Goal: Communication & Community: Answer question/provide support

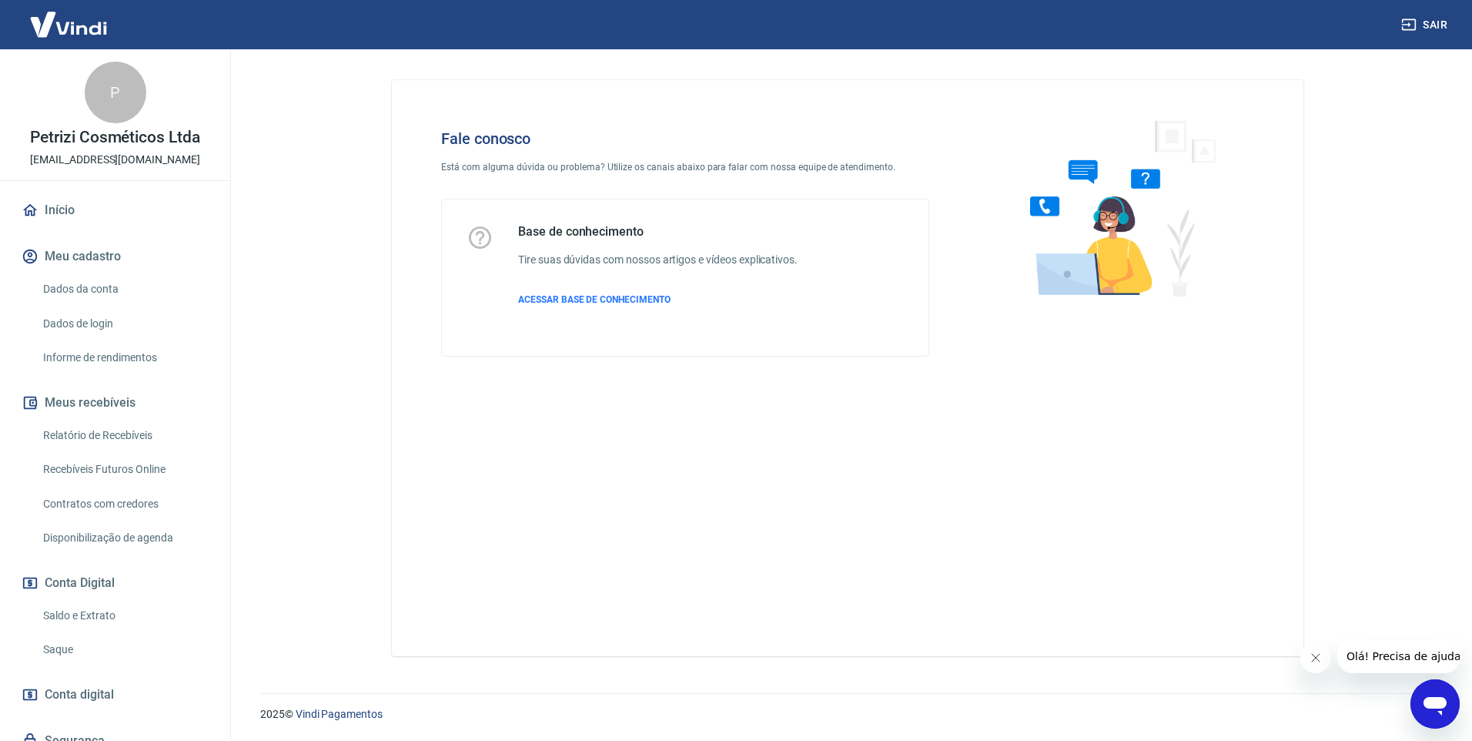
click at [1410, 710] on p "2025 © Vindi Pagamentos" at bounding box center [847, 714] width 1175 height 16
click at [1424, 709] on icon "Abrir janela de mensagens" at bounding box center [1435, 704] width 28 height 28
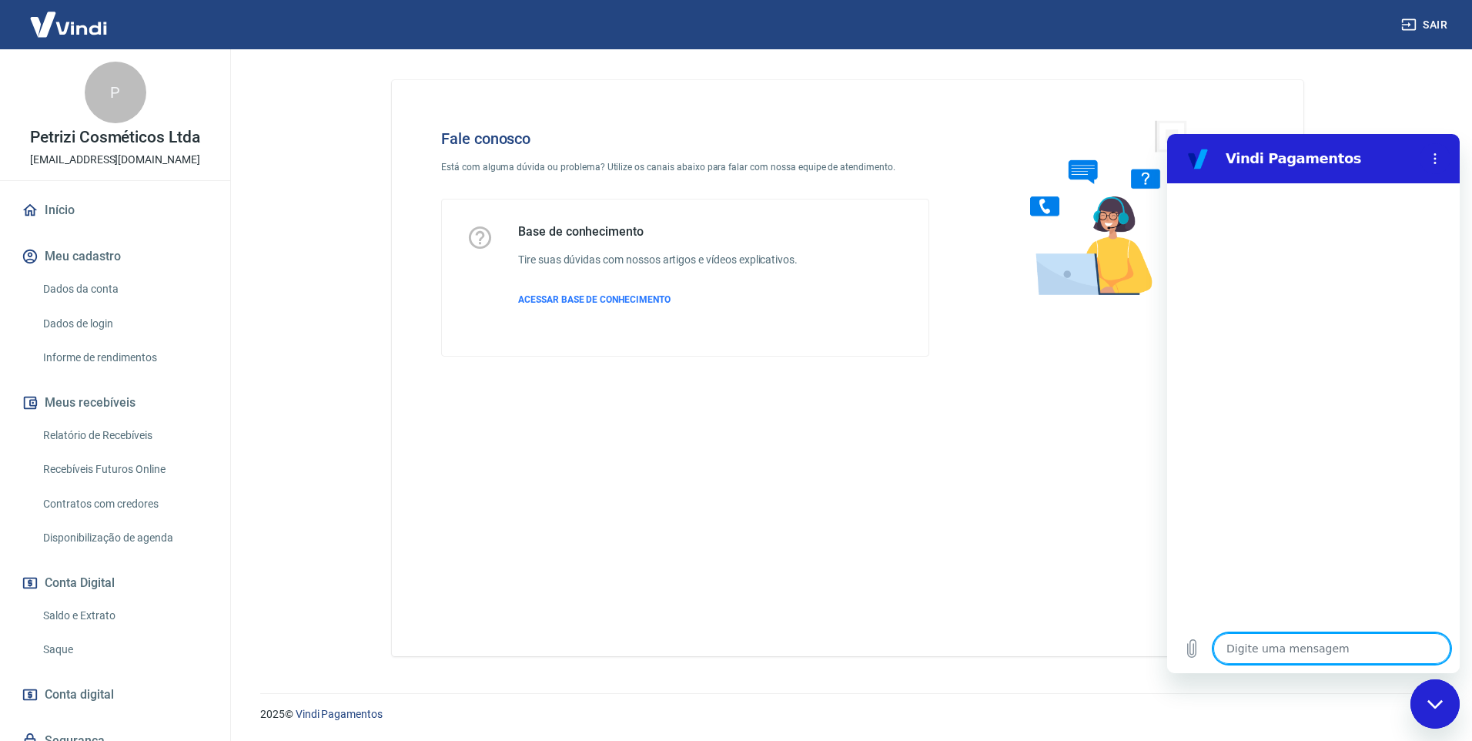
type textarea "b"
type textarea "x"
type textarea "bo"
type textarea "x"
type textarea "bom"
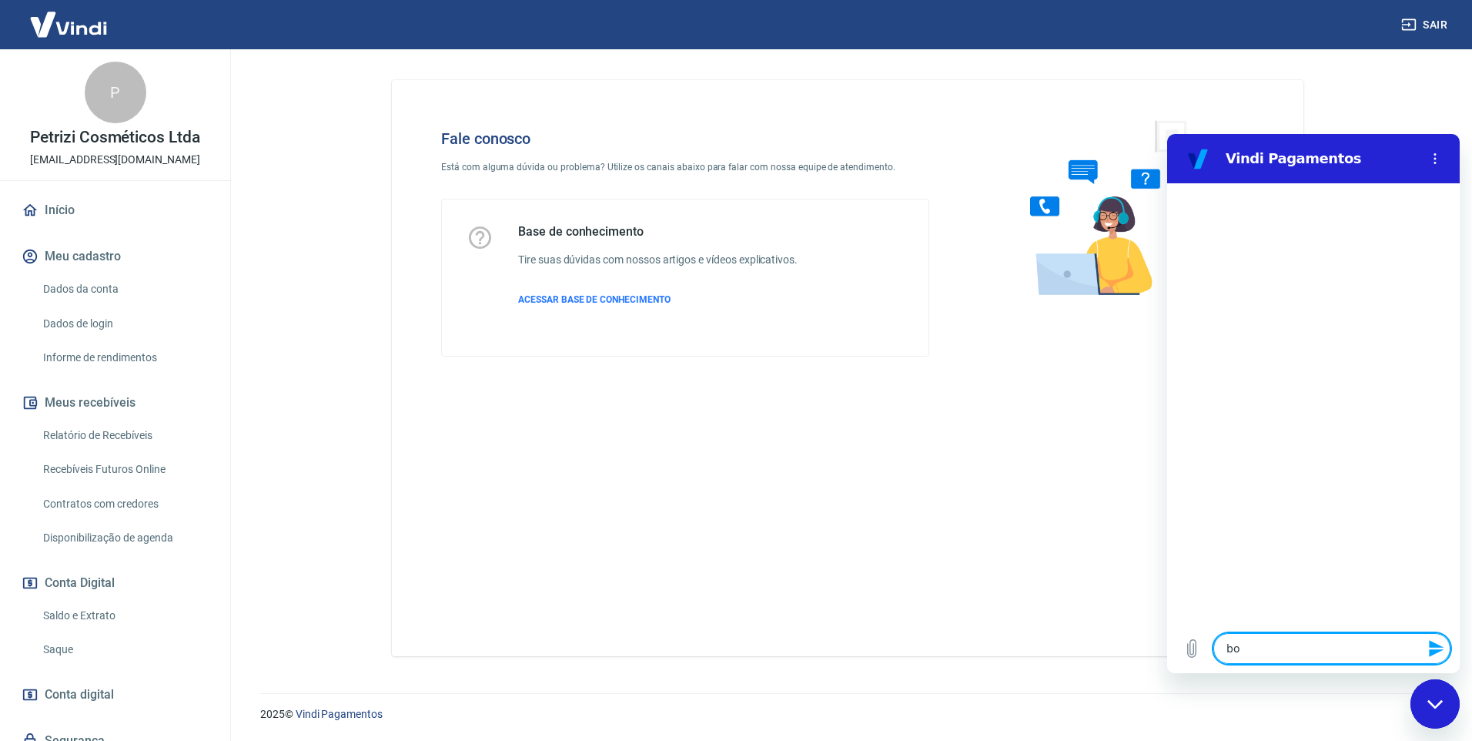
type textarea "x"
type textarea "bom"
type textarea "x"
type textarea "bom d"
type textarea "x"
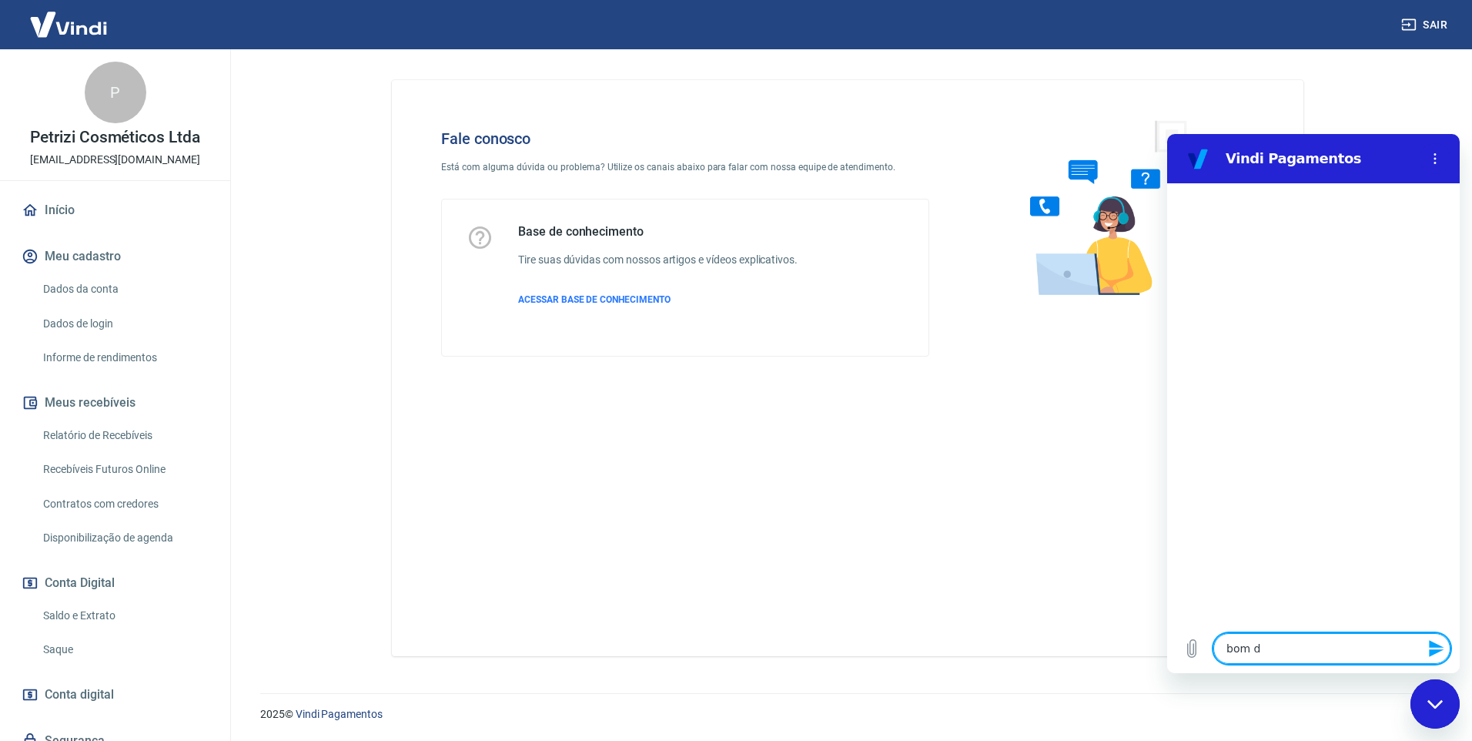
type textarea "bom di"
type textarea "x"
type textarea "bom dia"
type textarea "x"
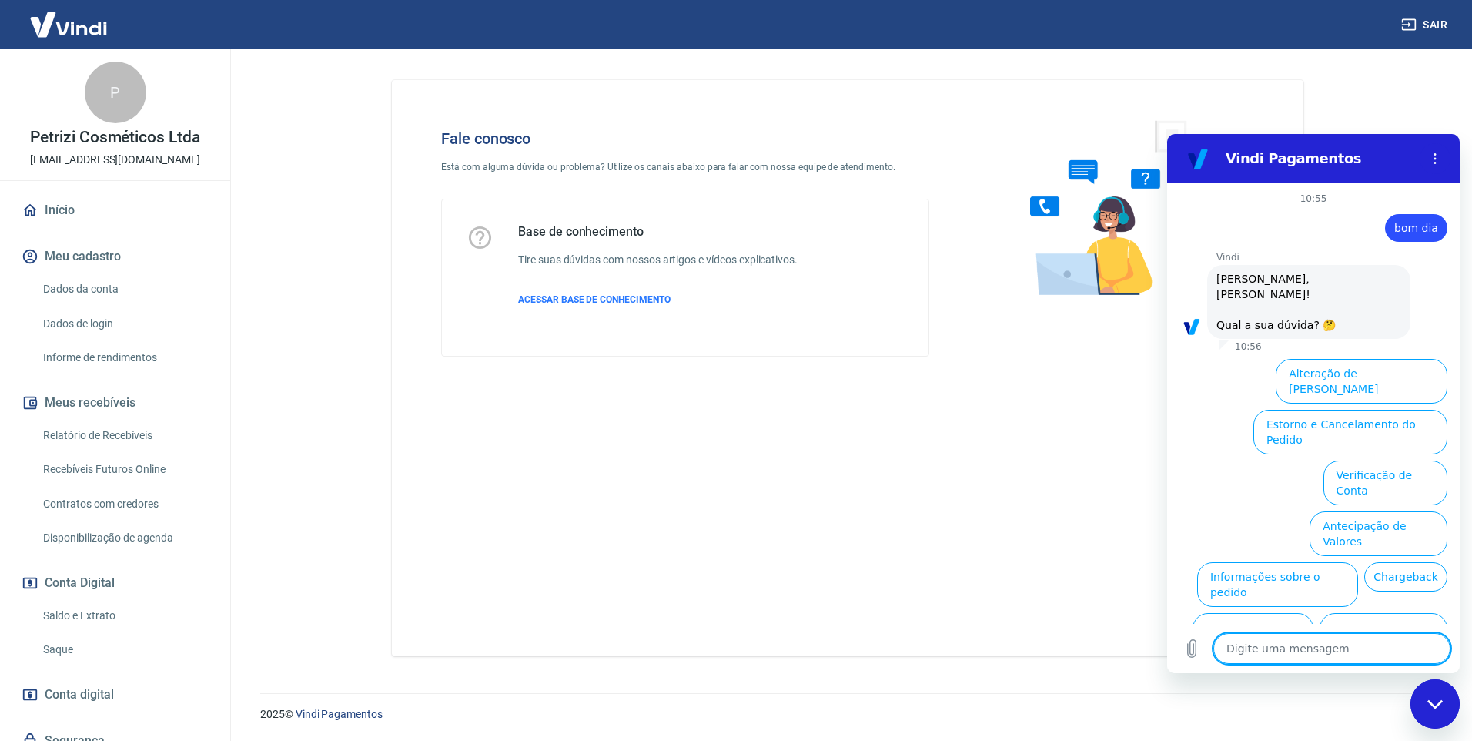
scroll to position [52, 0]
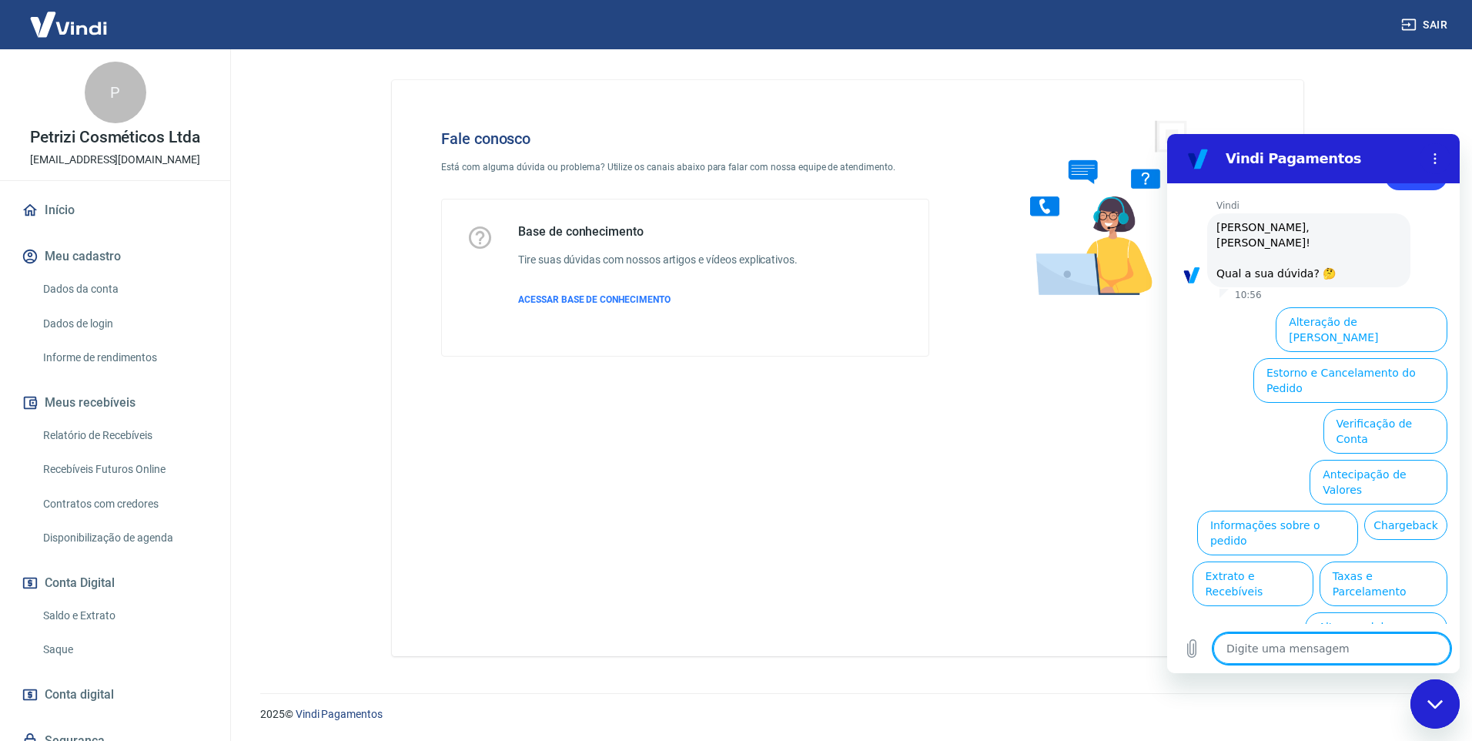
type textarea "x"
type textarea "f"
type textarea "x"
type textarea "fa"
type textarea "x"
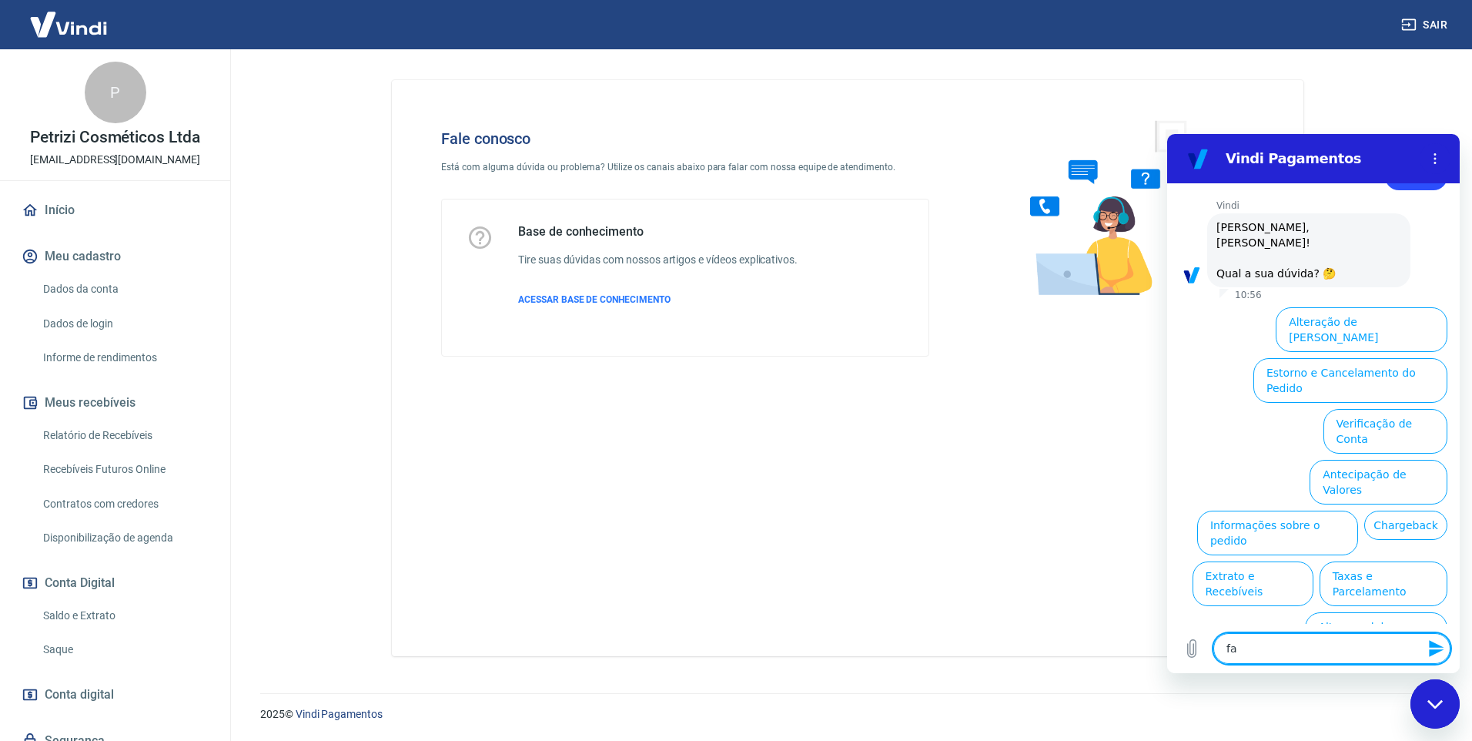
type textarea "fal"
type textarea "x"
type textarea "fala"
type textarea "x"
type textarea "falar"
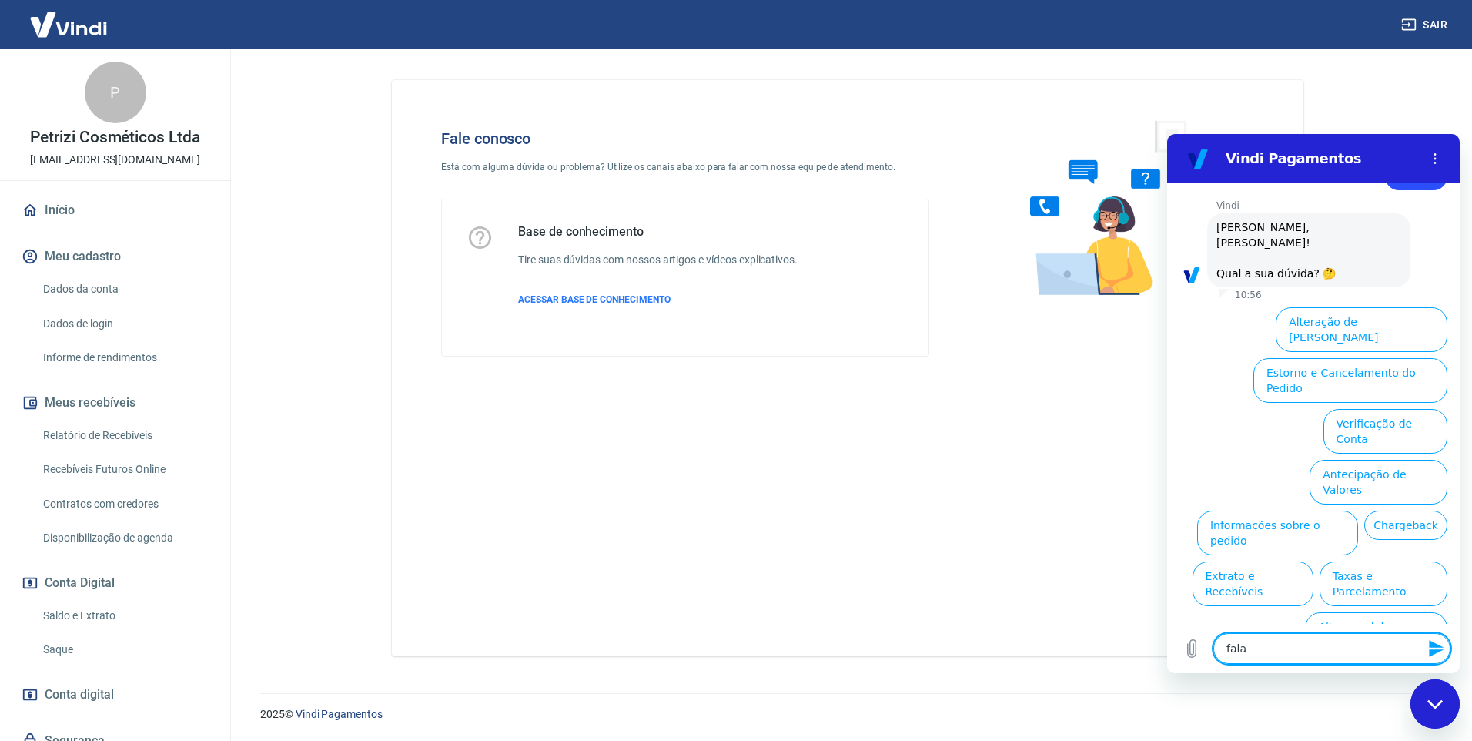
type textarea "x"
type textarea "falar"
type textarea "x"
type textarea "falar c"
type textarea "x"
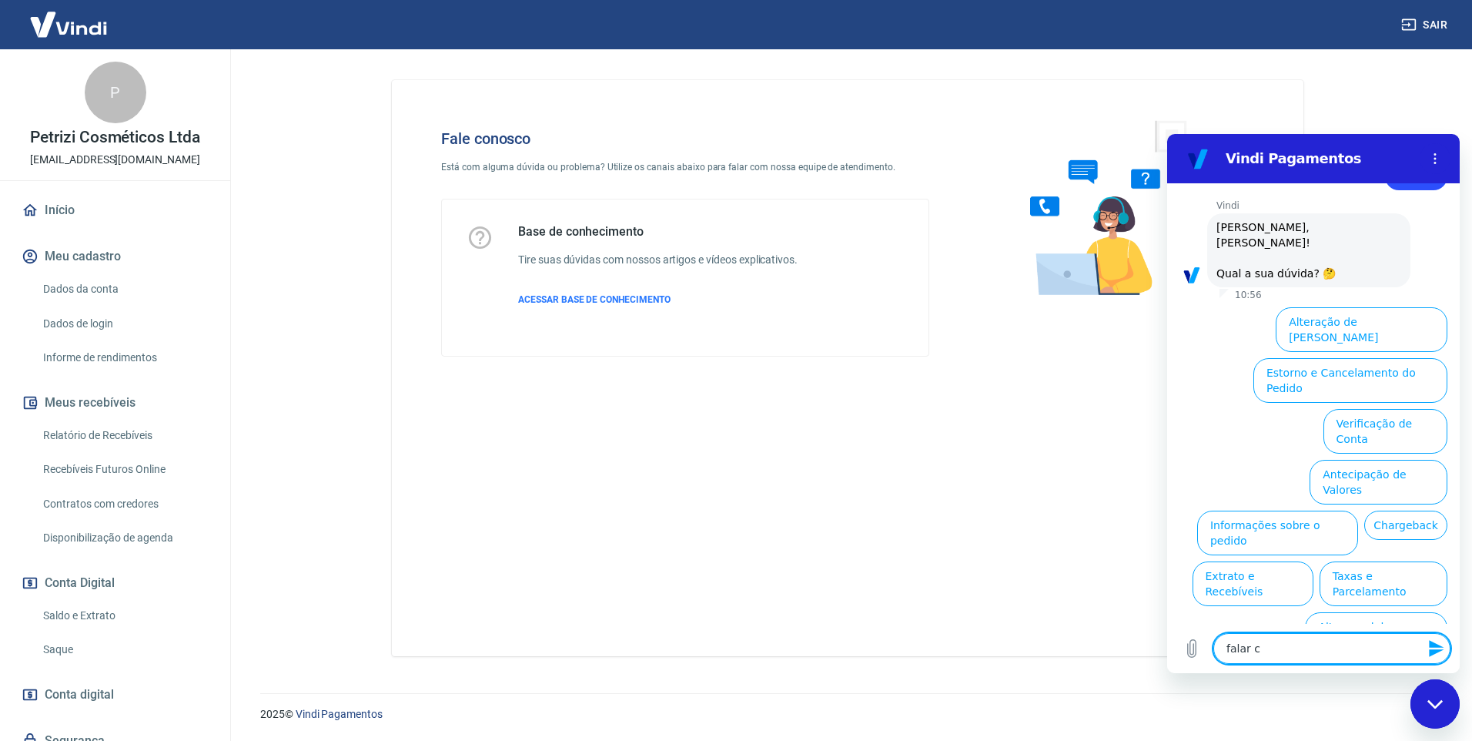
type textarea "falar co"
type textarea "x"
type textarea "falar com"
type textarea "x"
type textarea "falar com"
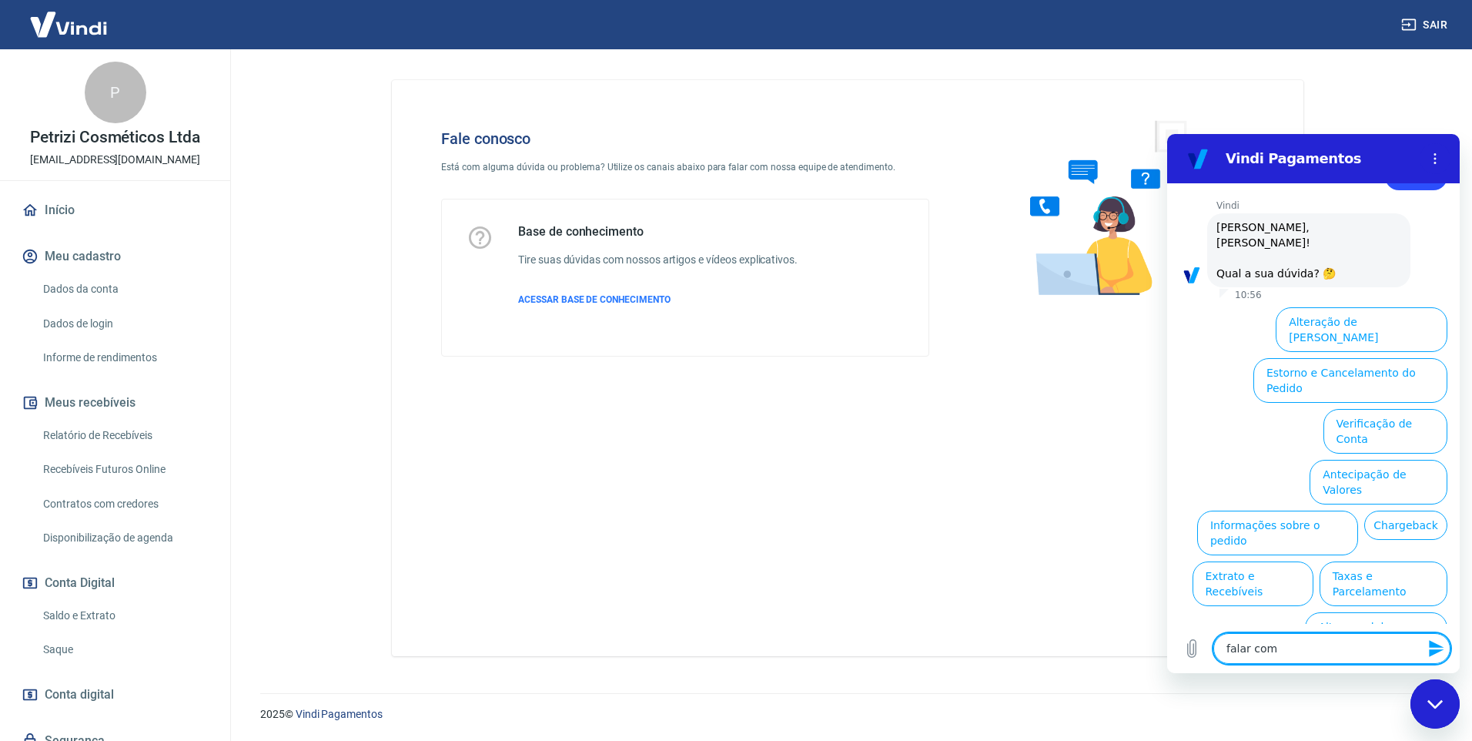
type textarea "x"
type textarea "falar com a"
type textarea "x"
type textarea "falar com at"
type textarea "x"
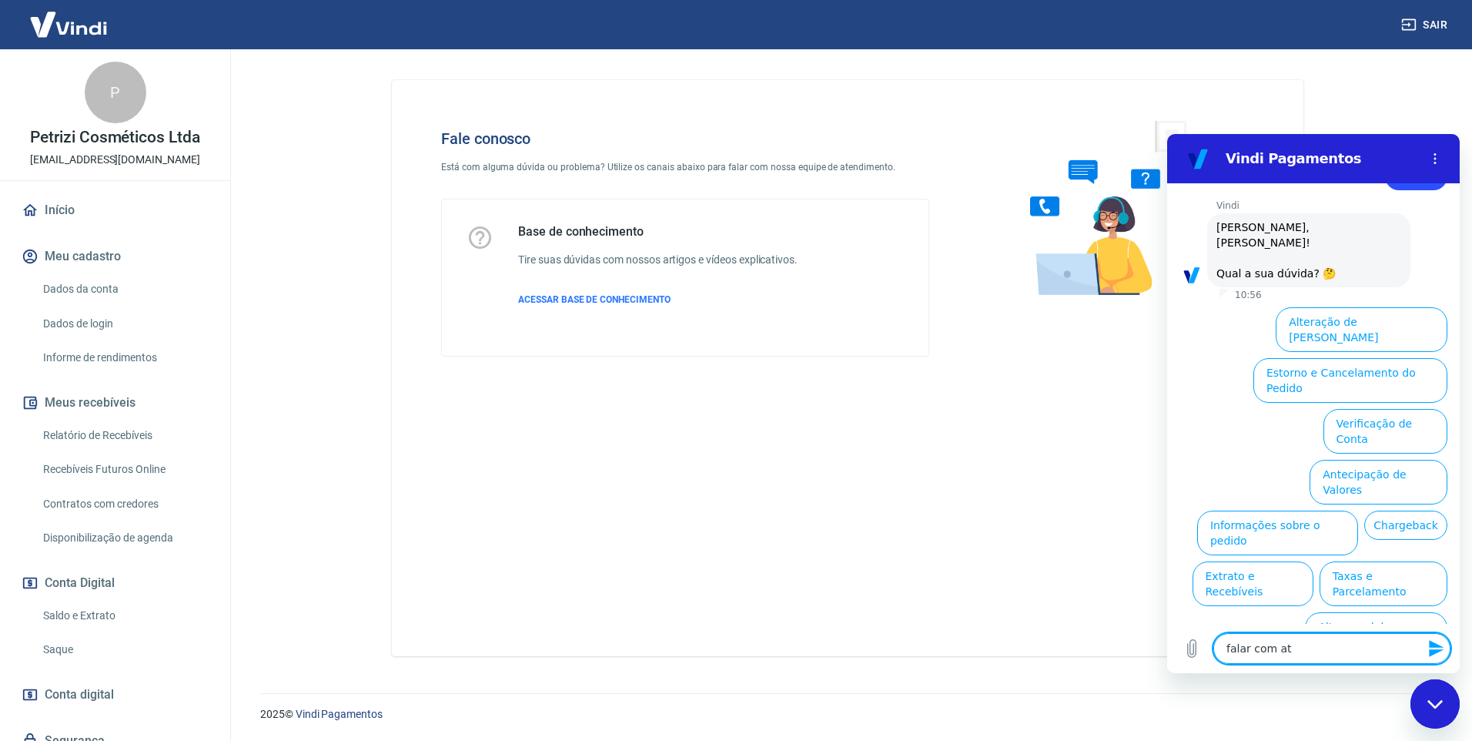
type textarea "falar com ate"
type textarea "x"
type textarea "falar com [GEOGRAPHIC_DATA]"
type textarea "x"
type textarea "falar com atend"
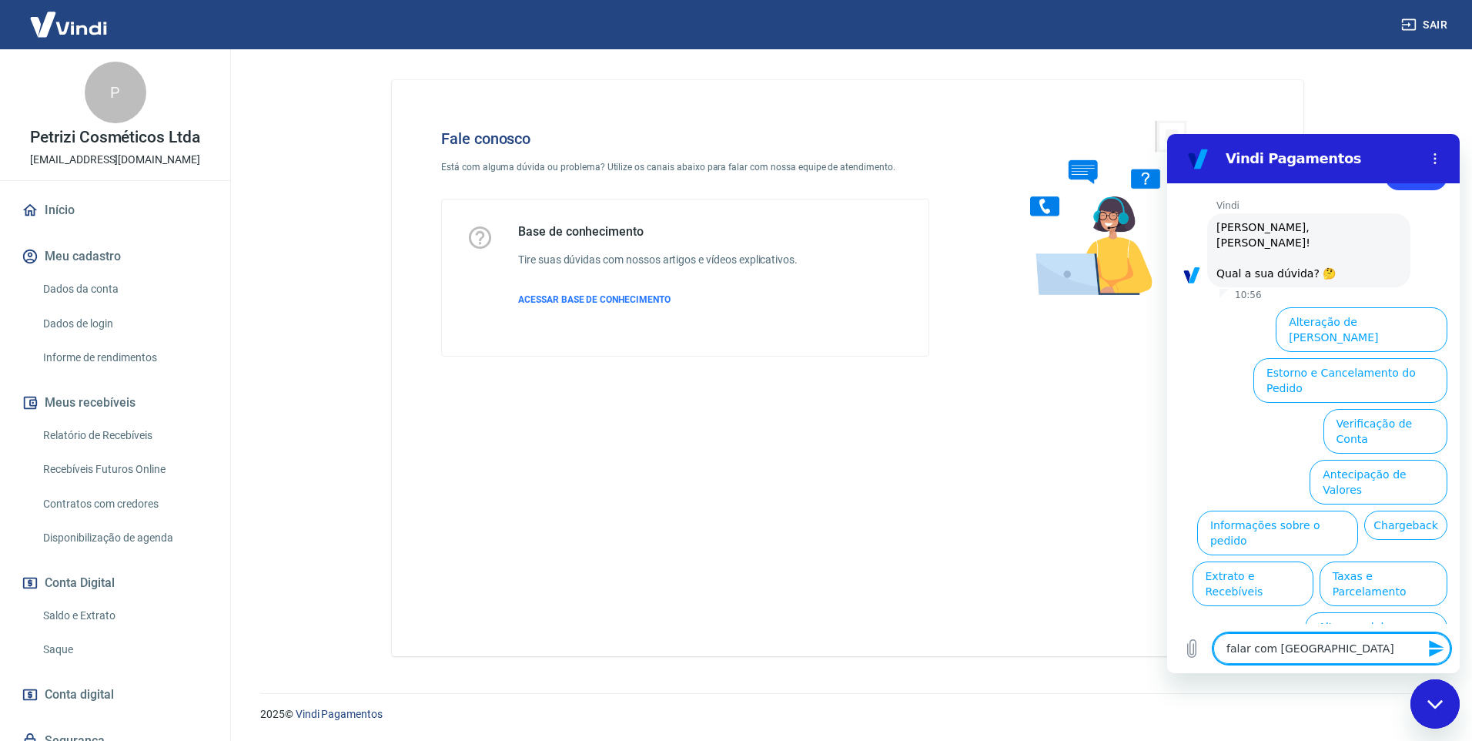
type textarea "x"
type textarea "falar com atende"
type textarea "x"
type textarea "falar com atenden"
type textarea "x"
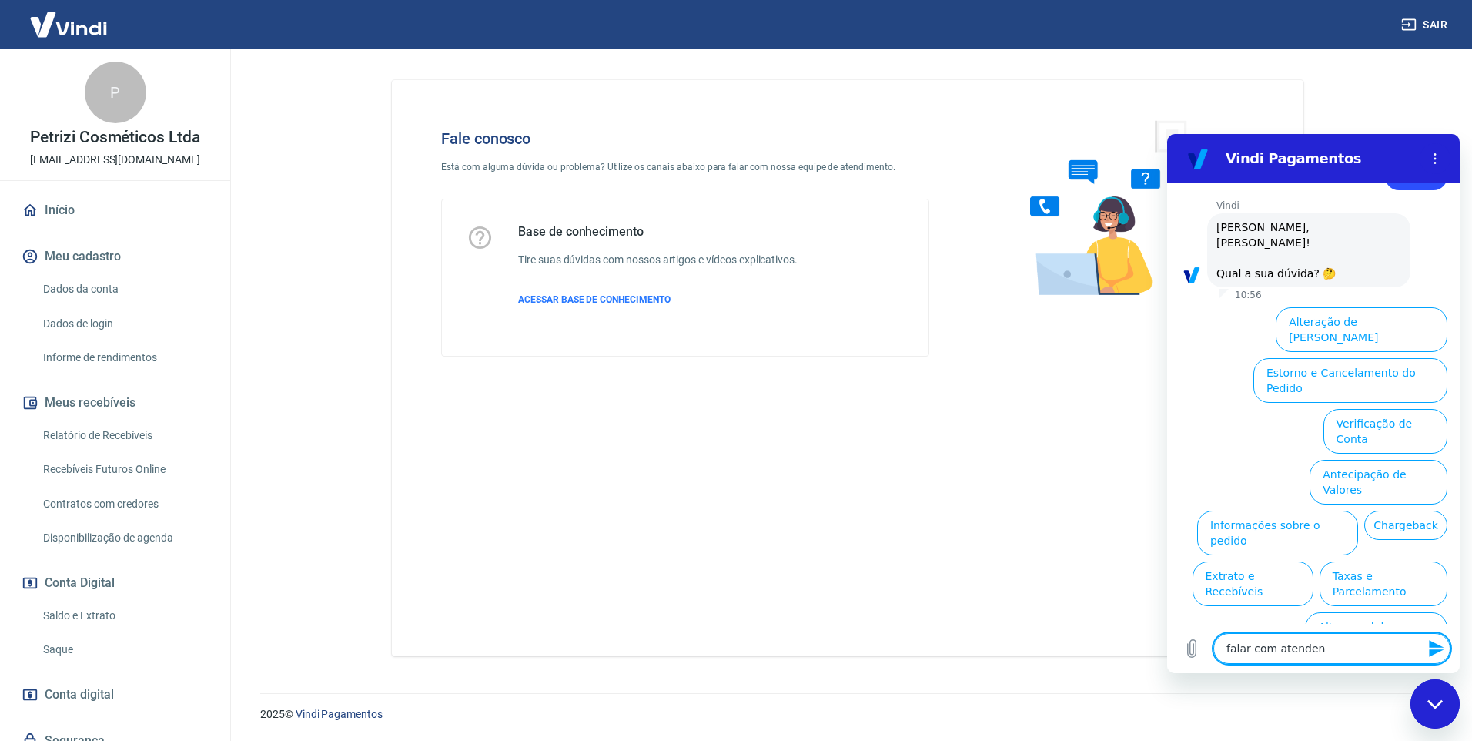
type textarea "falar com atendent"
type textarea "x"
type textarea "falar com atendente"
type textarea "x"
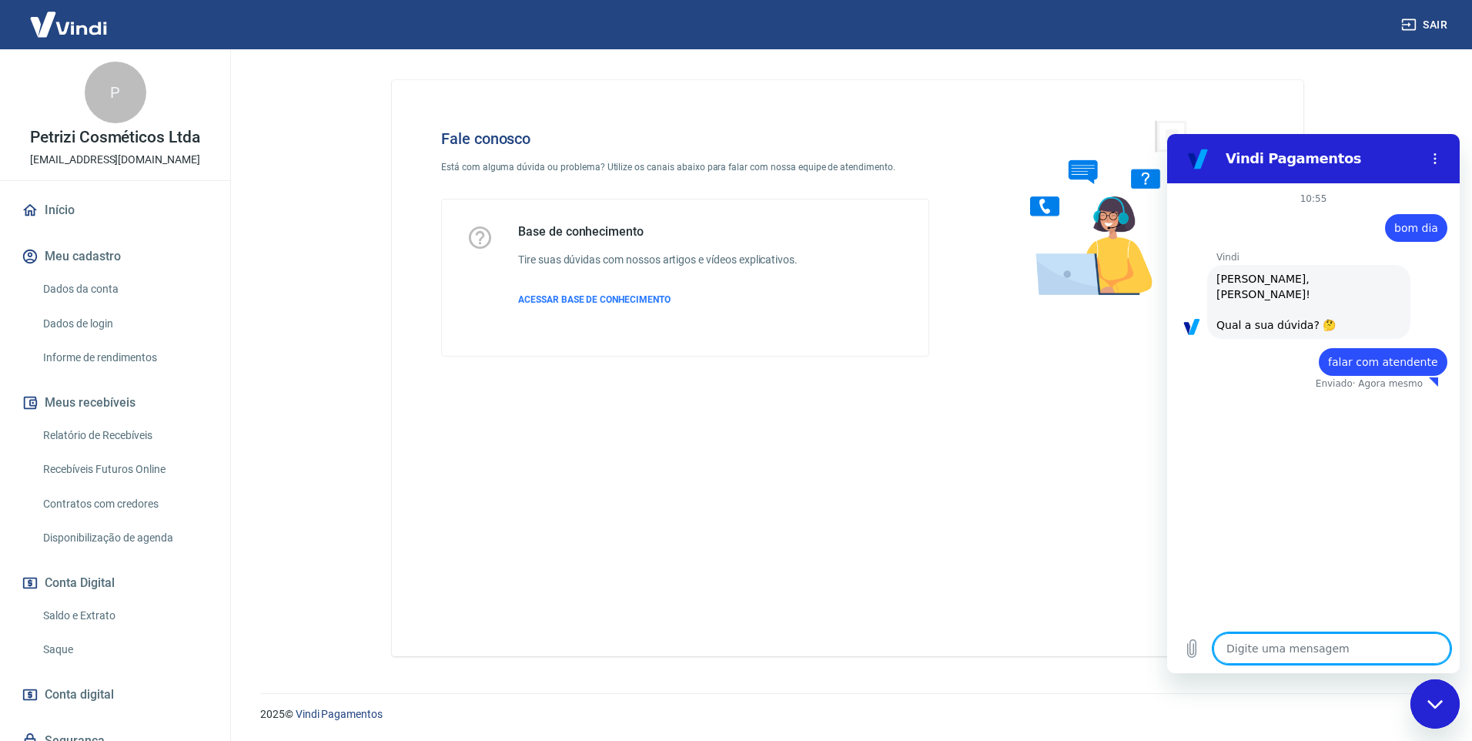
type textarea "x"
type textarea "r"
type textarea "x"
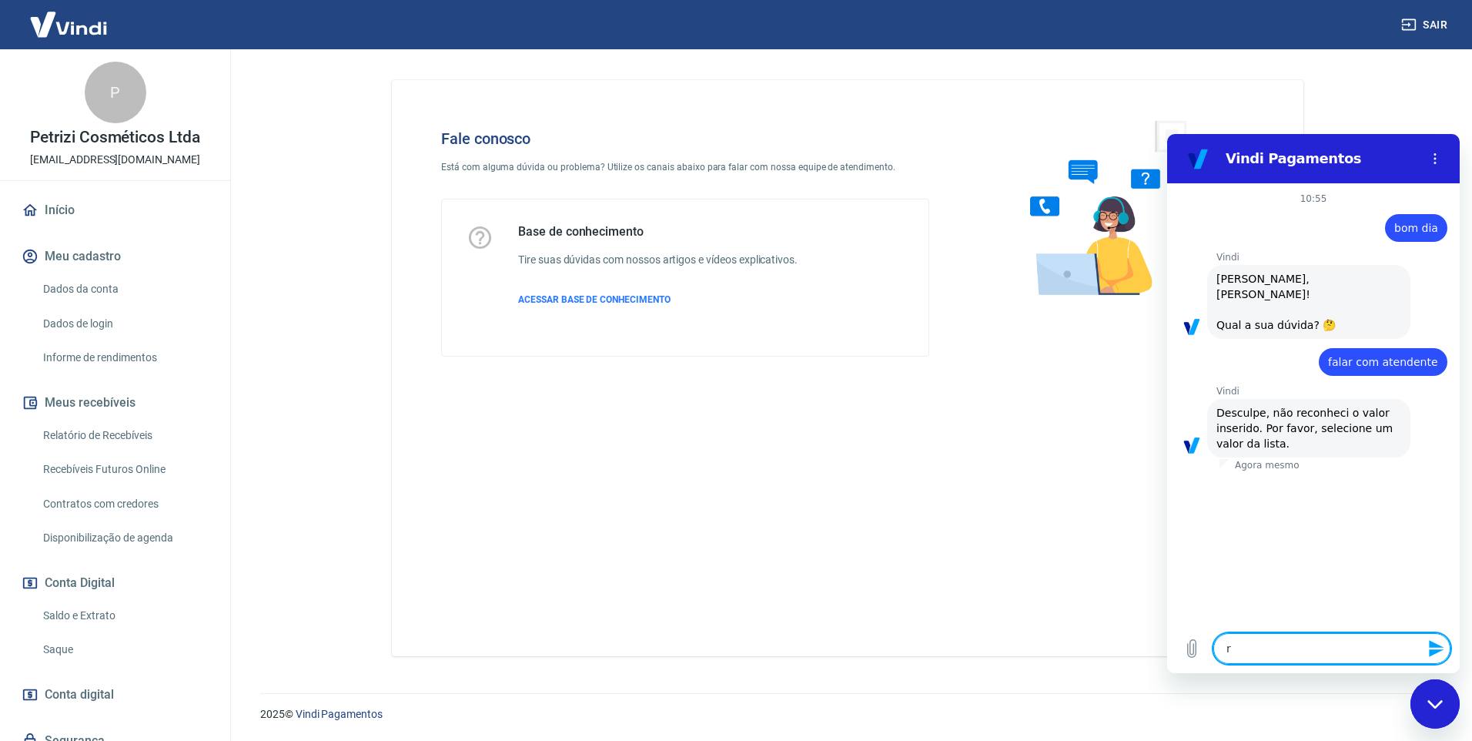
type textarea "re"
type textarea "x"
type textarea "ree"
type textarea "x"
type textarea "reen"
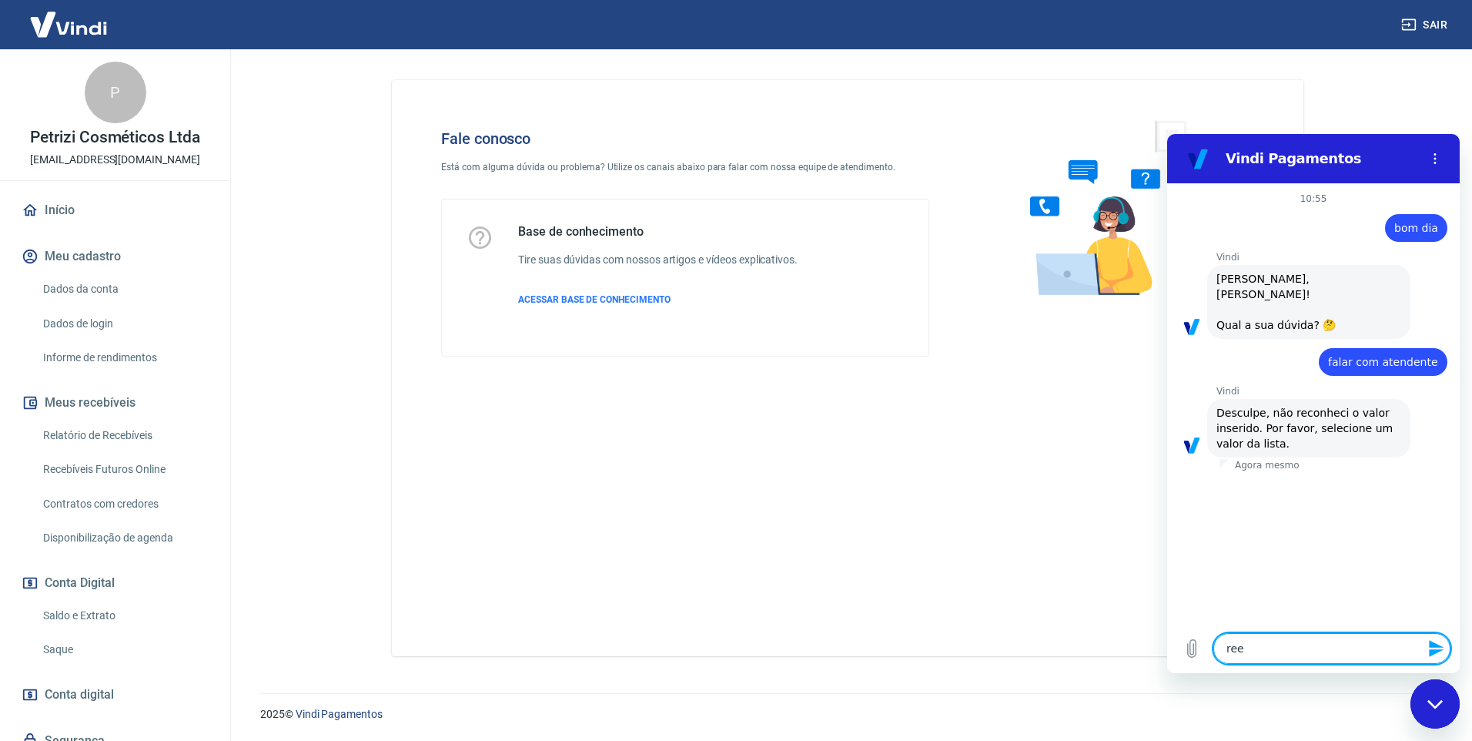
type textarea "x"
type textarea "reenv"
type textarea "x"
type textarea "reenvi"
type textarea "x"
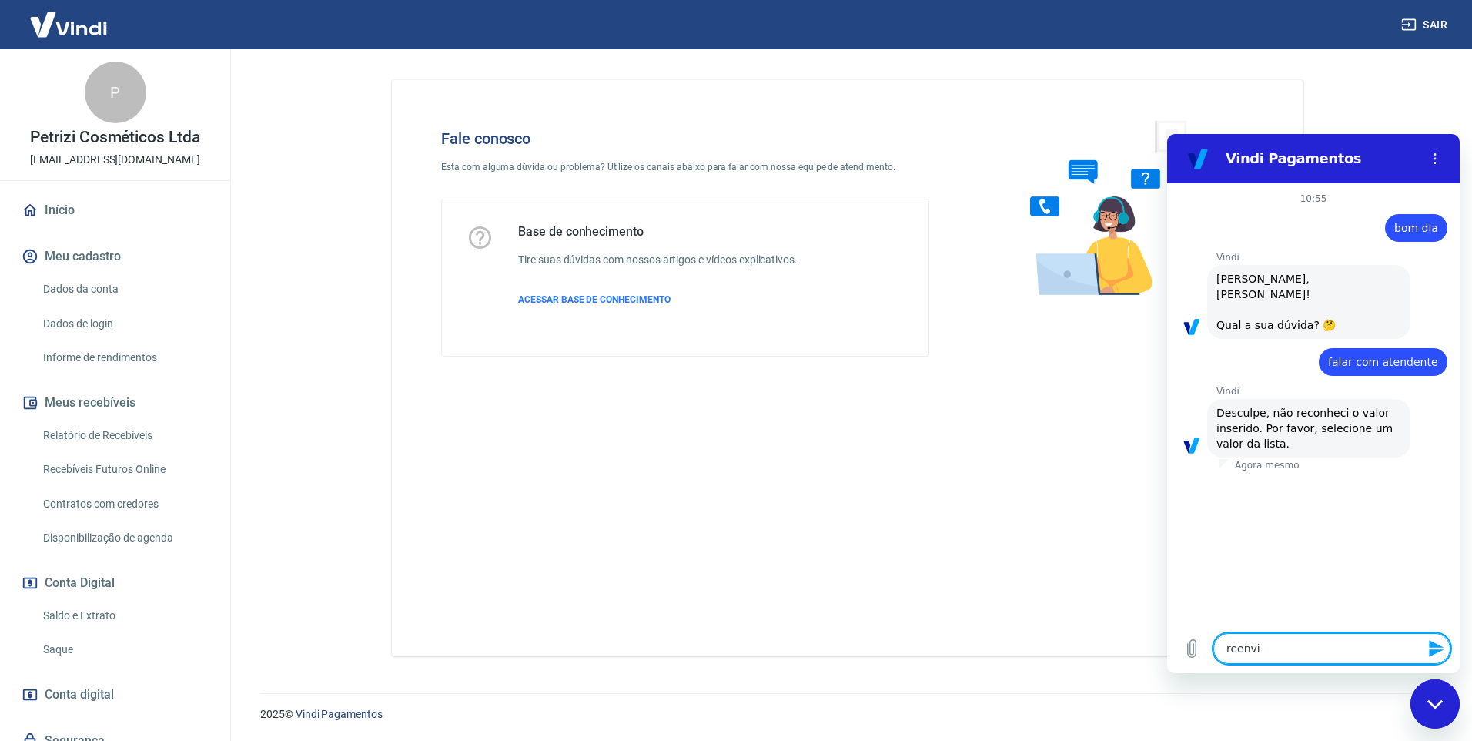
type textarea "reenvia"
type textarea "x"
type textarea "reenviar"
type textarea "x"
type textarea "reenviar"
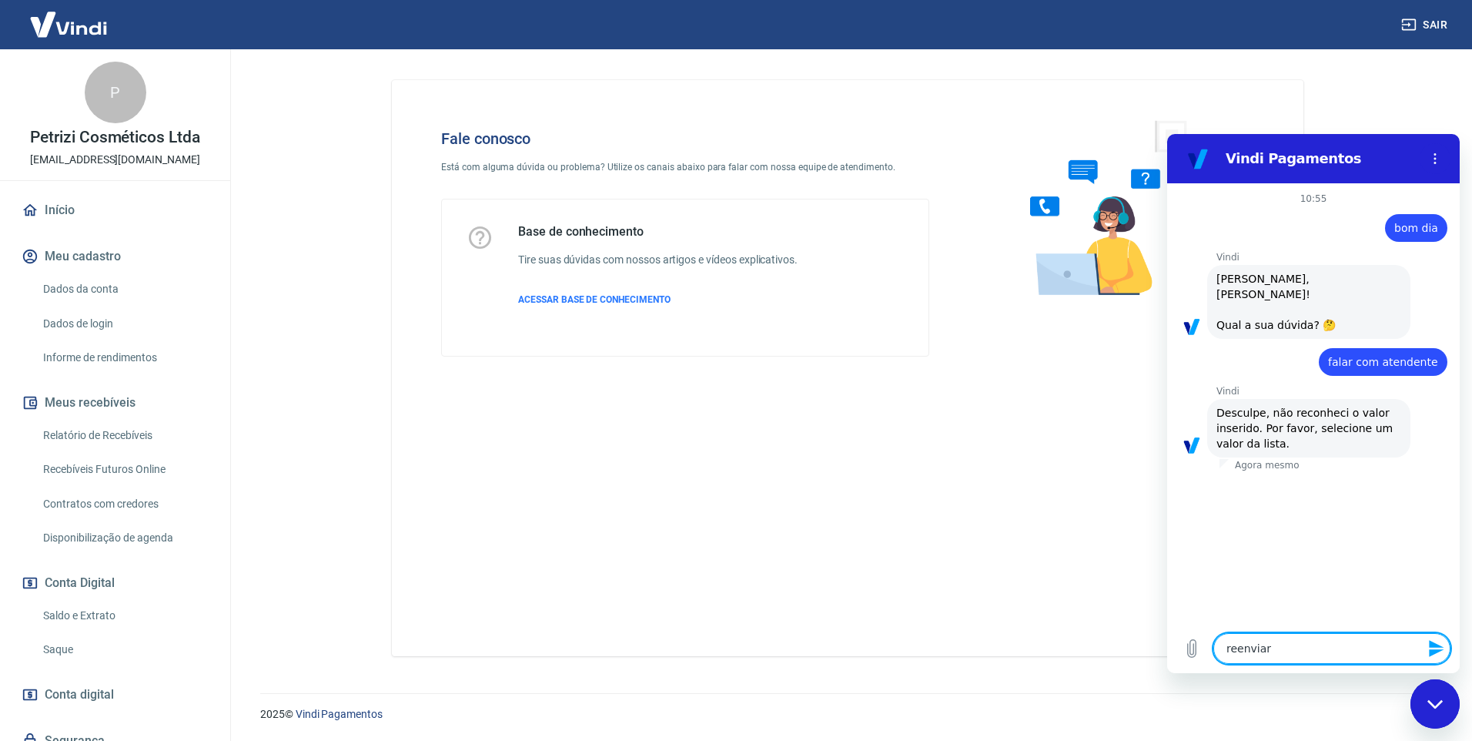
type textarea "x"
type textarea "reenviar l"
type textarea "x"
type textarea "reenviar li"
type textarea "x"
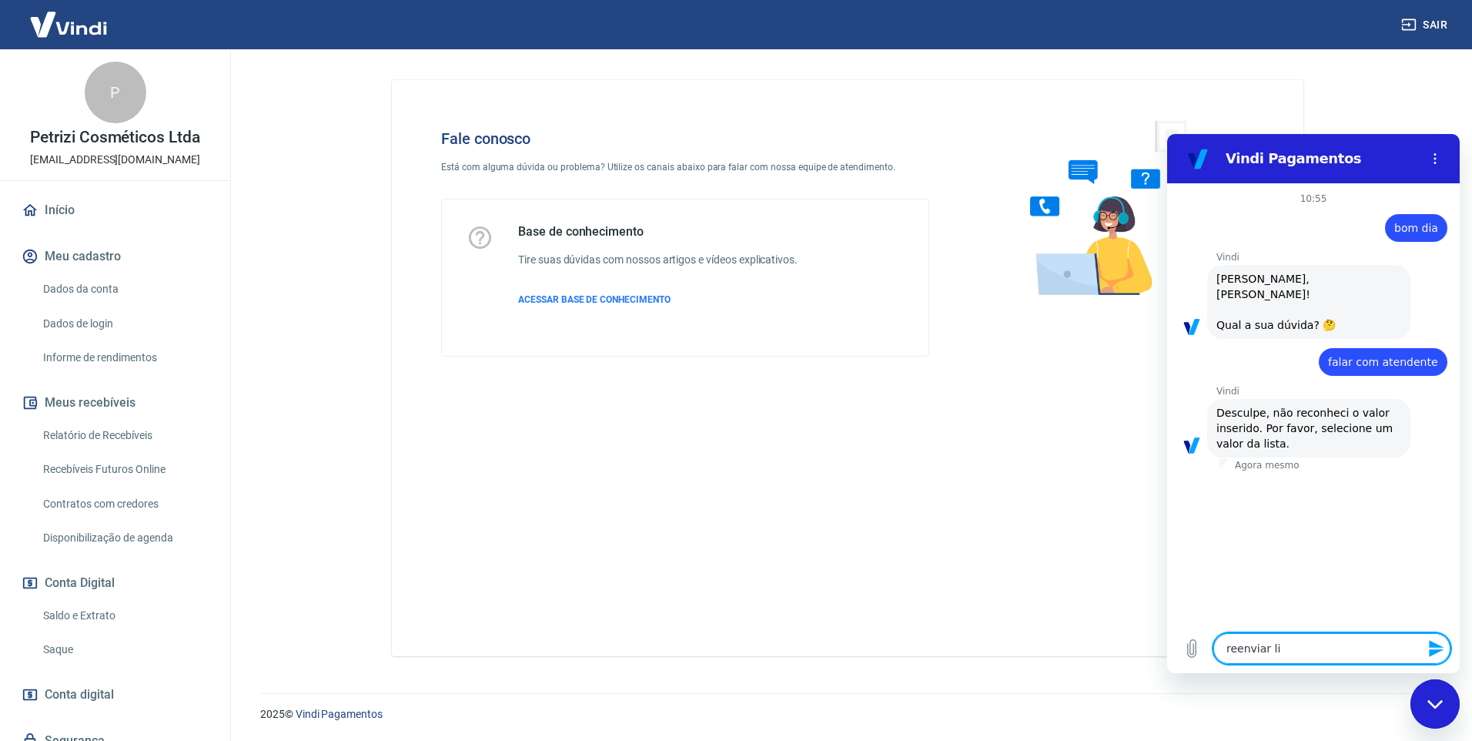
type textarea "reenviar lis"
type textarea "x"
type textarea "reenviar list"
type textarea "x"
type textarea "reenviar lista"
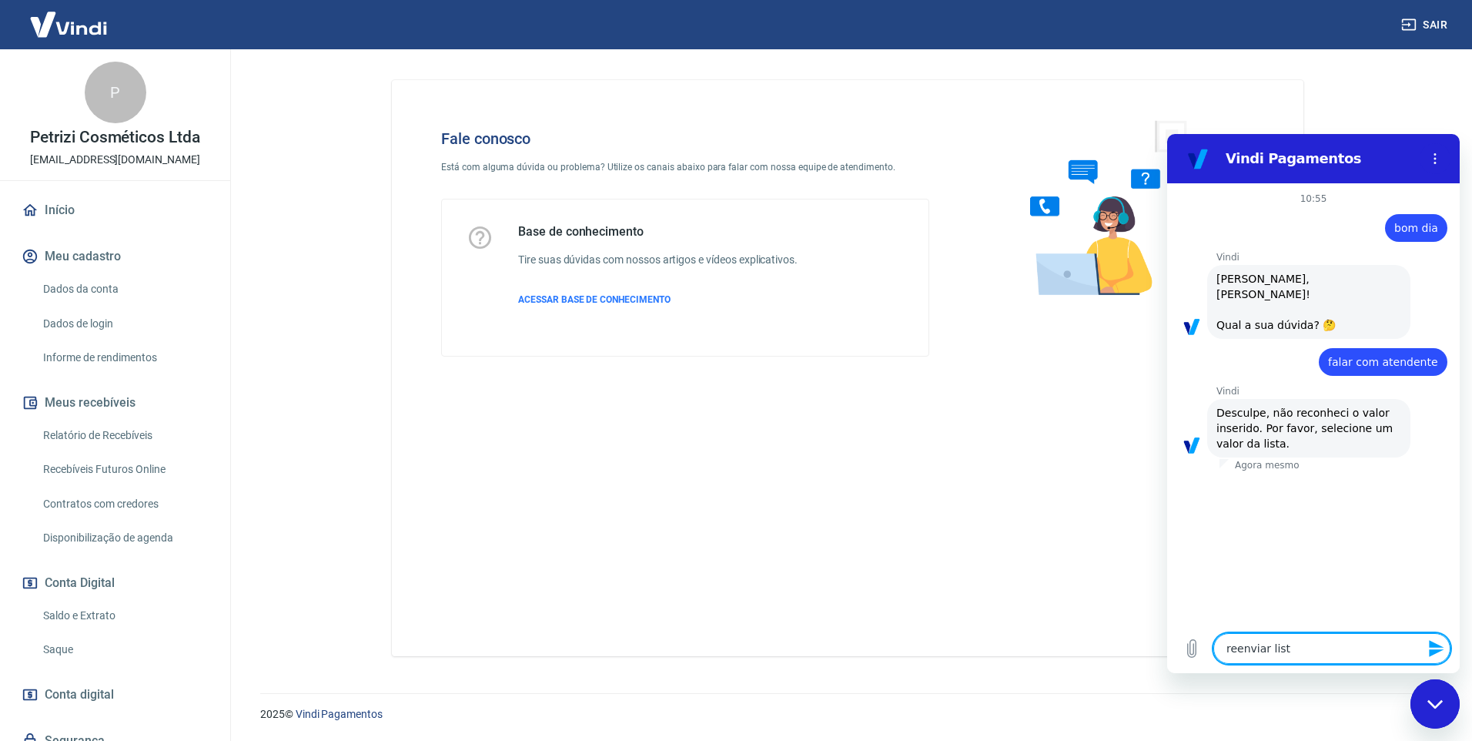
type textarea "x"
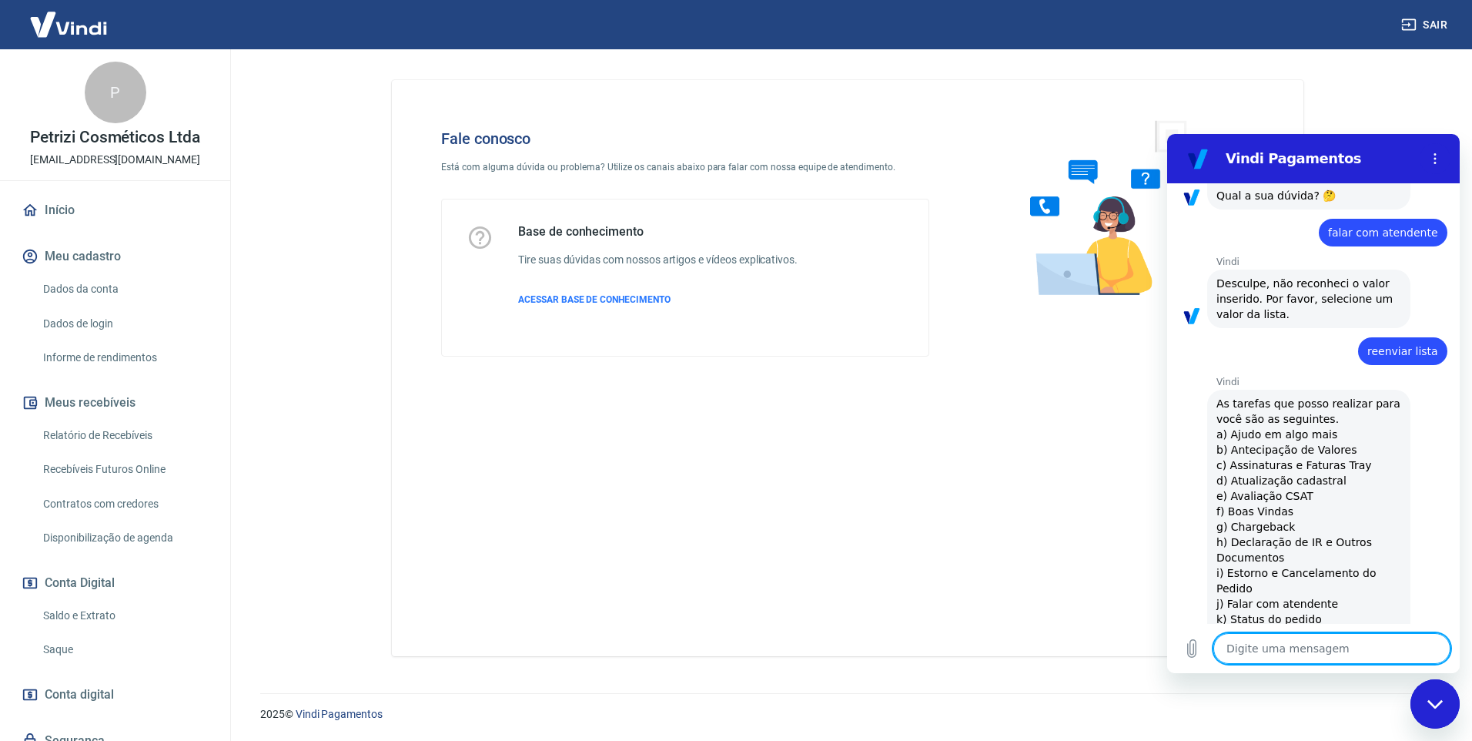
type textarea "x"
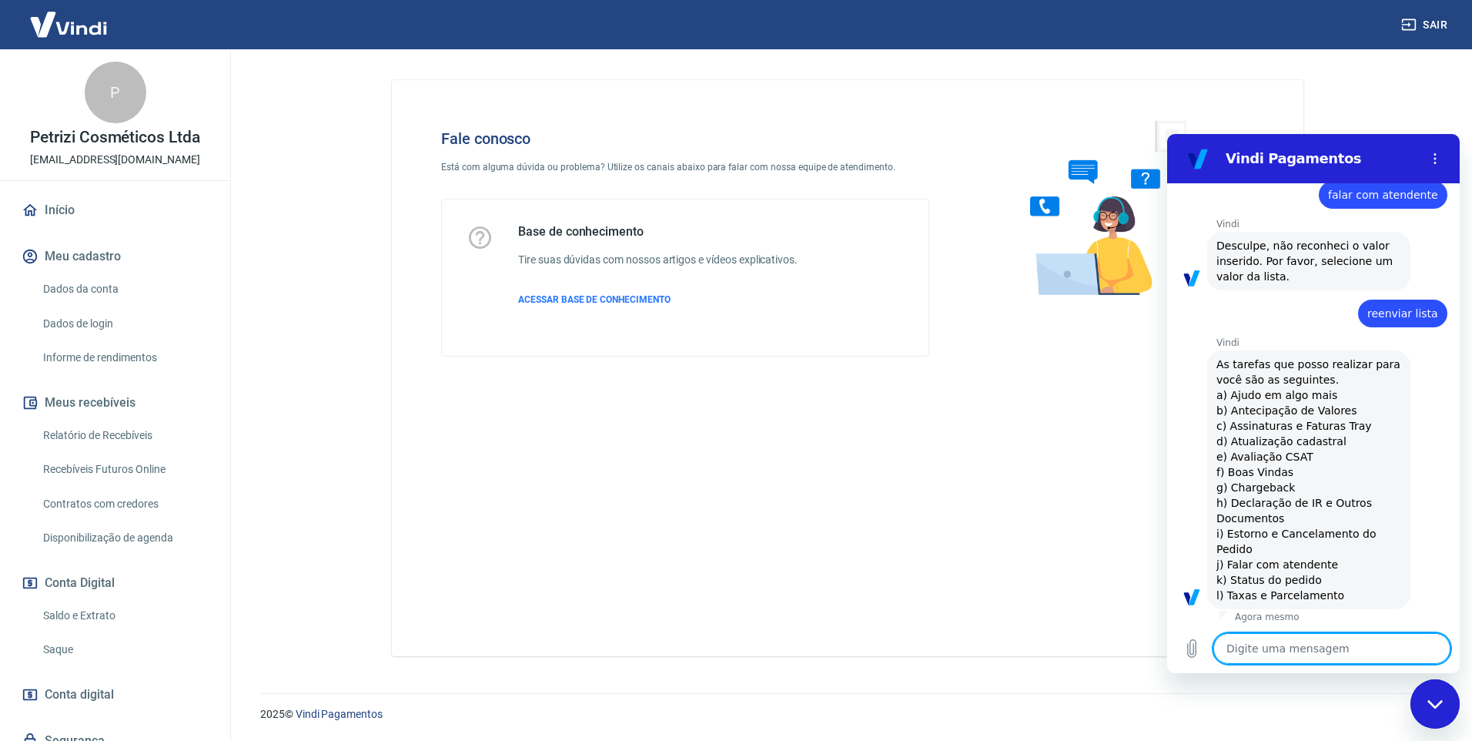
scroll to position [170, 0]
type textarea "F"
type textarea "x"
type textarea "Fl"
type textarea "x"
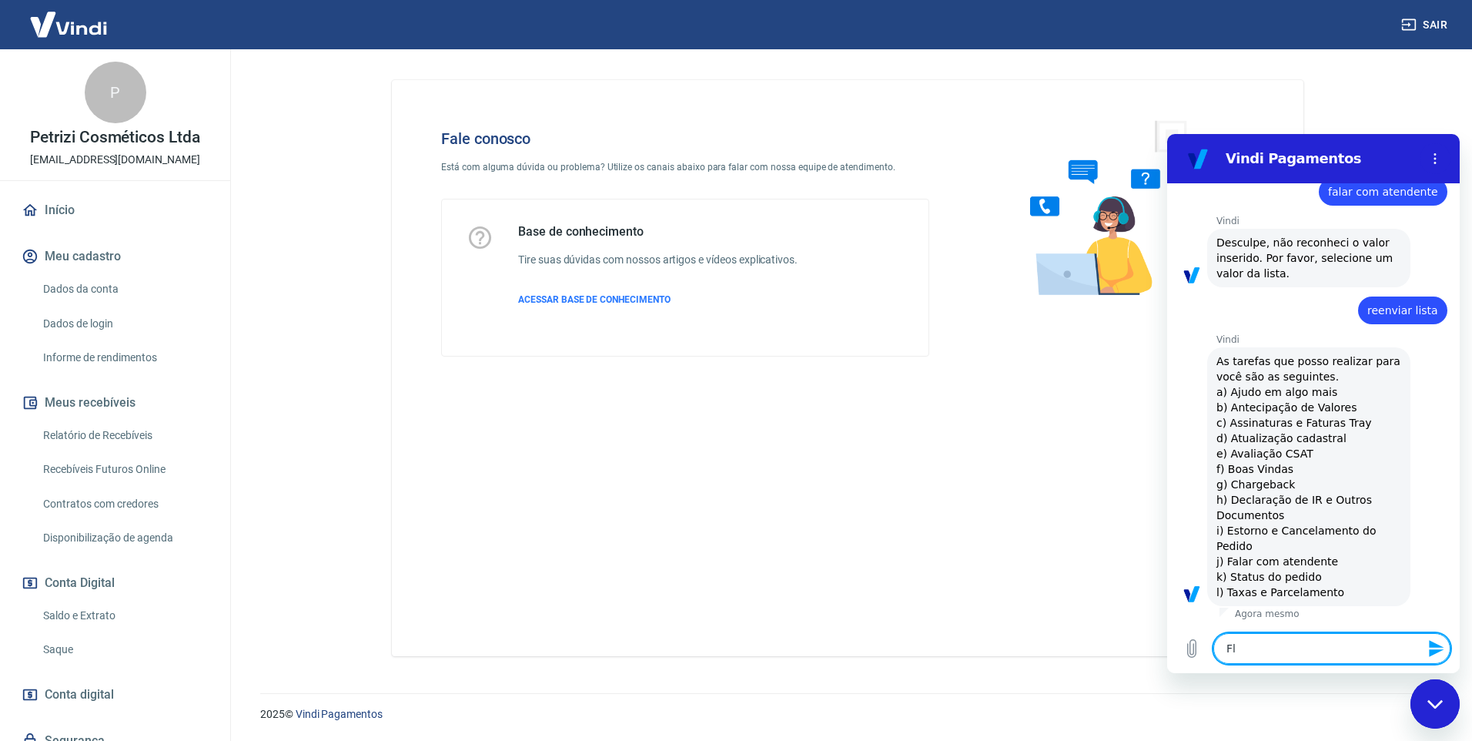
type textarea "Fla"
type textarea "x"
type textarea "Fl"
type textarea "x"
type textarea "F"
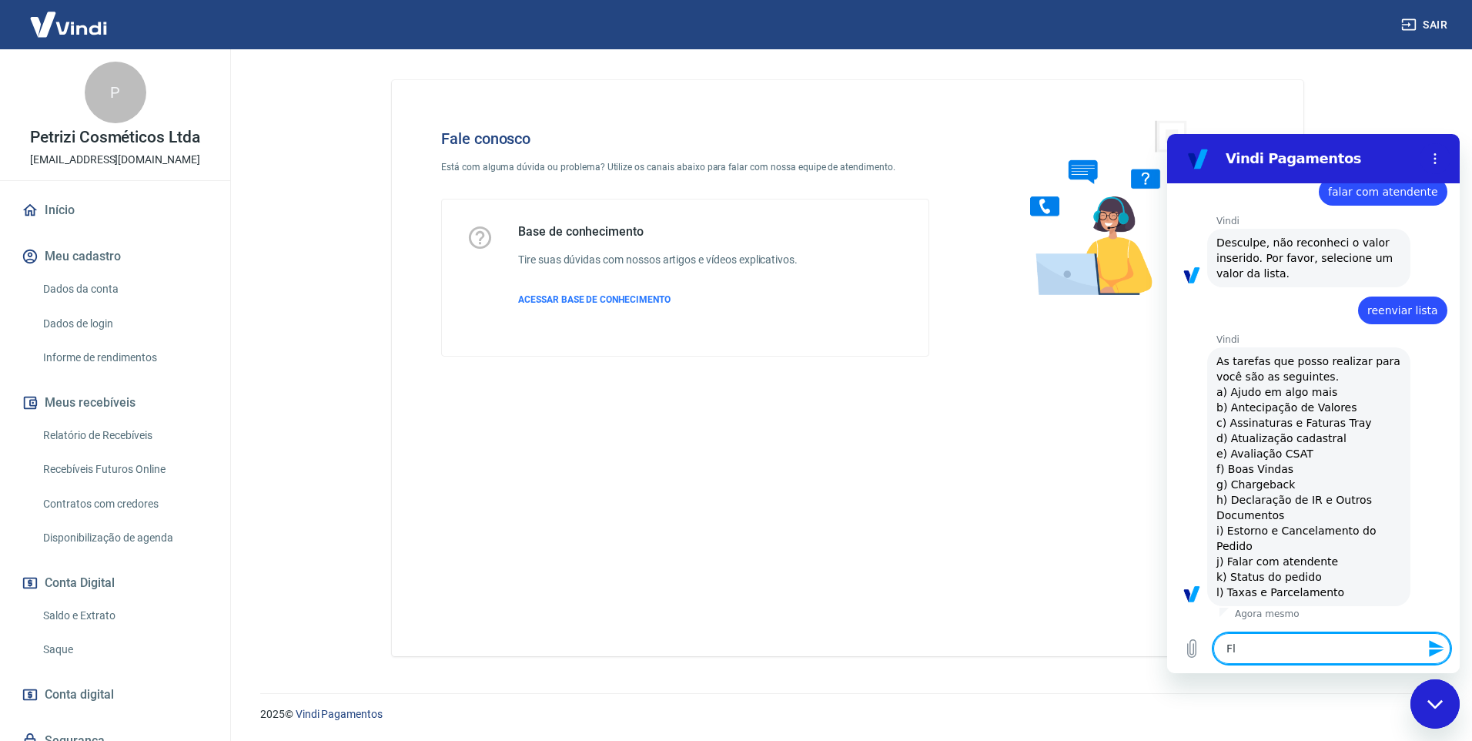
type textarea "x"
type textarea "Fa"
type textarea "x"
type textarea "Fal"
type textarea "x"
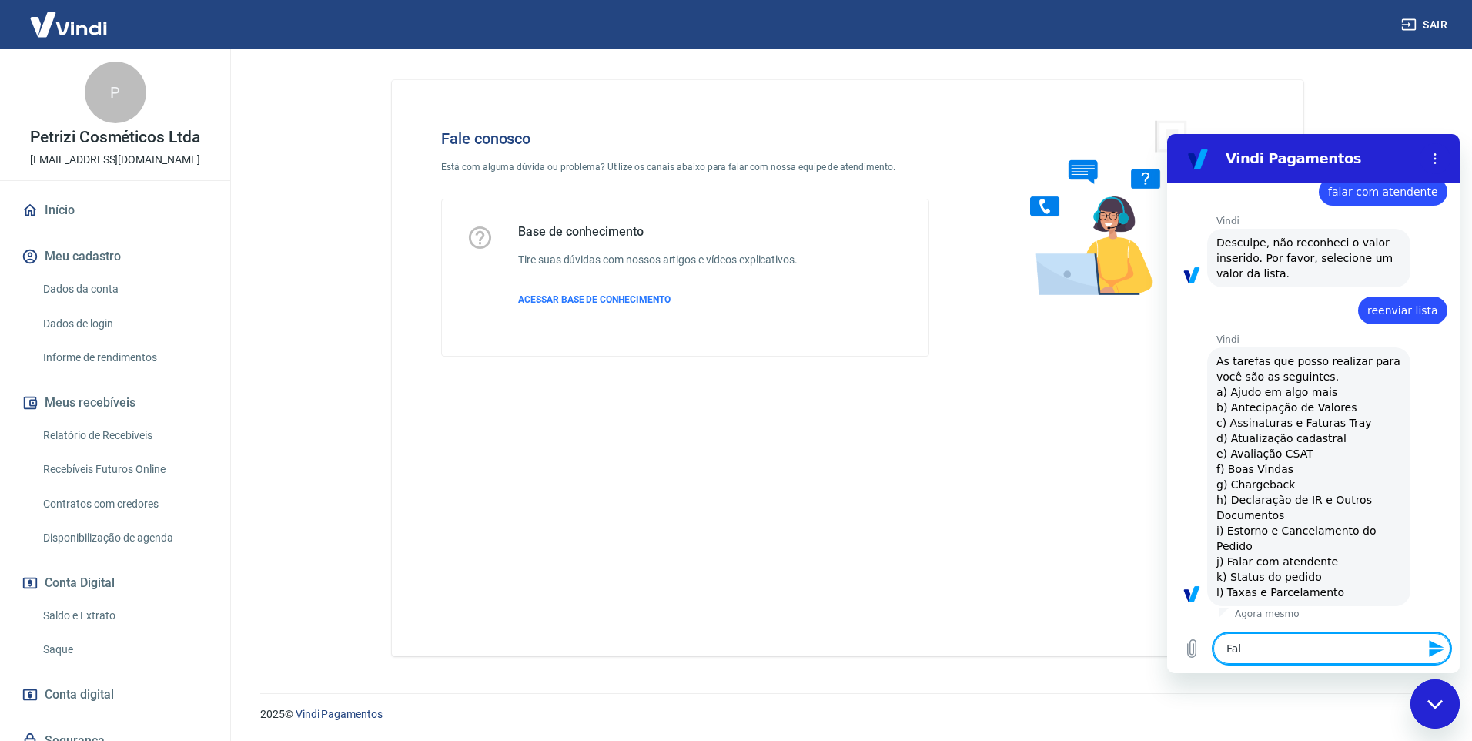
type textarea "Fala"
type textarea "x"
type textarea "Falar"
type textarea "x"
type textarea "Falar"
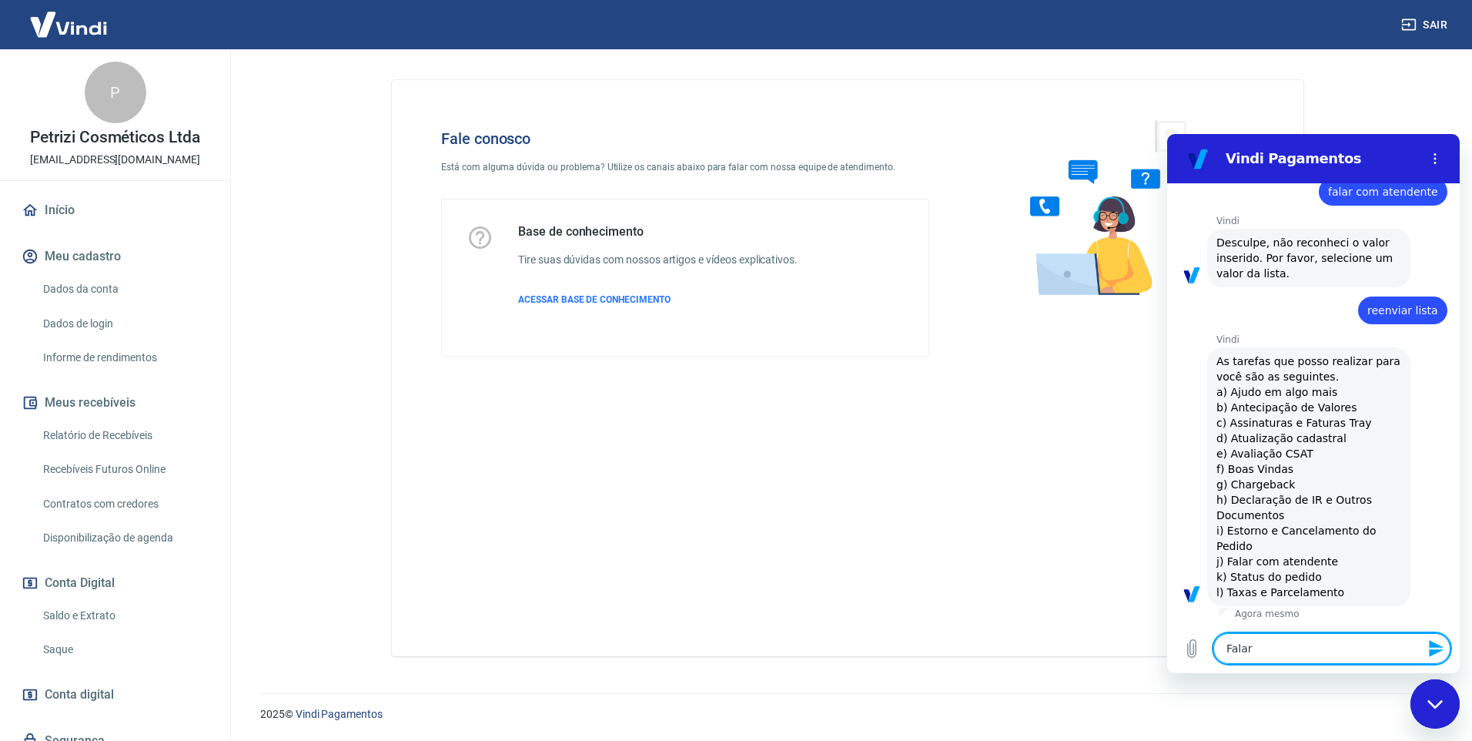
type textarea "x"
type textarea "Falar c"
type textarea "x"
type textarea "Falar co"
type textarea "x"
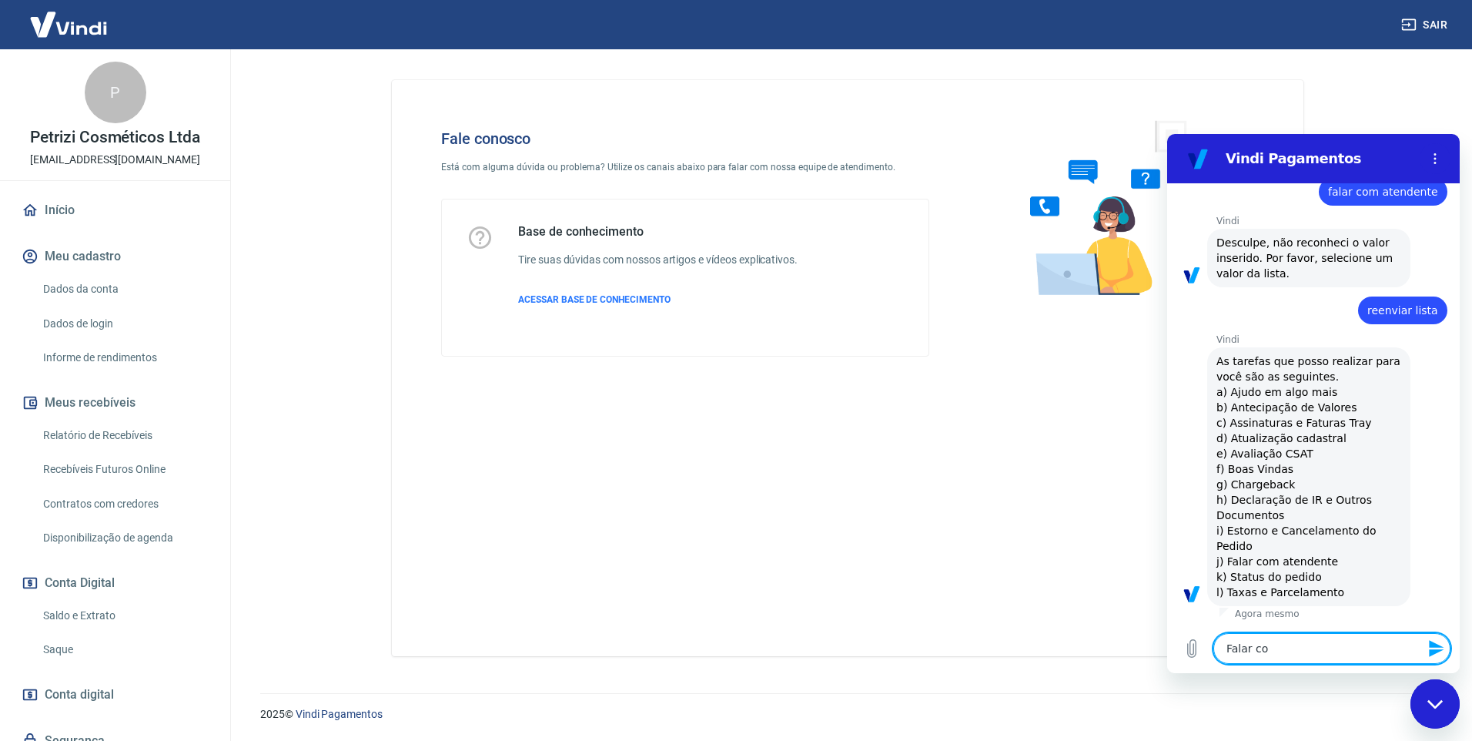
type textarea "Falar com"
type textarea "x"
type textarea "Falar com"
type textarea "x"
type textarea "Falar com a"
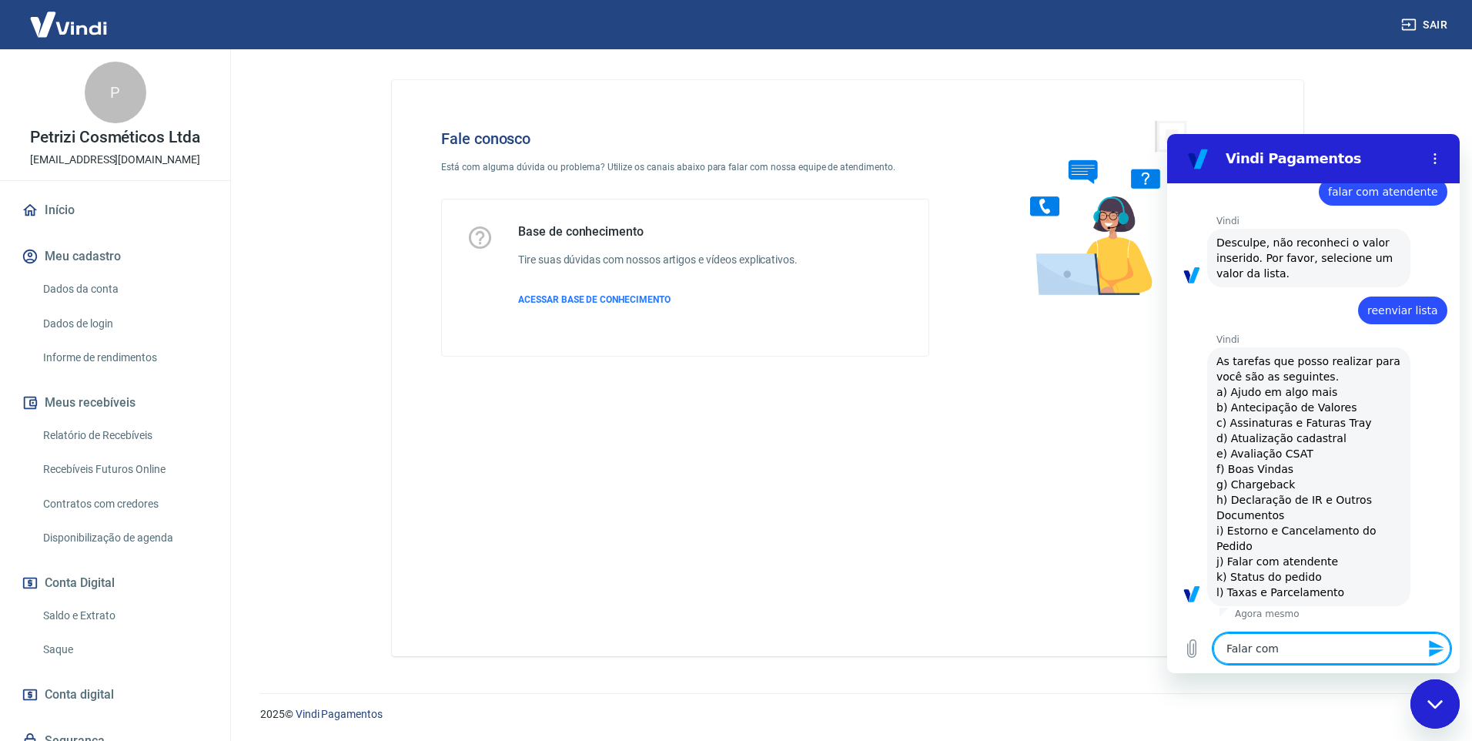
type textarea "x"
type textarea "Falar com at"
type textarea "x"
type textarea "Falar com ate"
type textarea "x"
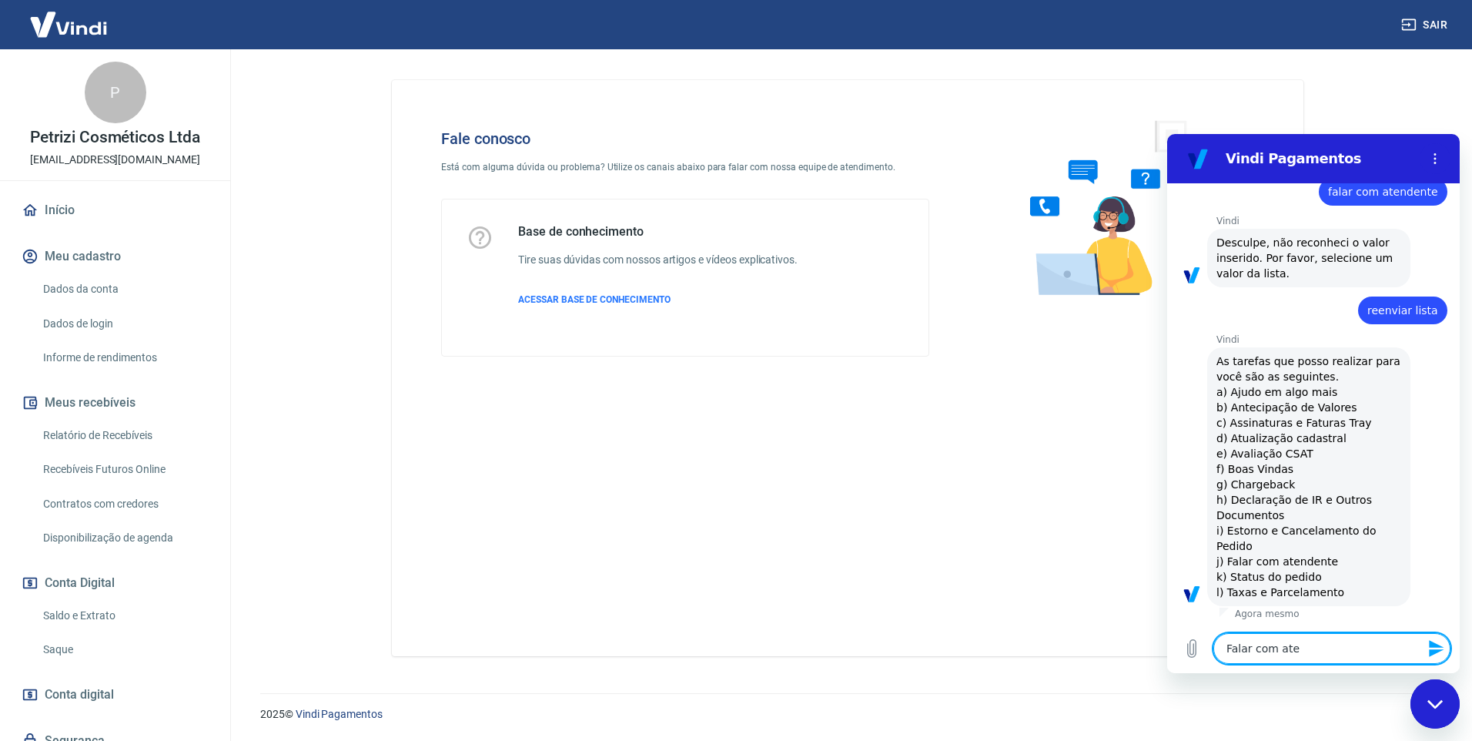
type textarea "Falar com [GEOGRAPHIC_DATA]"
type textarea "x"
type textarea "Falar com atend"
type textarea "x"
type textarea "Falar com atende"
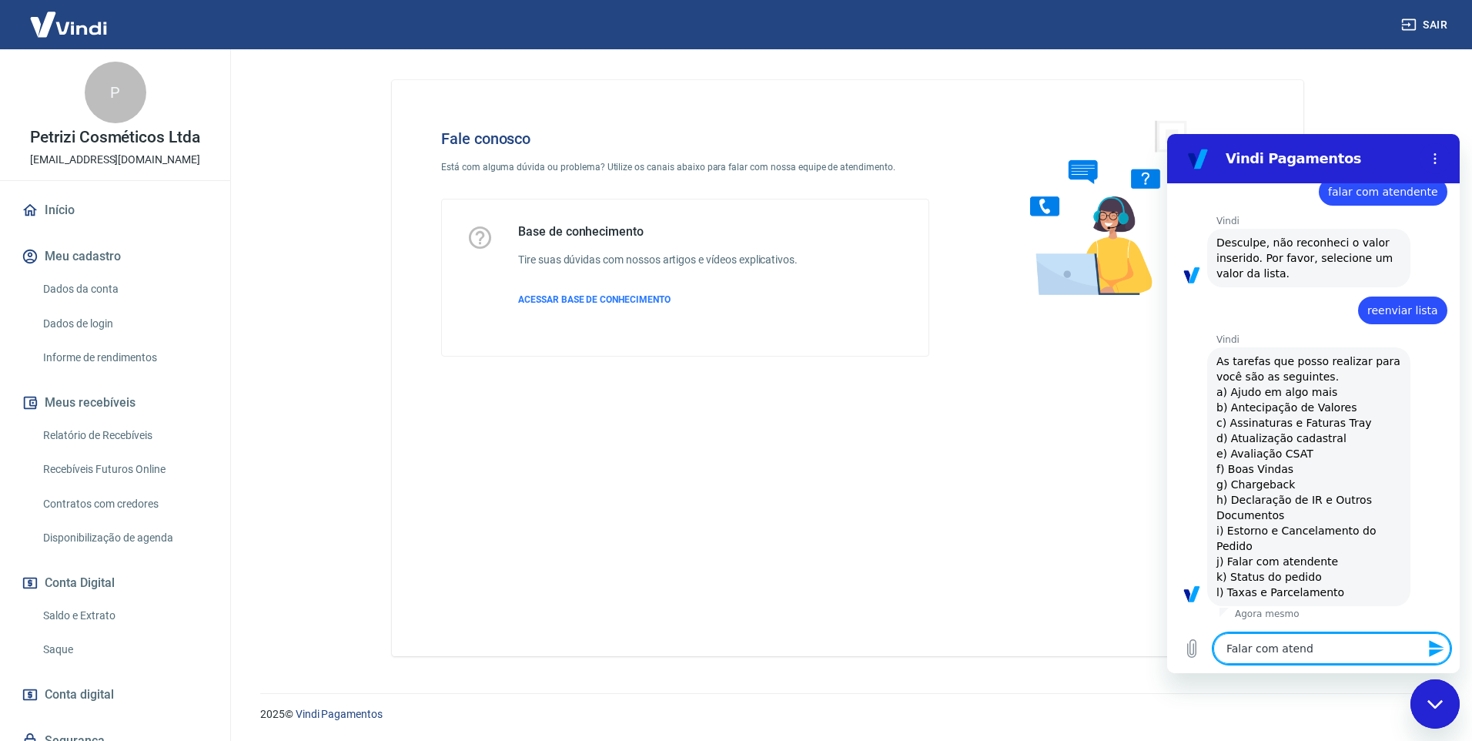
type textarea "x"
type textarea "Falar com atenden"
type textarea "x"
type textarea "Falar com atendent"
type textarea "x"
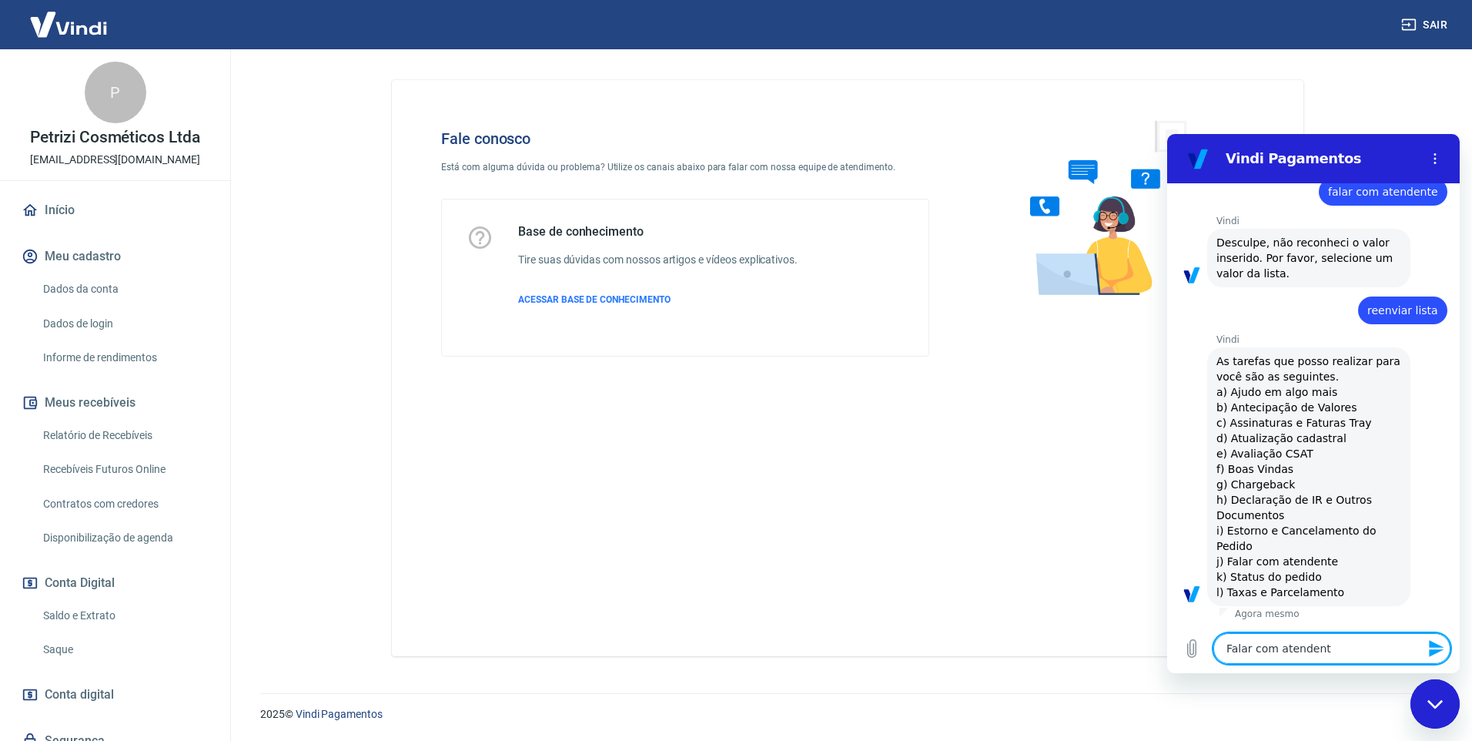
type textarea "Falar com atendente"
type textarea "x"
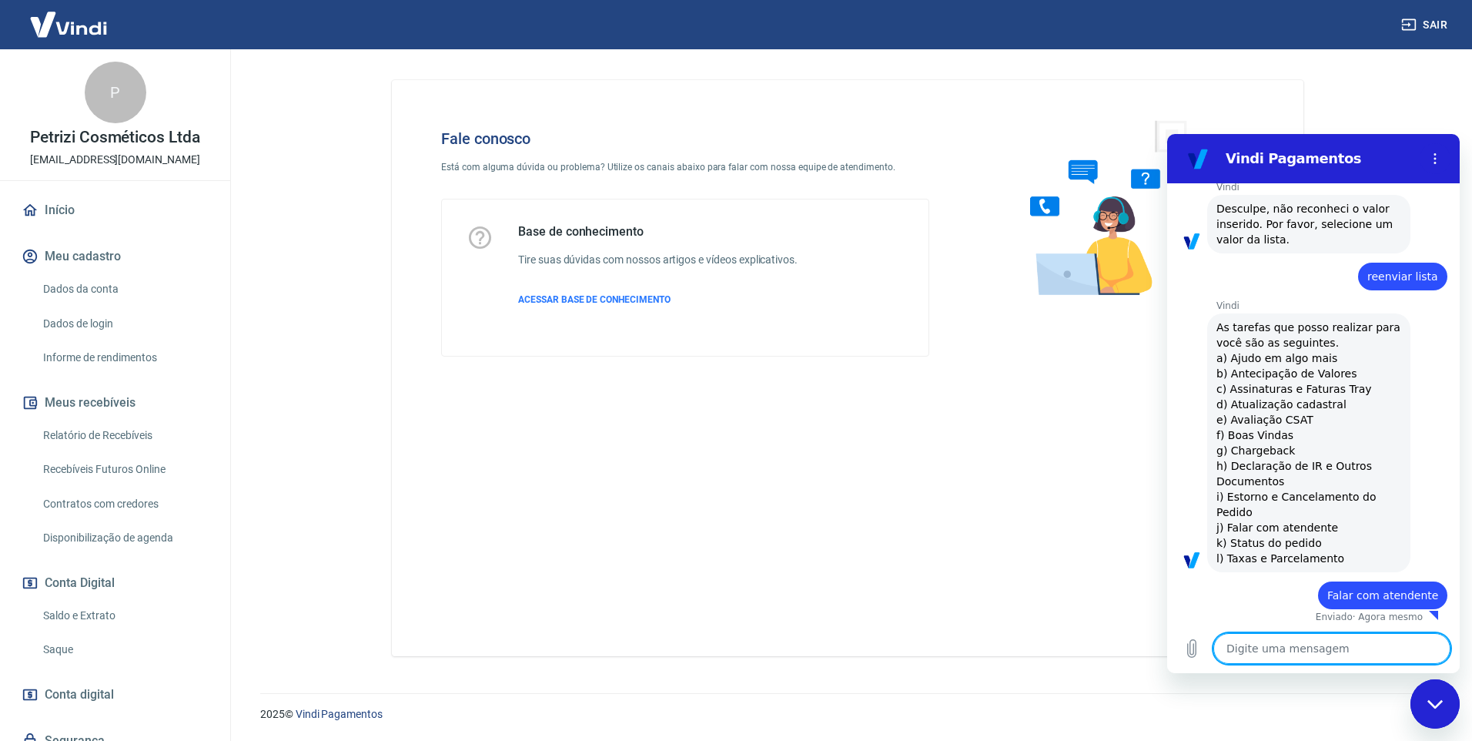
scroll to position [207, 0]
type textarea "x"
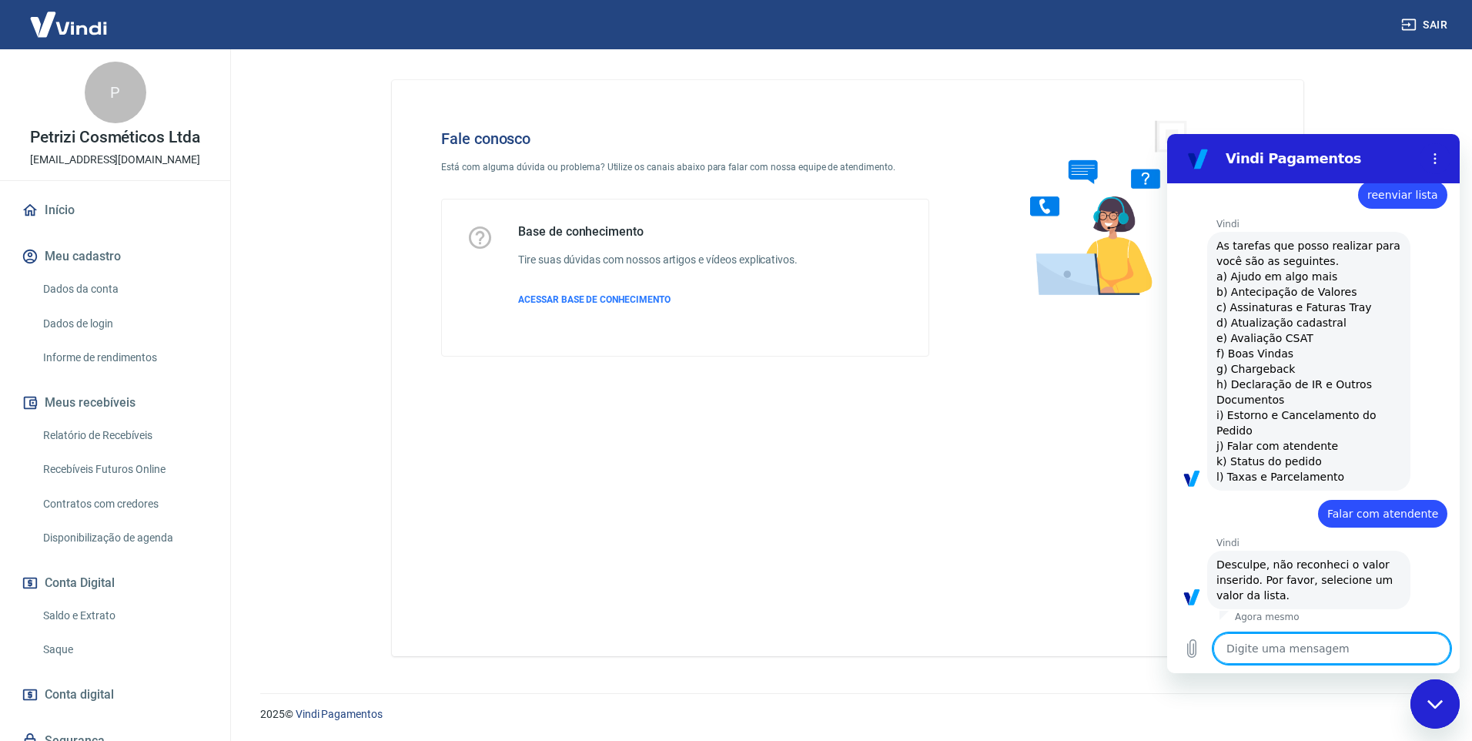
scroll to position [289, 0]
type textarea "j"
type textarea "x"
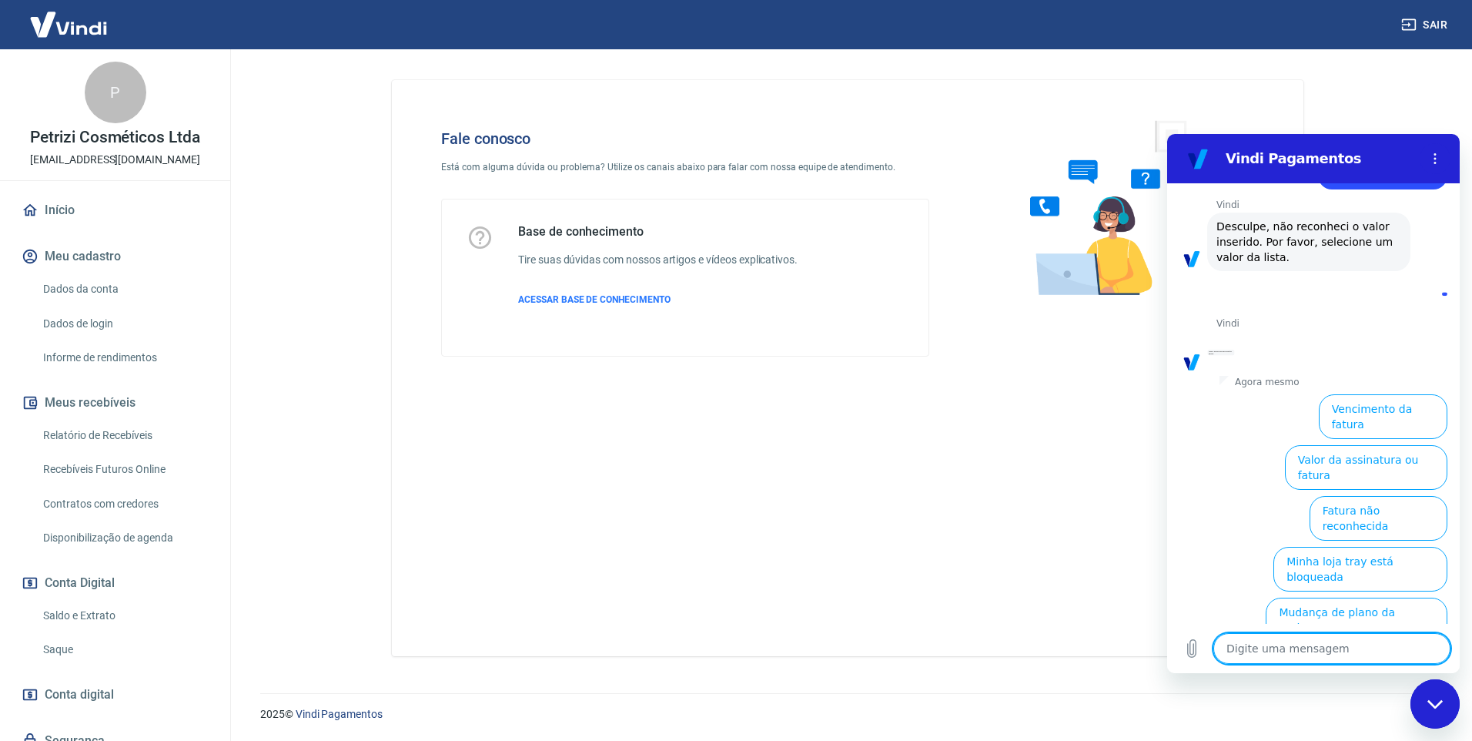
scroll to position [711, 0]
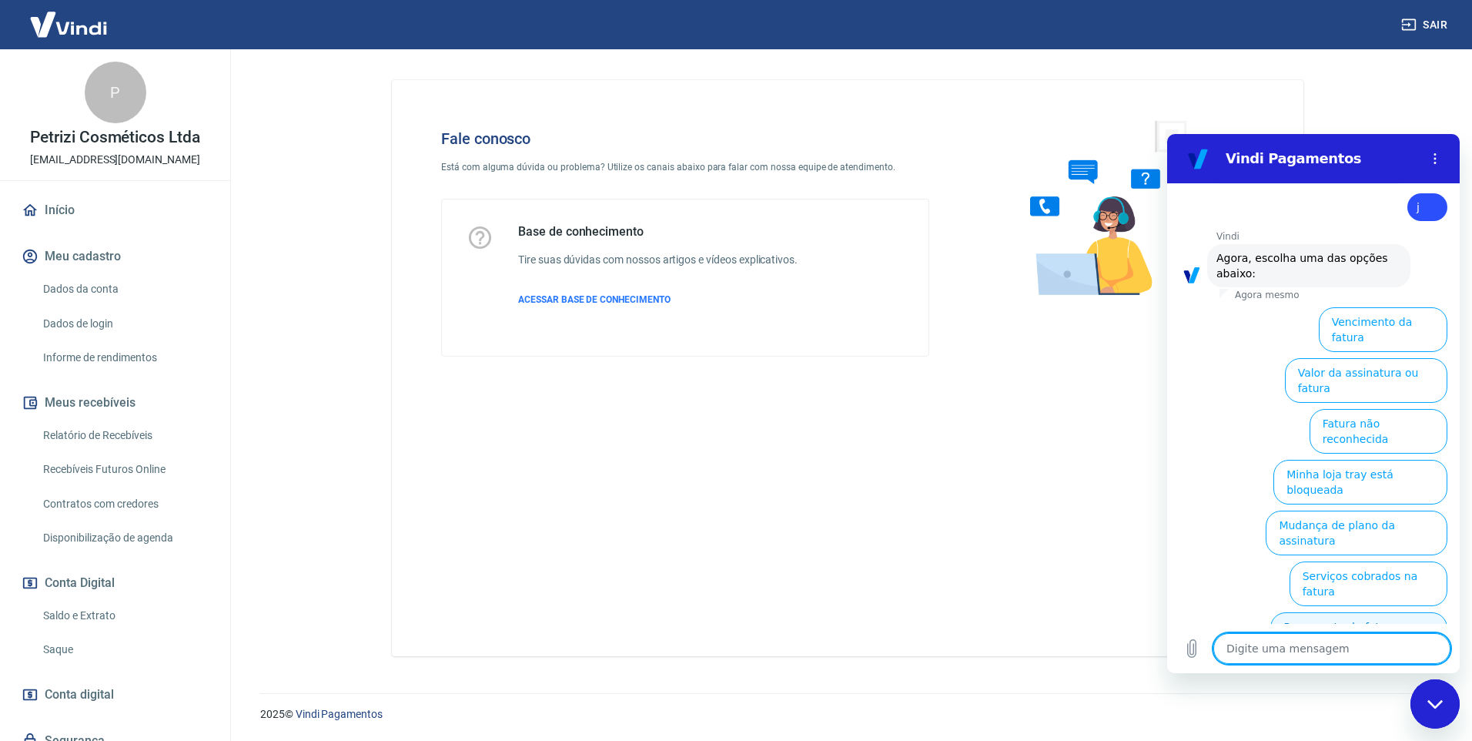
click at [1331, 612] on button "Pagamento de fatura cancelada" at bounding box center [1358, 634] width 177 height 45
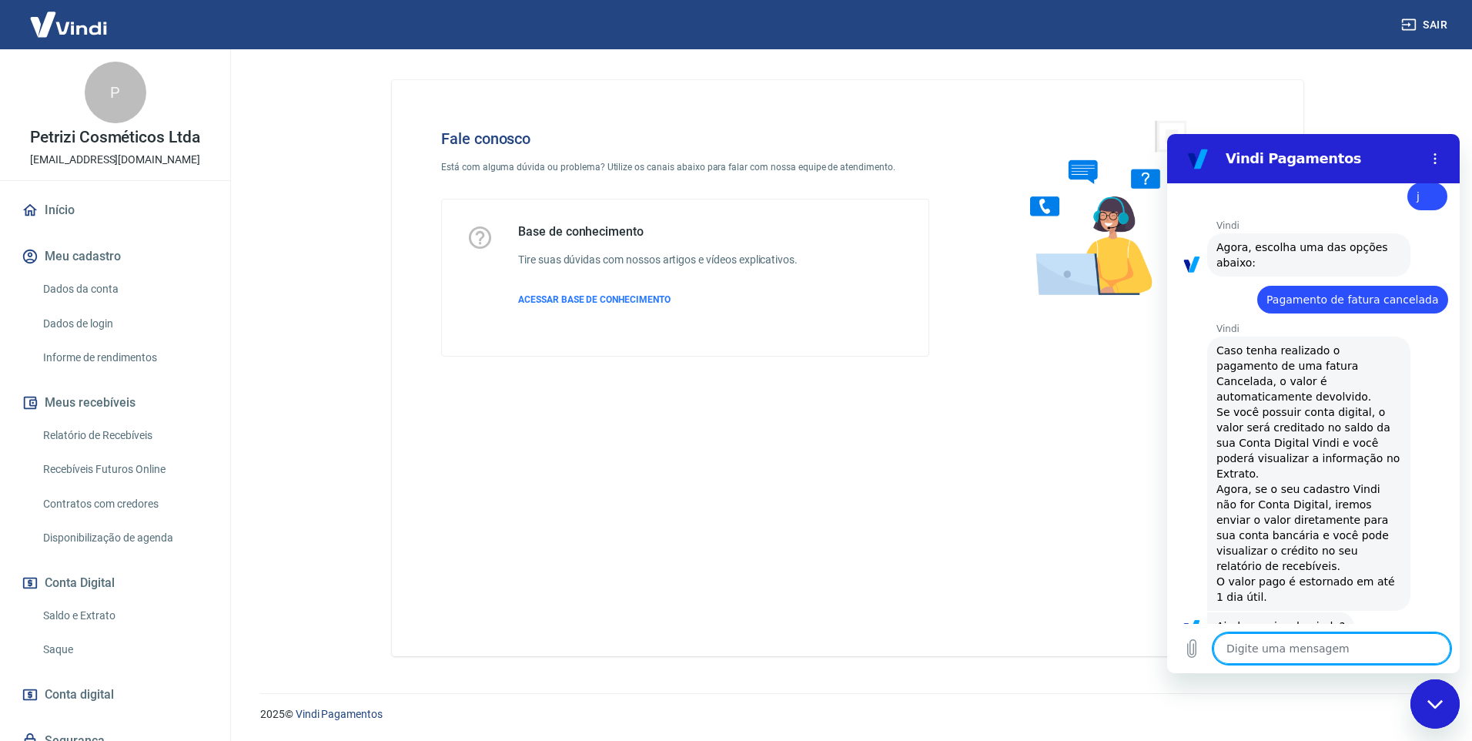
scroll to position [760, 0]
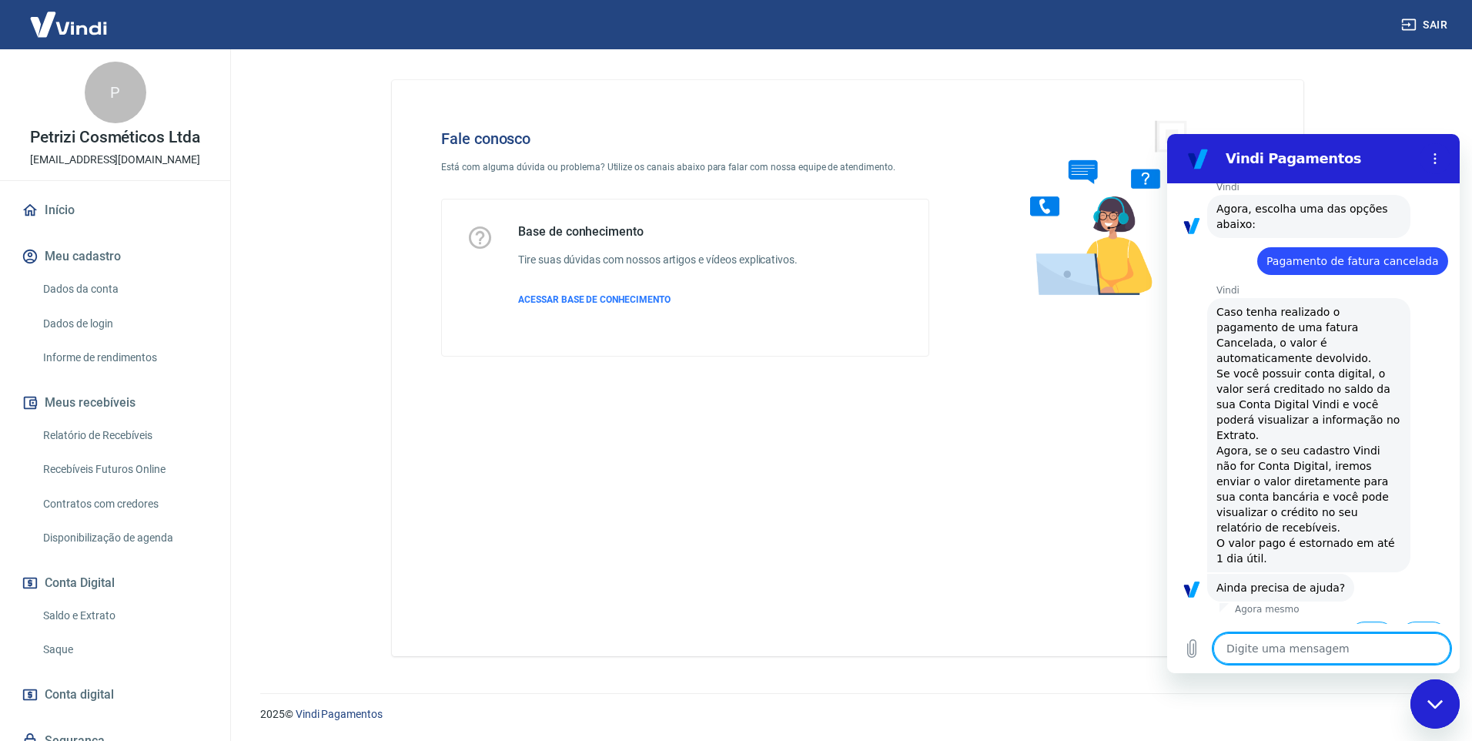
click at [1350, 621] on button "Sim" at bounding box center [1372, 635] width 45 height 29
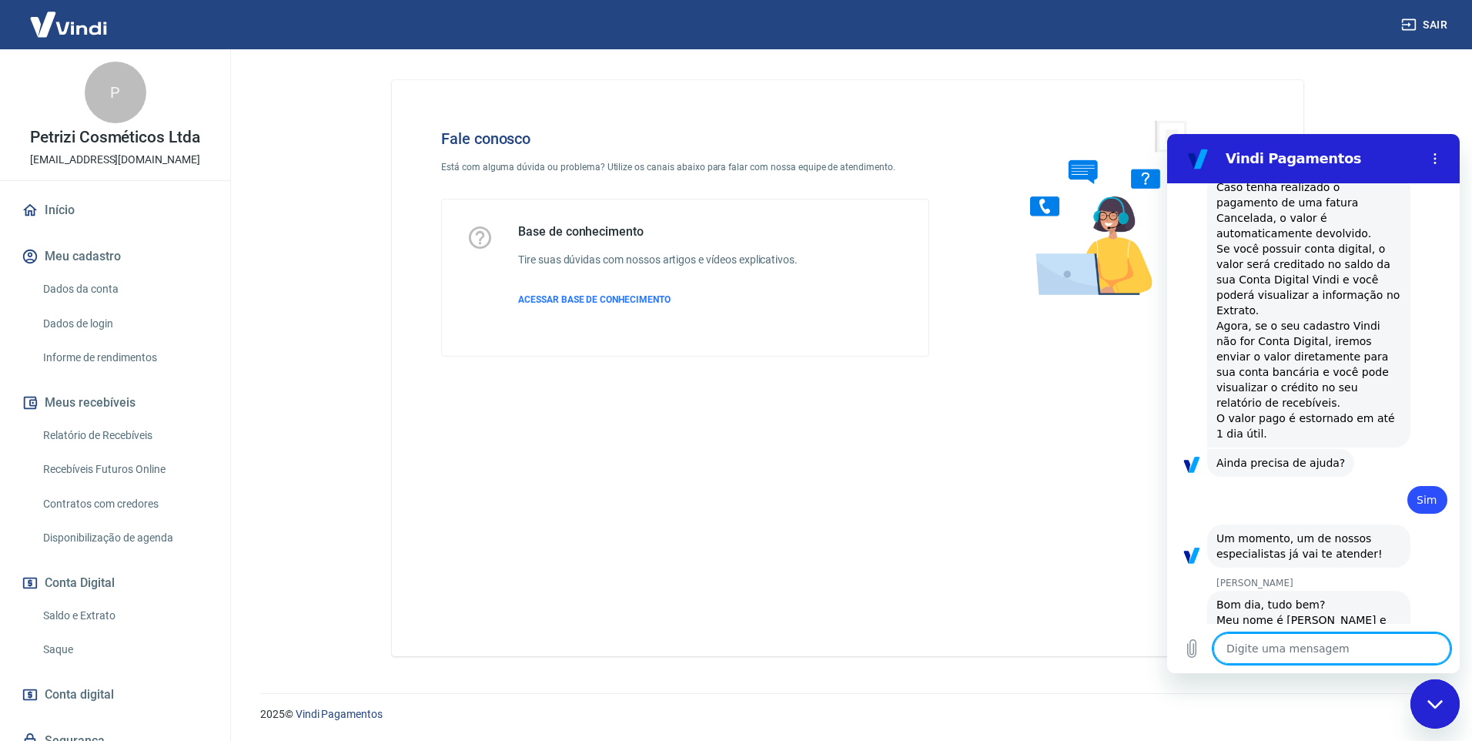
scroll to position [928, 0]
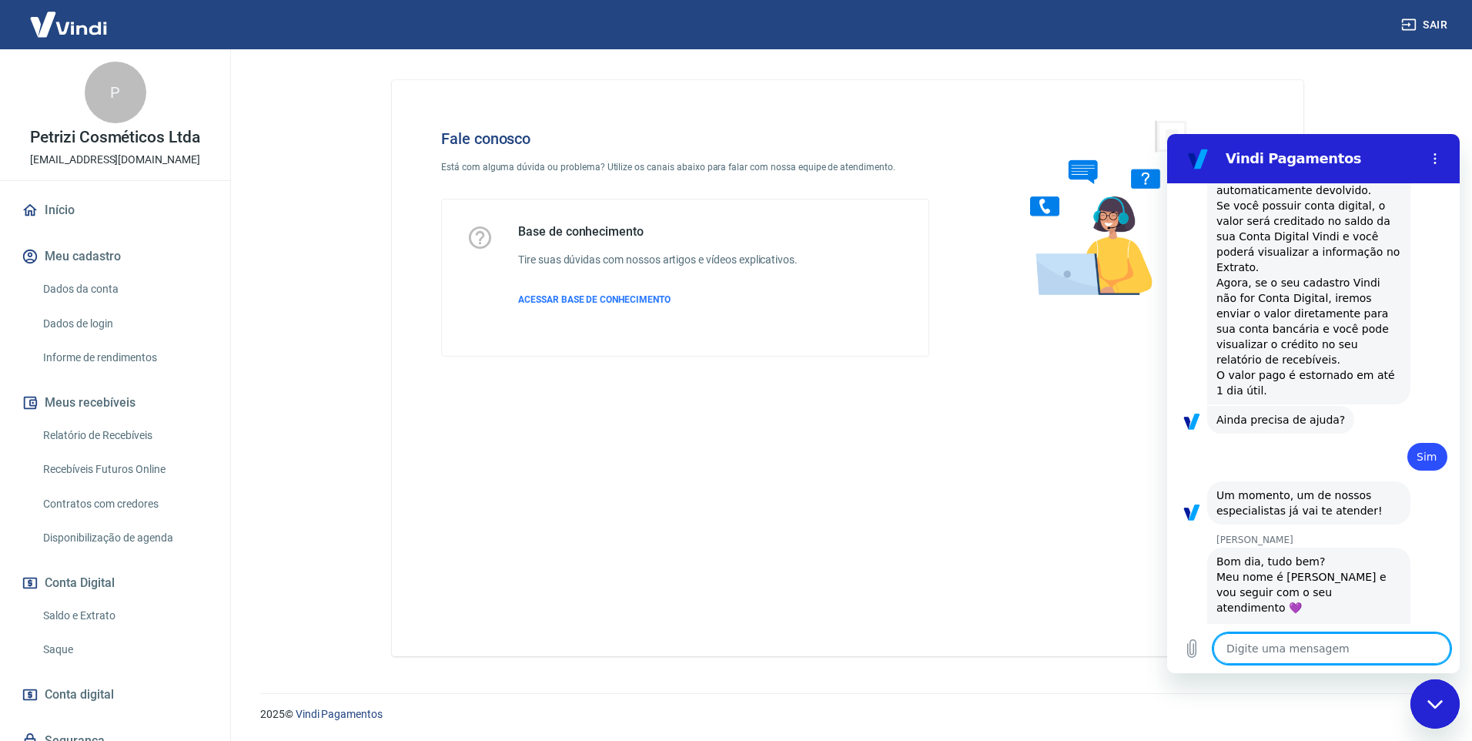
type textarea "x"
click at [1282, 644] on textarea at bounding box center [1331, 648] width 237 height 31
type textarea "B"
type textarea "x"
type textarea "Bo"
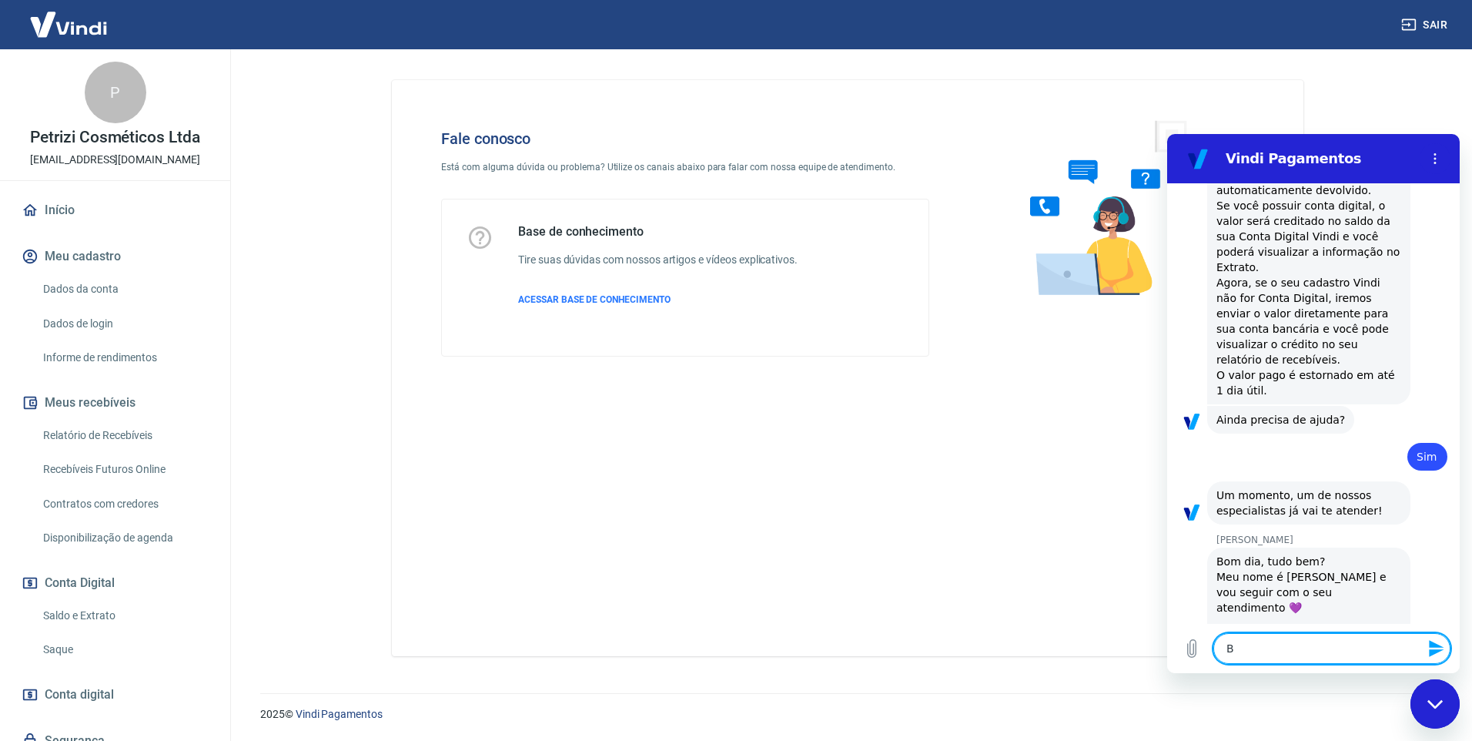
type textarea "x"
type textarea "Bom"
type textarea "x"
type textarea "Bom"
type textarea "x"
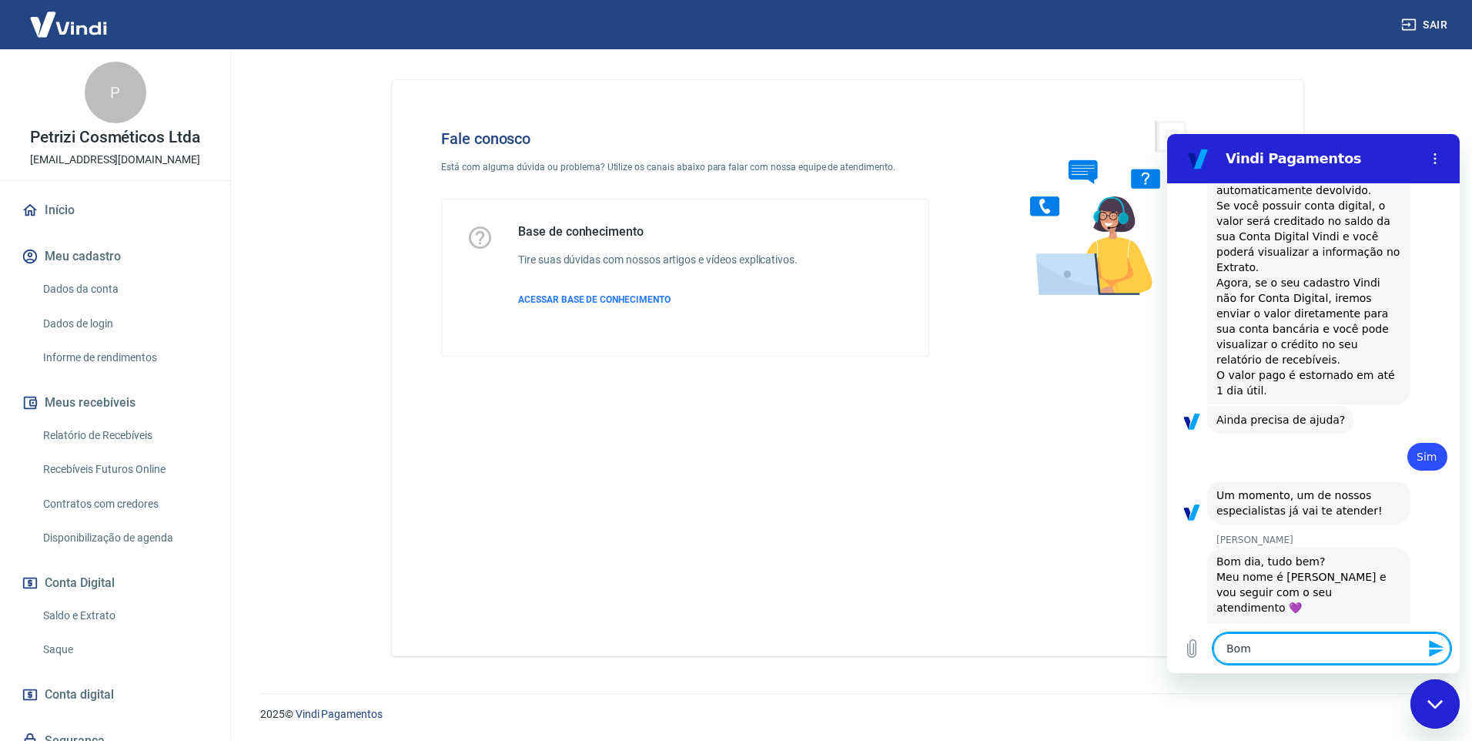
type textarea "Bom D"
type textarea "x"
type textarea "Bom Di"
type textarea "x"
type textarea "Bom Dia"
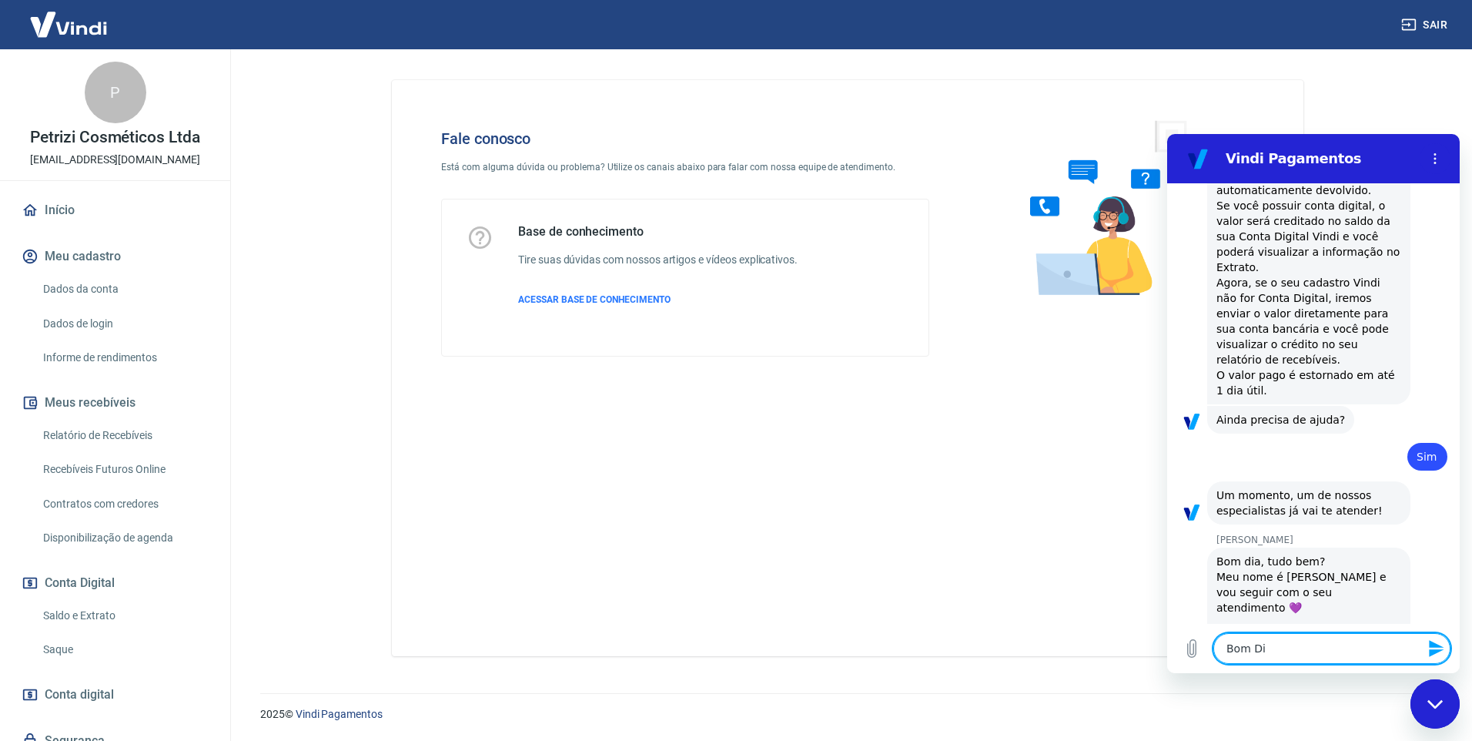
type textarea "x"
type textarea "Bom Dia"
type textarea "x"
type textarea "Bom Dia"
type textarea "x"
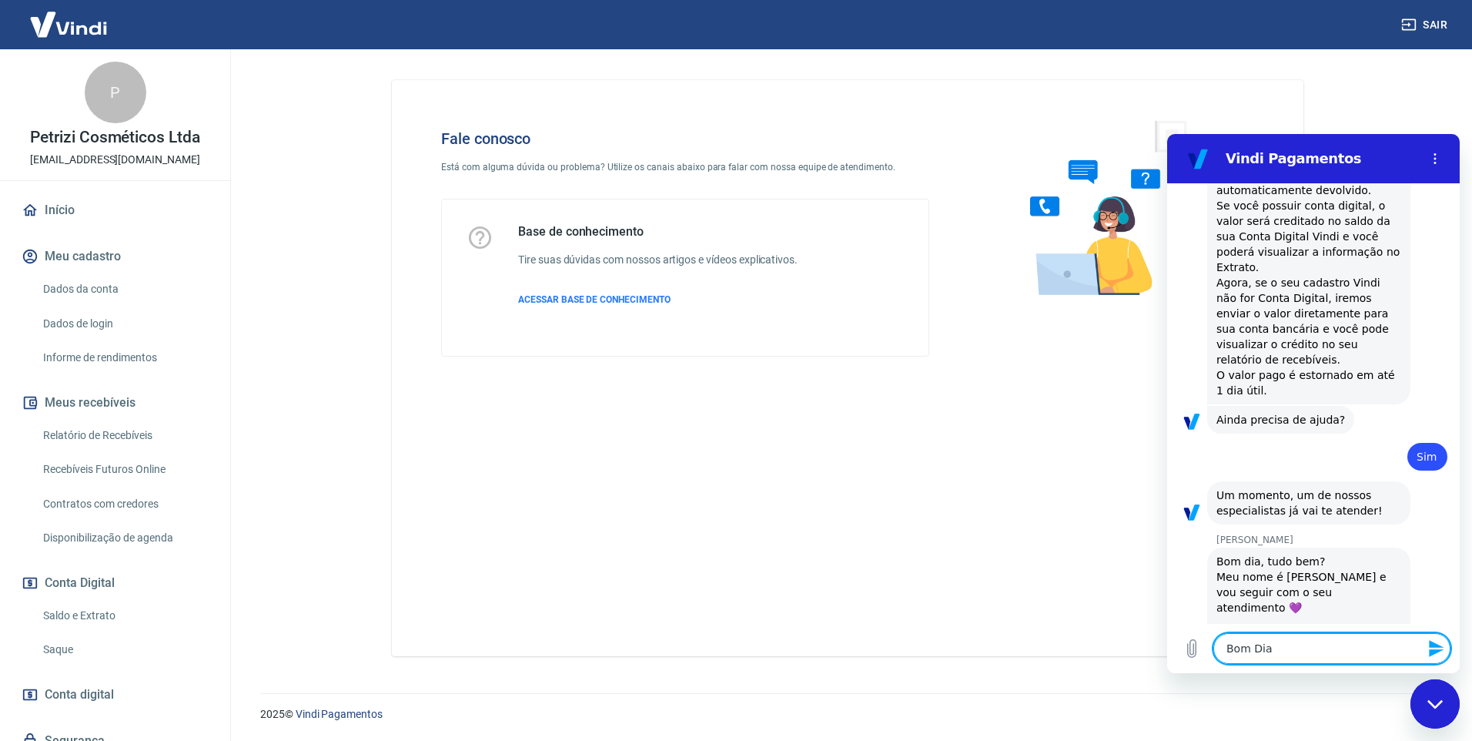
type textarea "Bom Dia."
type textarea "x"
type textarea "Bom Dia.."
type textarea "x"
type textarea "Bom Dia.."
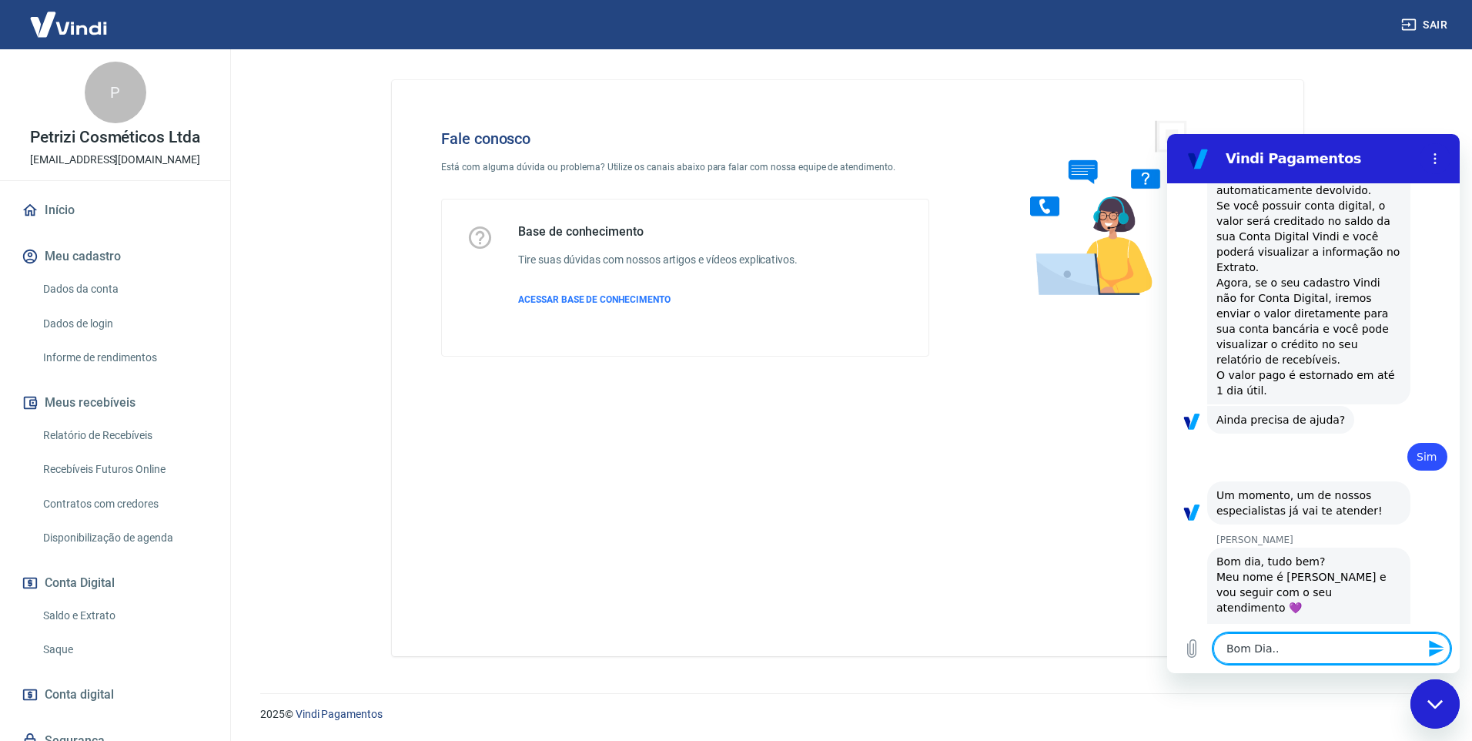
type textarea "x"
type textarea "Bom Dia.. F"
type textarea "x"
type textarea "Bom Dia.. Fl"
type textarea "x"
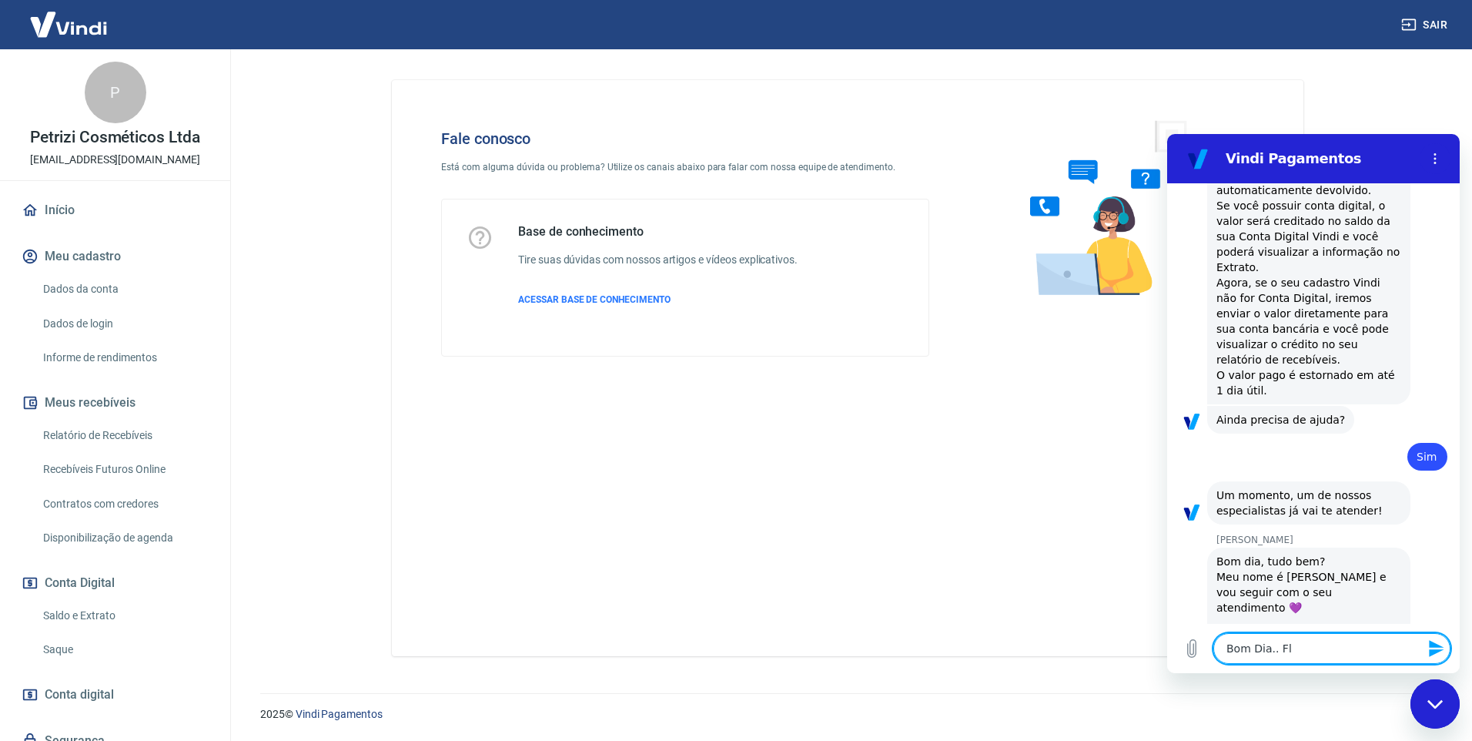
type textarea "Bom Dia.. Flá"
type textarea "x"
type textarea "Bom Dia.. Fláv"
type textarea "x"
type textarea "Bom Dia.. Flávi"
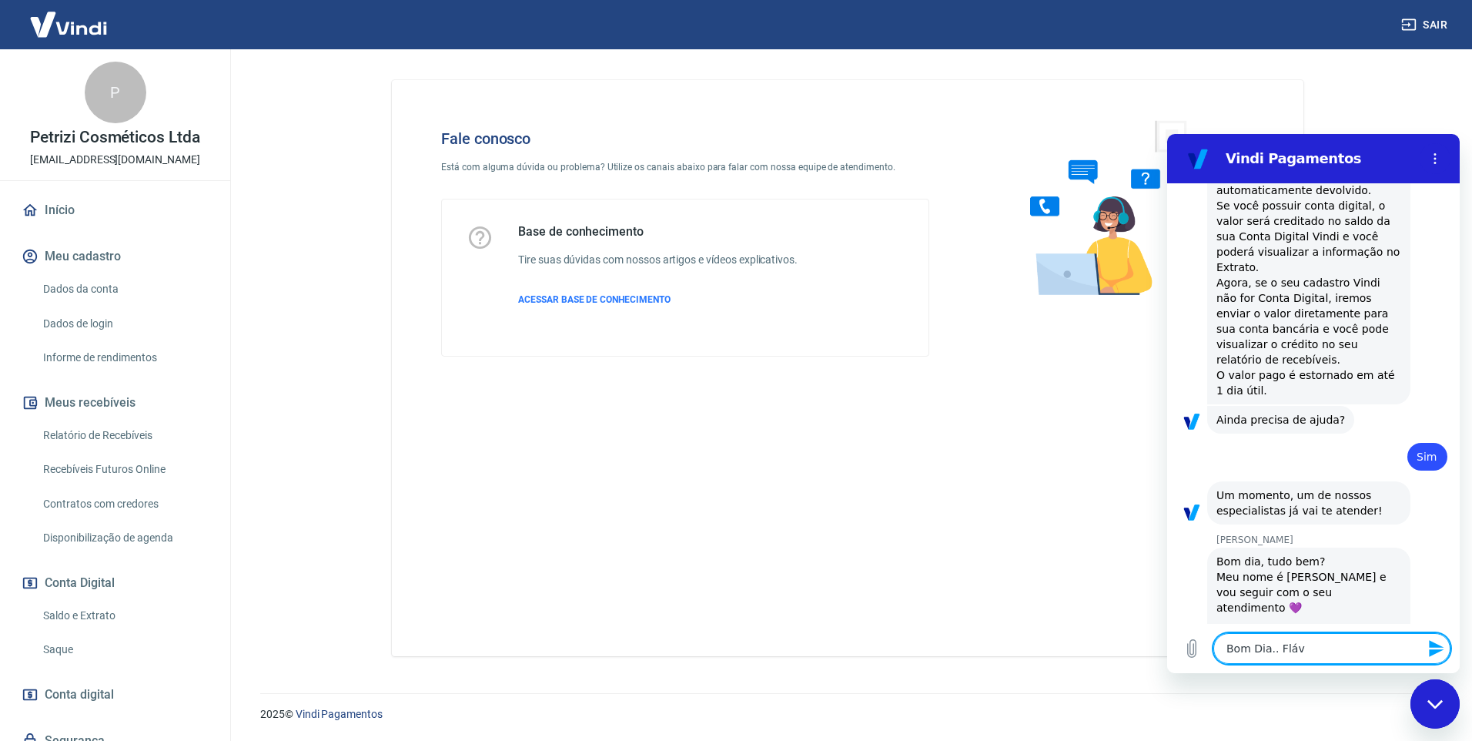
type textarea "x"
type textarea "Bom Dia.. [PERSON_NAME]"
type textarea "x"
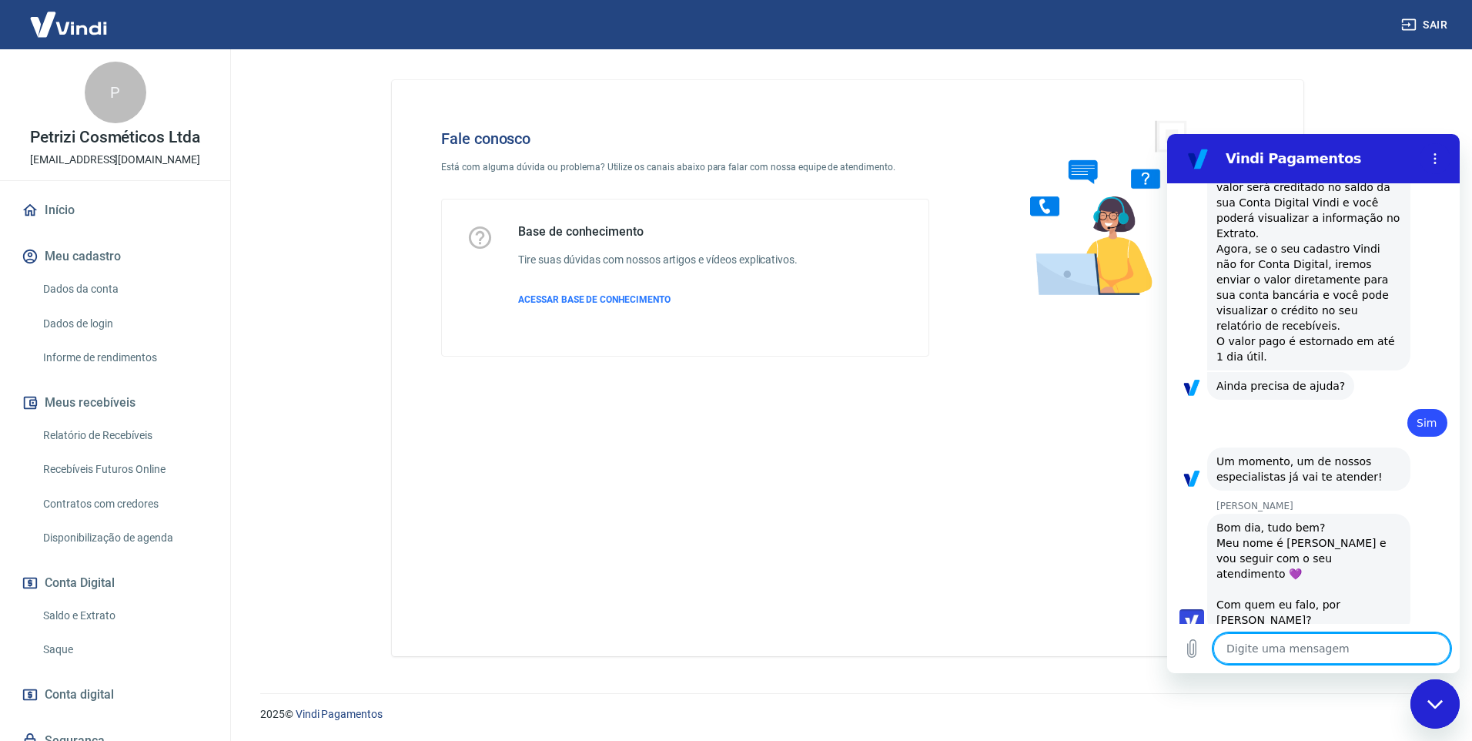
scroll to position [965, 0]
type textarea "x"
type textarea "A"
type textarea "x"
type textarea "A"
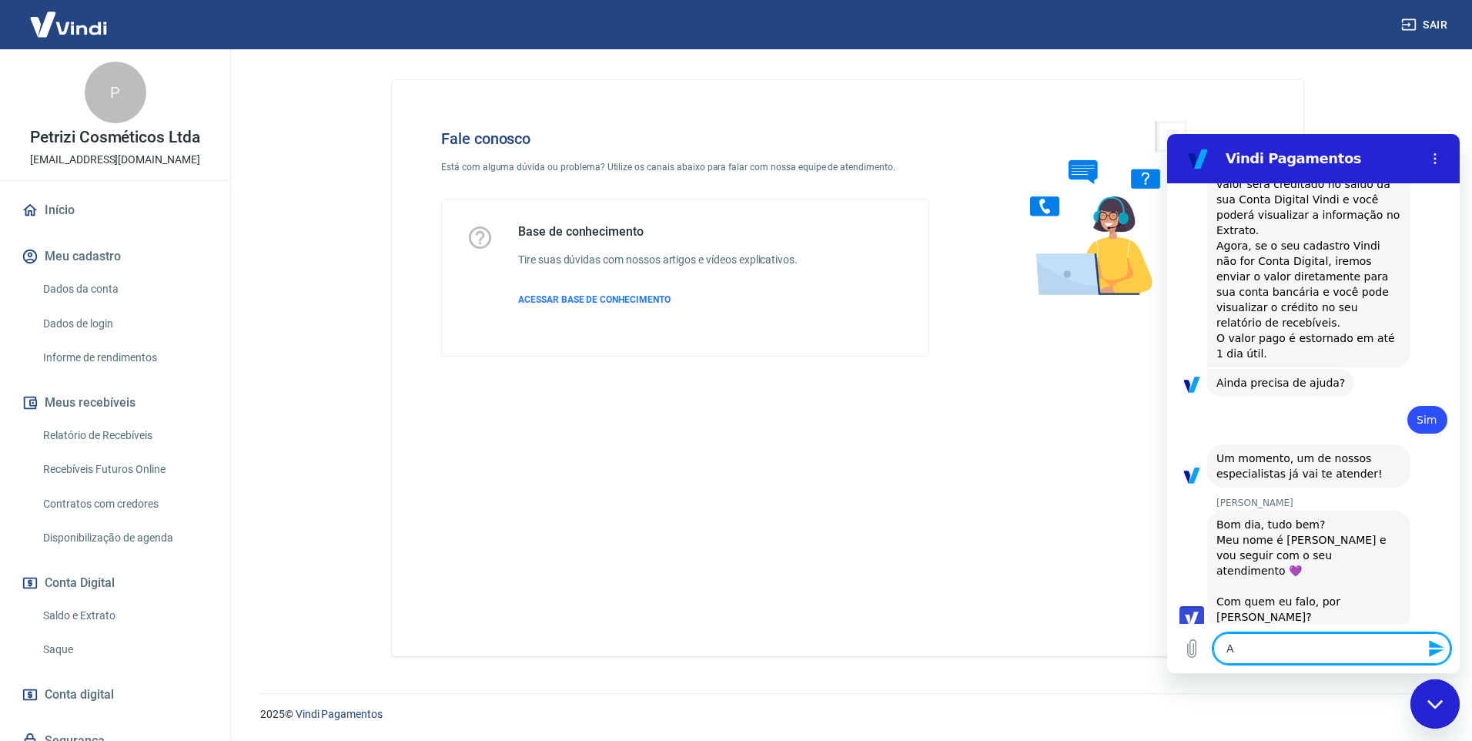
type textarea "x"
type textarea "A c"
type textarea "x"
type textarea "A cl"
type textarea "x"
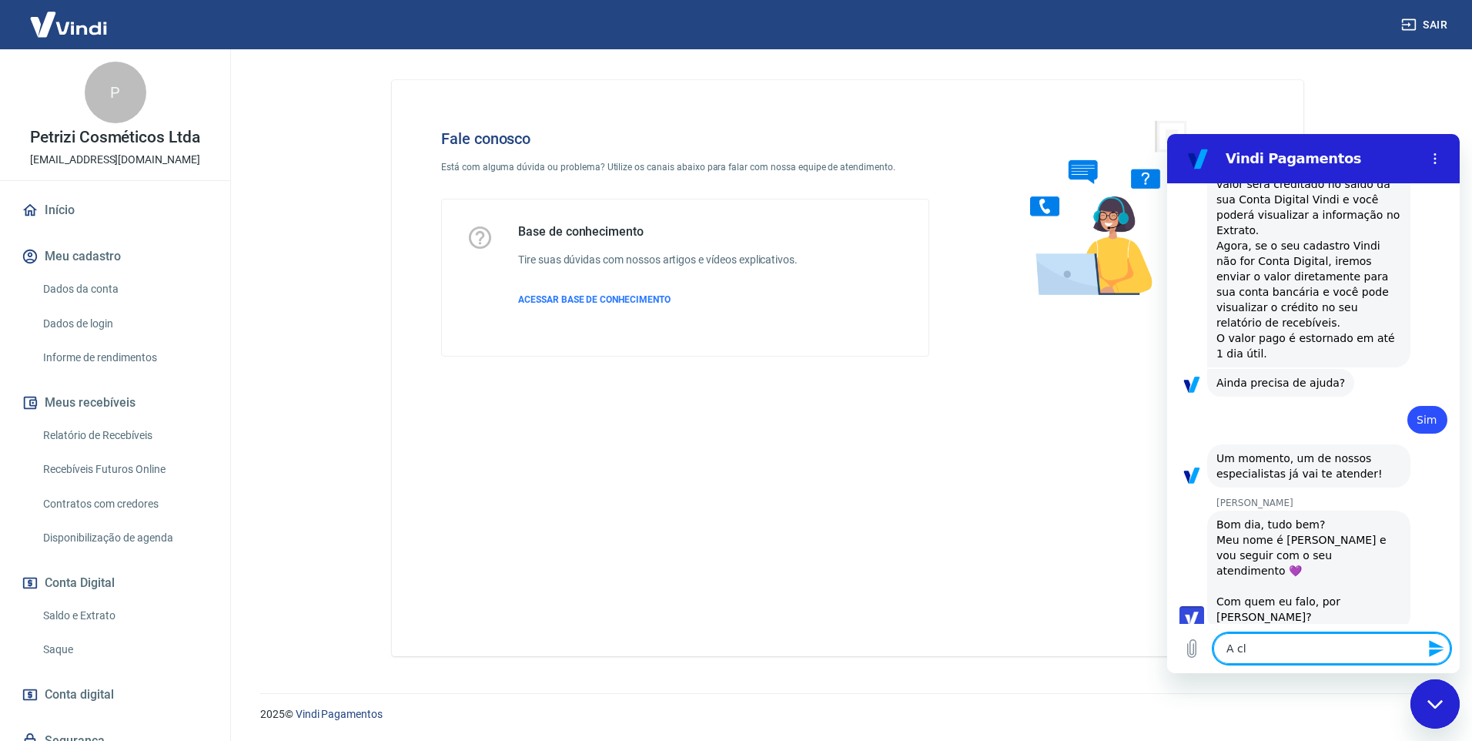
type textarea "A cli"
type textarea "x"
type textarea "A clie"
type textarea "x"
type textarea "A clien"
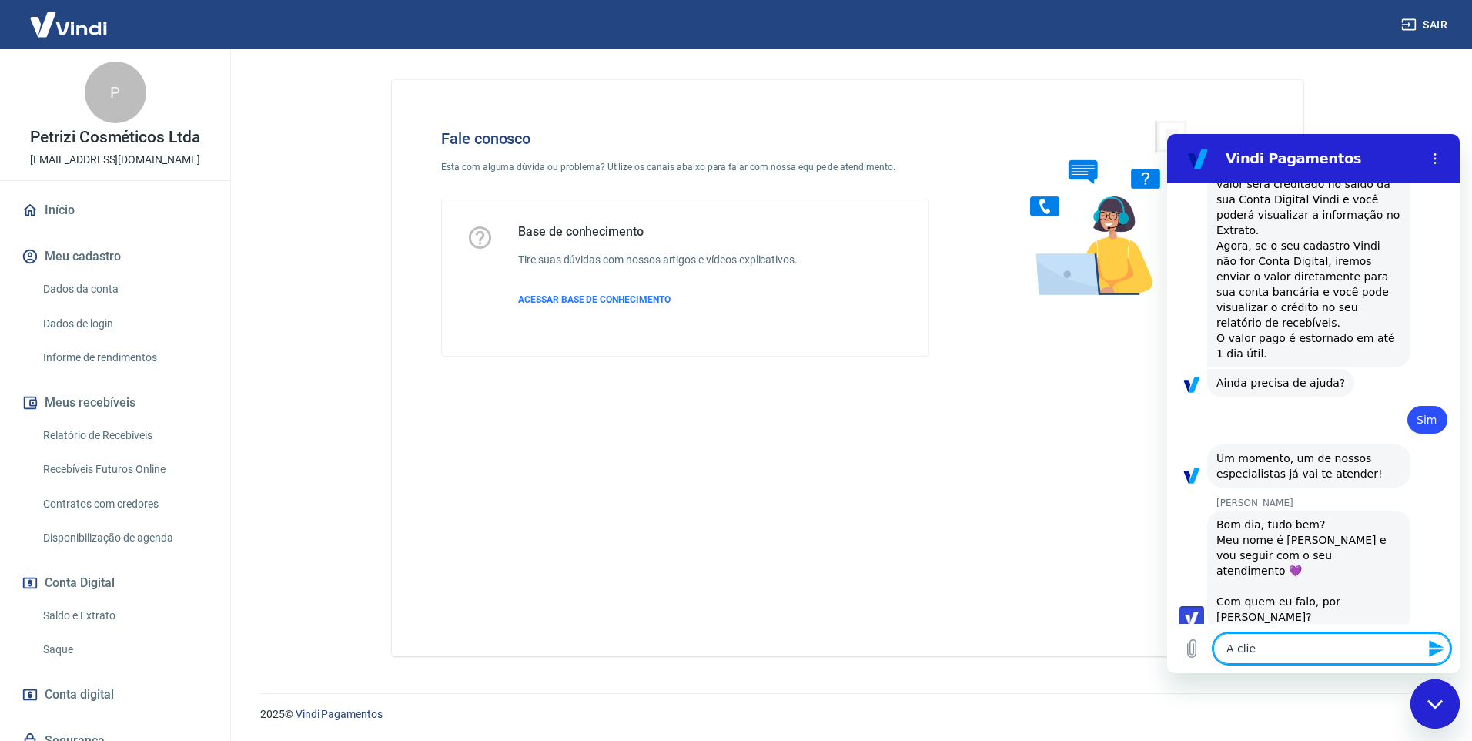
type textarea "x"
type textarea "A client"
type textarea "x"
type textarea "A cliente"
type textarea "x"
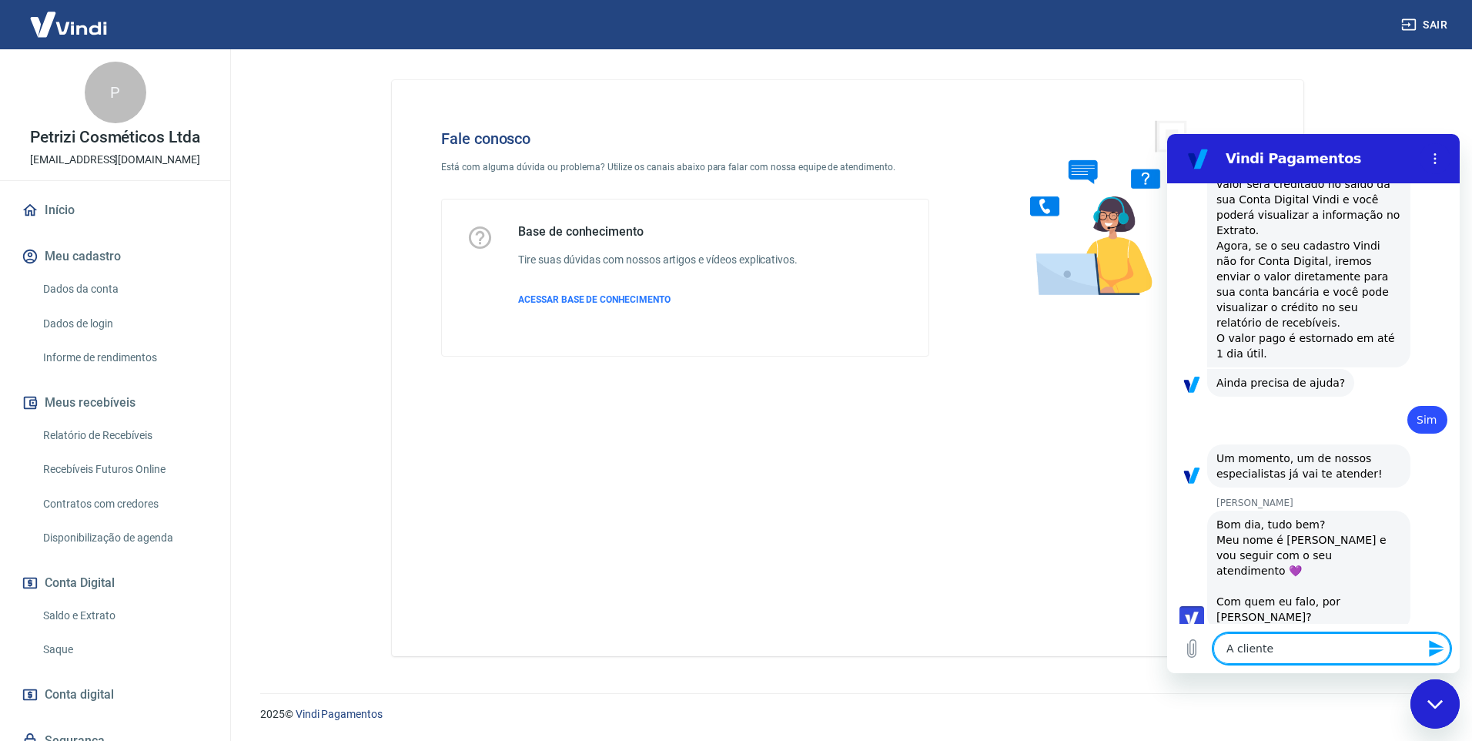
type textarea "A cliente"
type textarea "x"
type textarea "A cliente a"
type textarea "x"
type textarea "A cliente al"
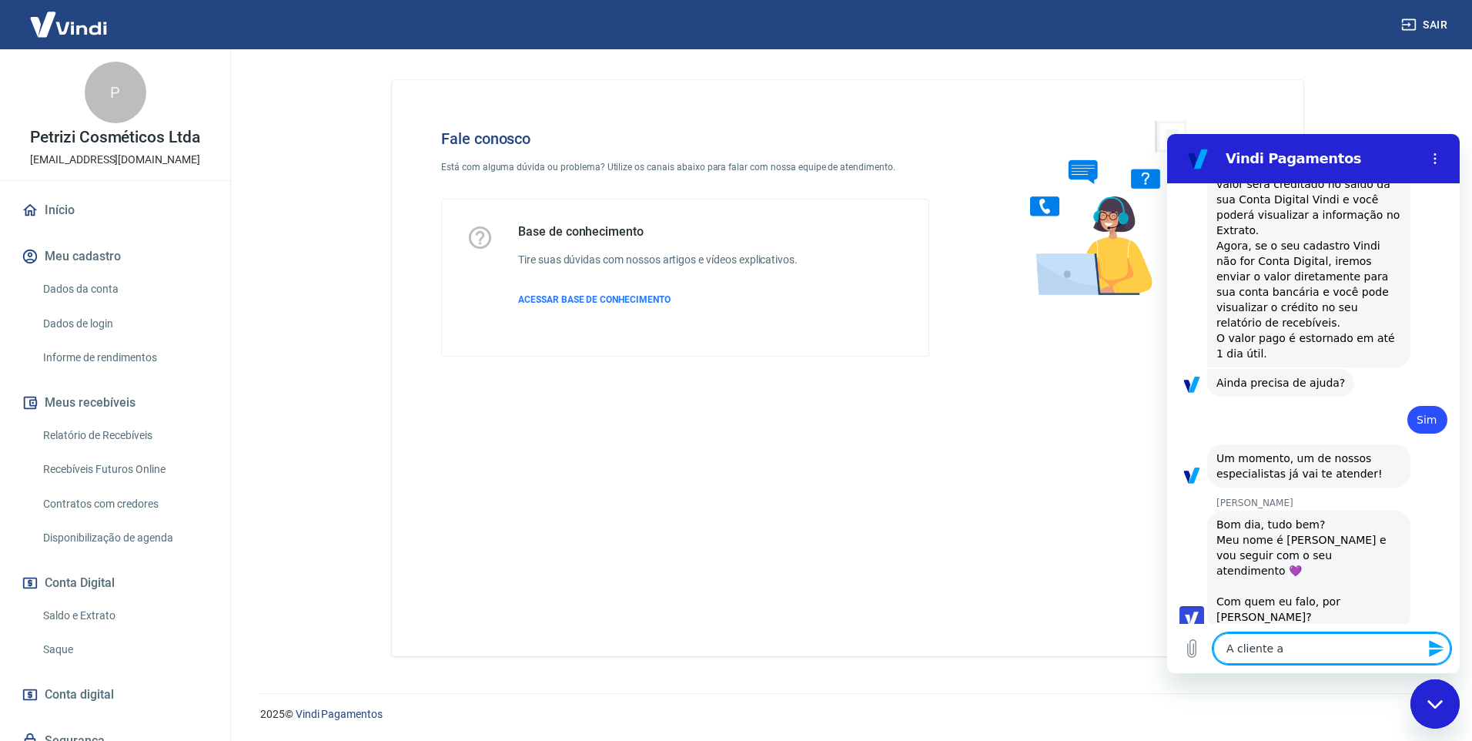
type textarea "x"
paste textarea "223448733"
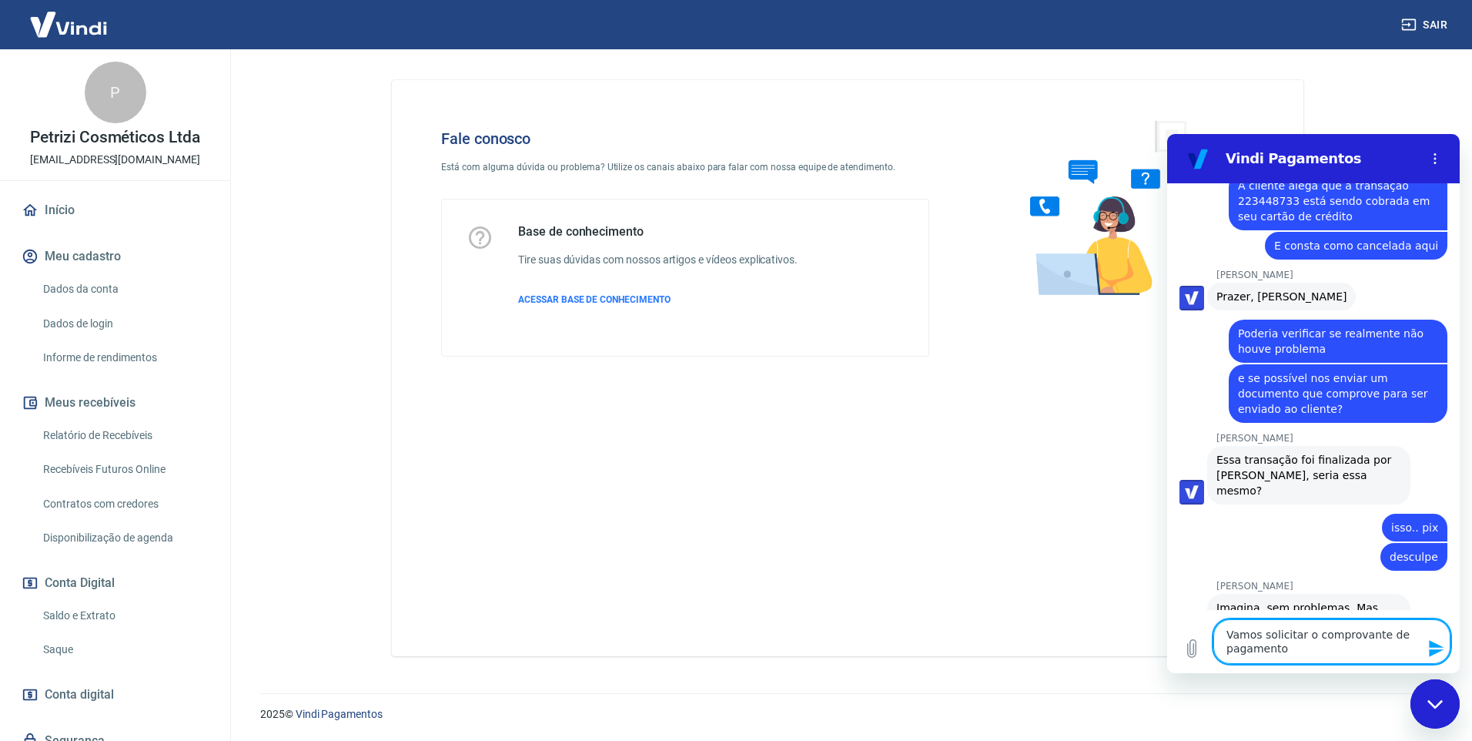
scroll to position [1476, 0]
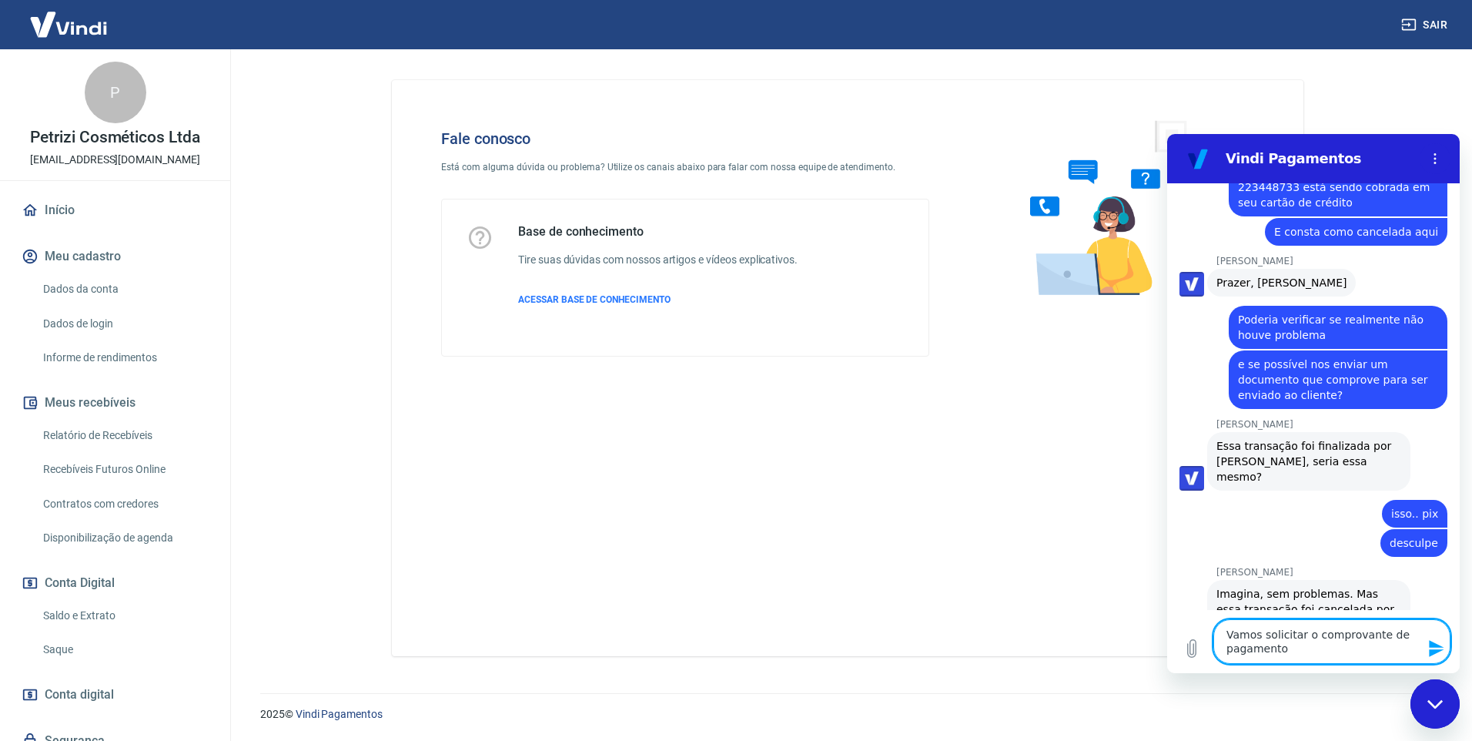
drag, startPoint x: 1280, startPoint y: 649, endPoint x: 1219, endPoint y: 631, distance: 64.1
click at [1219, 631] on textarea "Vamos solicitar o comprovante de pagamento" at bounding box center [1331, 641] width 237 height 45
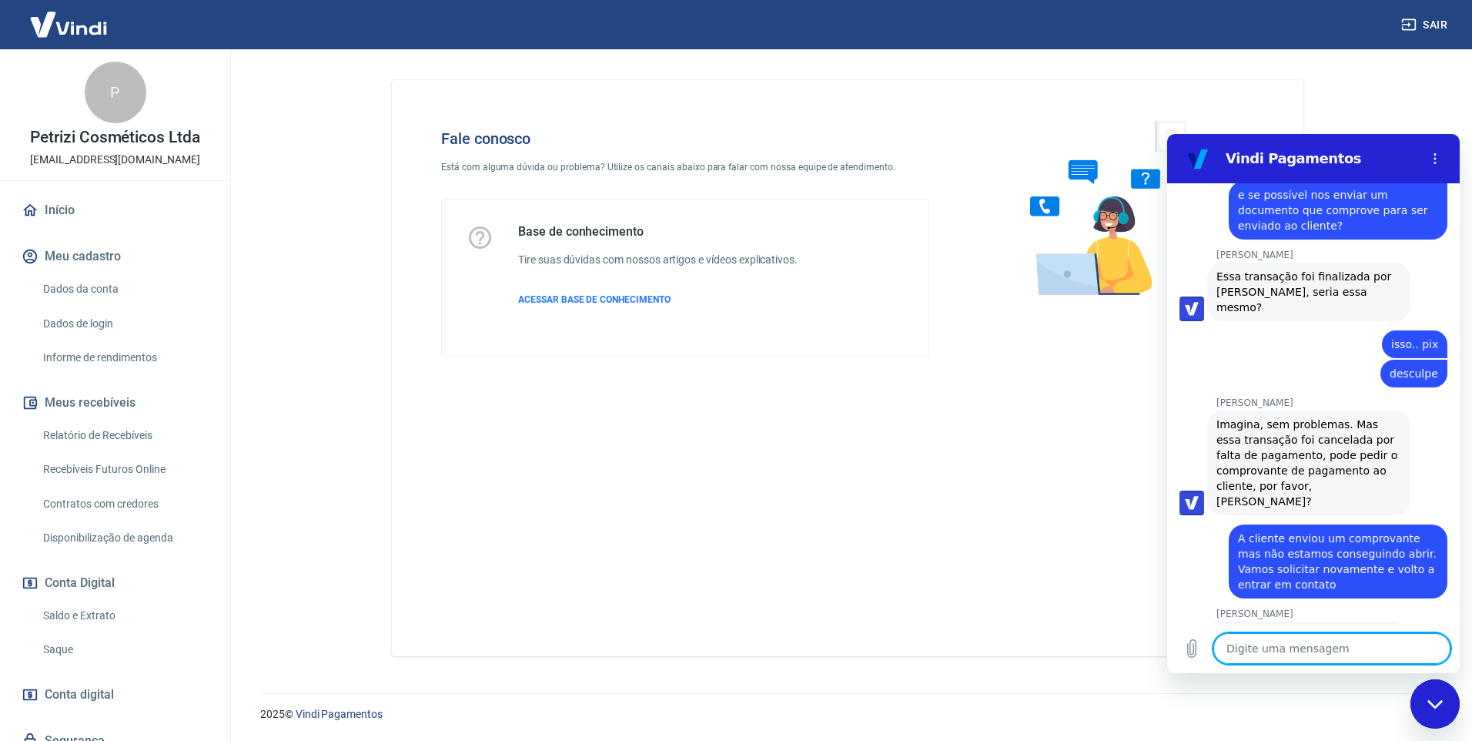
scroll to position [1648, 0]
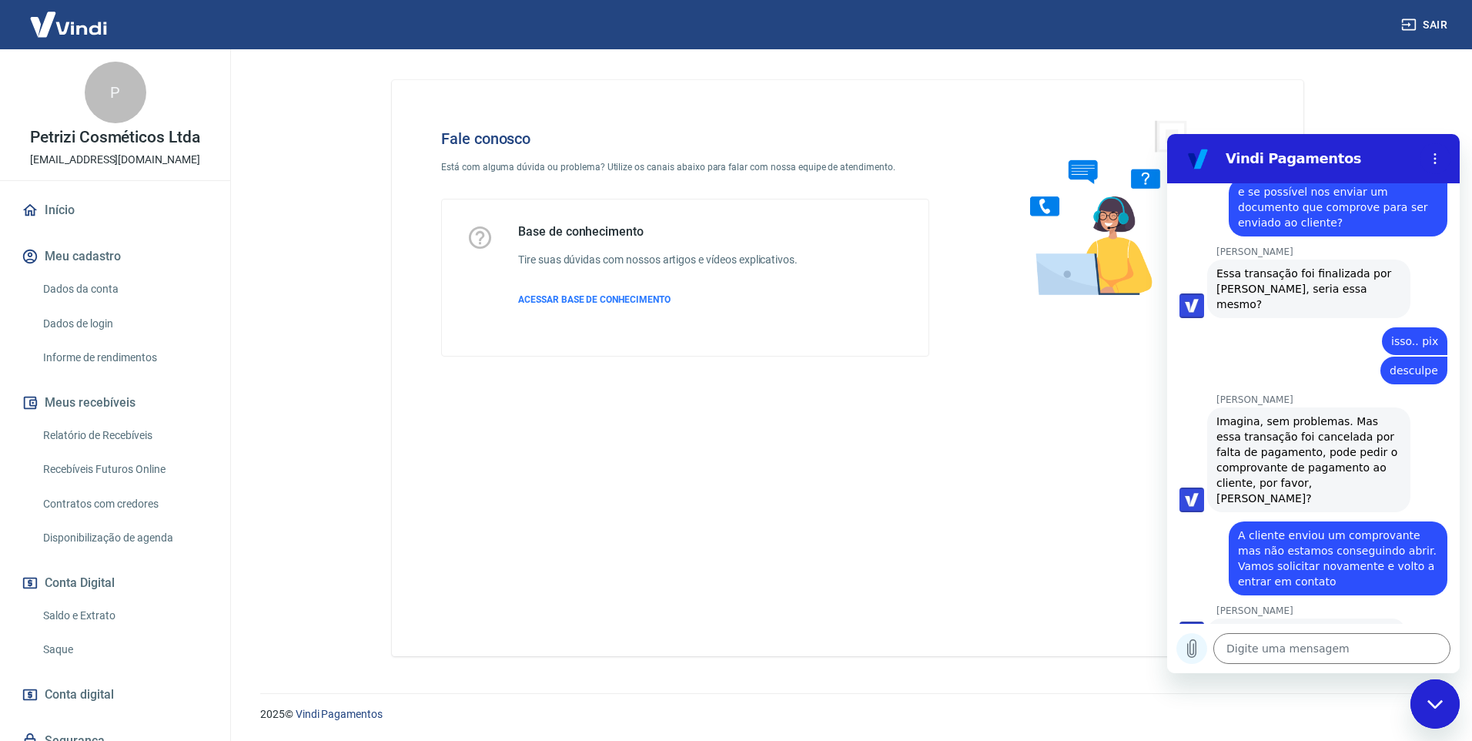
click at [1193, 648] on icon "Carregar arquivo" at bounding box center [1192, 649] width 8 height 18
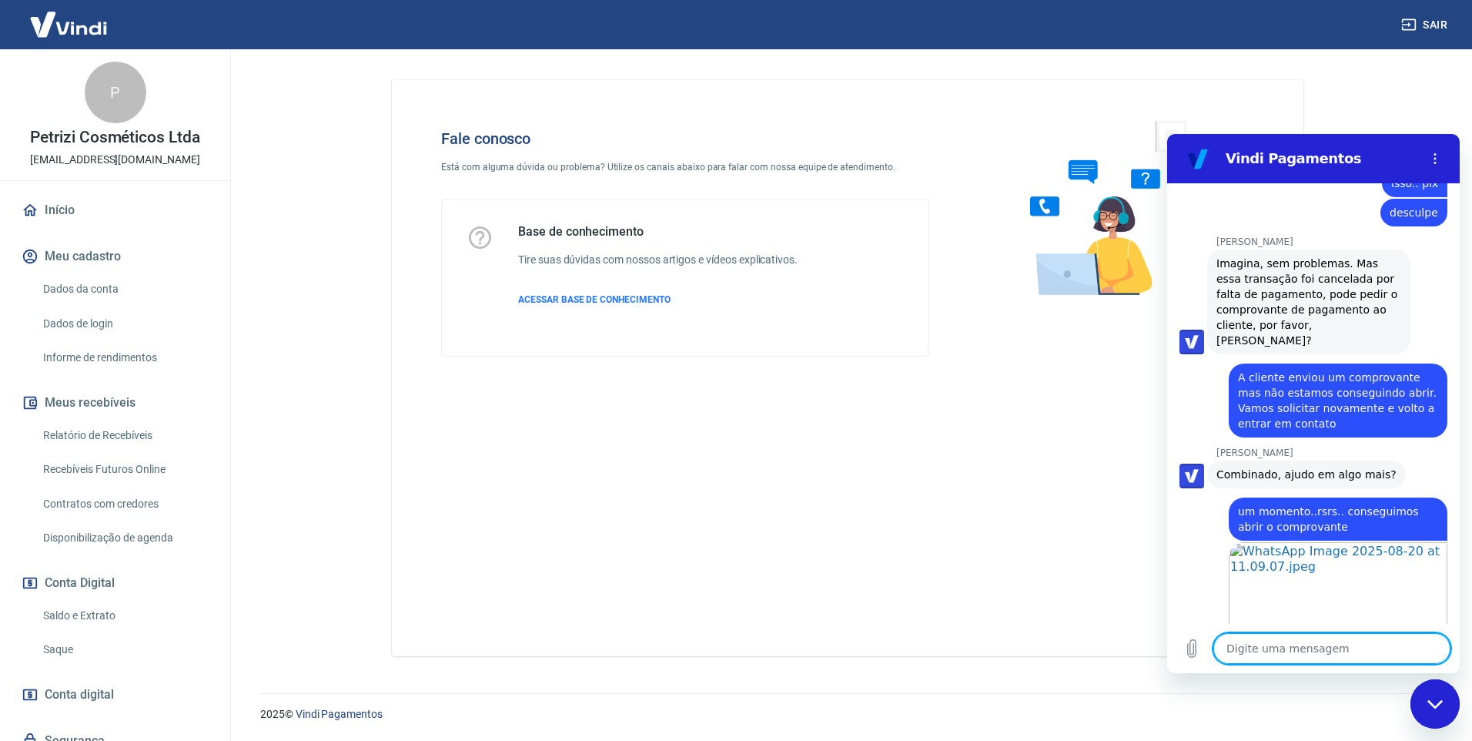
scroll to position [1935, 0]
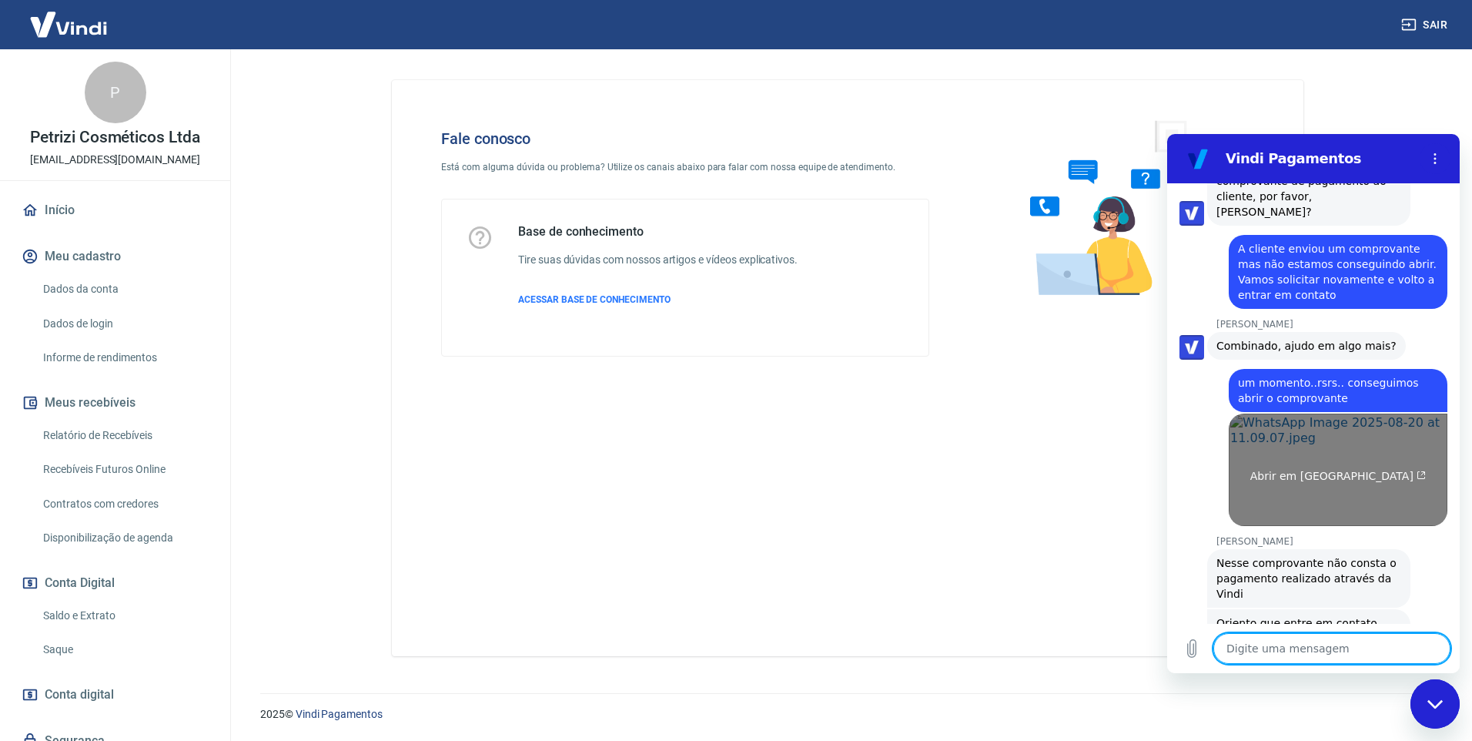
click at [1329, 413] on link "Abrir em [GEOGRAPHIC_DATA]" at bounding box center [1338, 469] width 219 height 112
click at [1312, 413] on link "Abrir em [GEOGRAPHIC_DATA]" at bounding box center [1338, 469] width 219 height 112
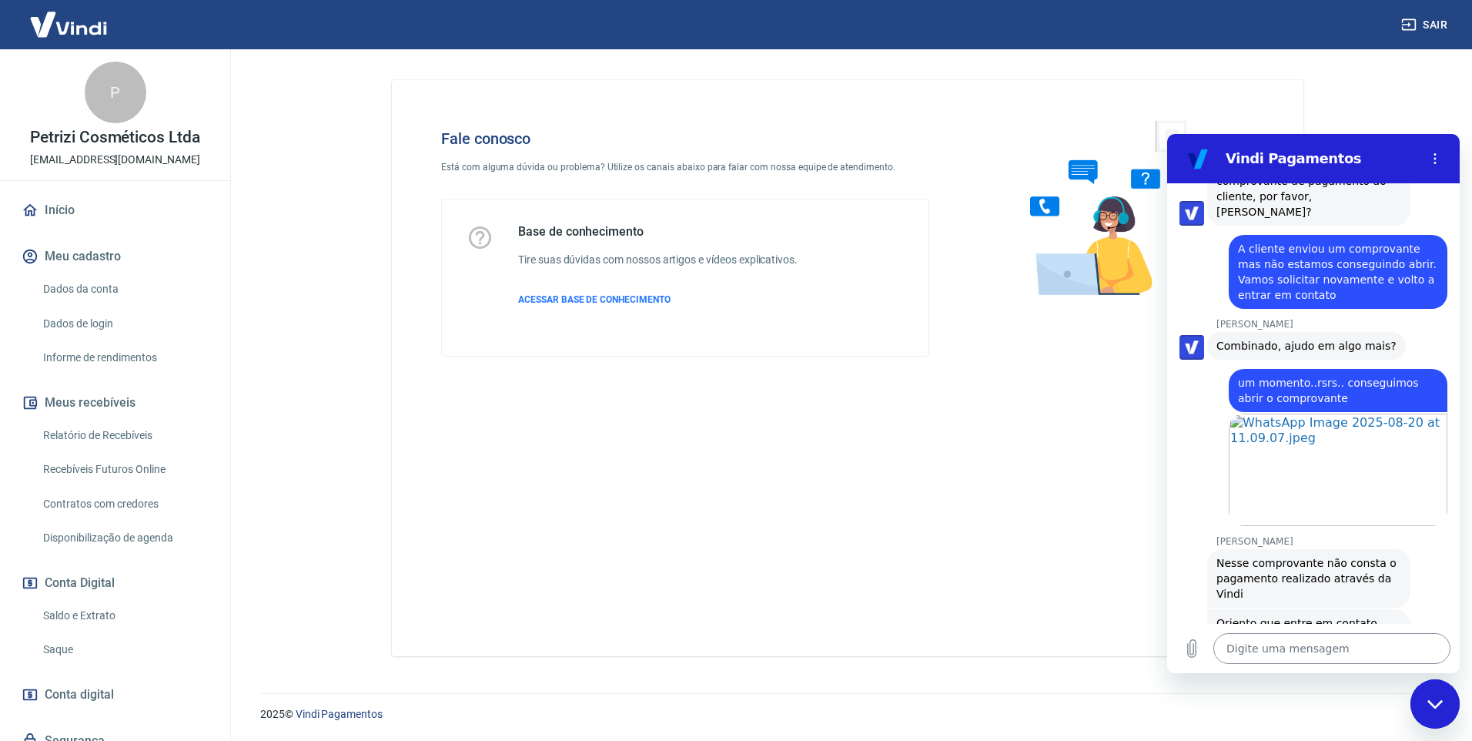
click at [1266, 648] on textarea at bounding box center [1331, 648] width 237 height 31
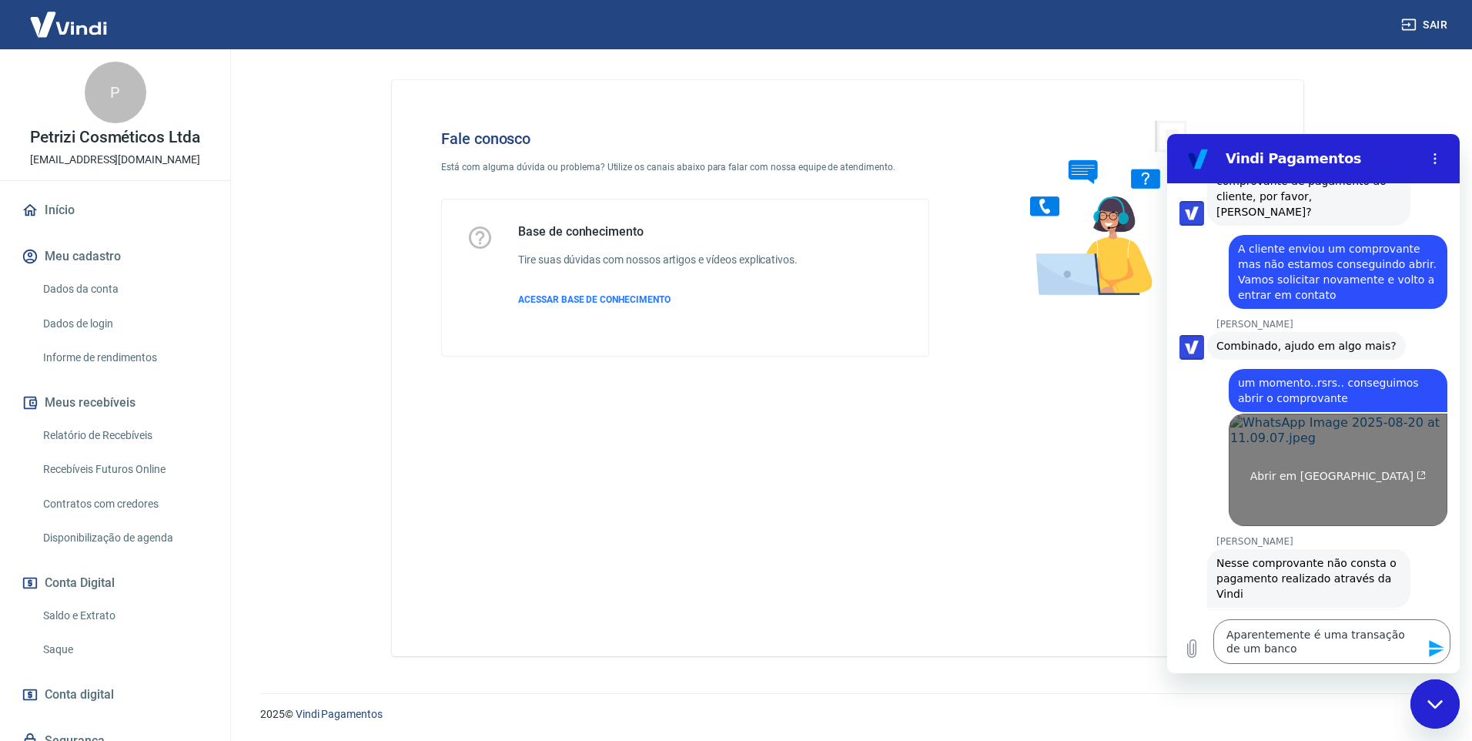
click at [1301, 413] on link "Abrir em [GEOGRAPHIC_DATA]" at bounding box center [1338, 469] width 219 height 112
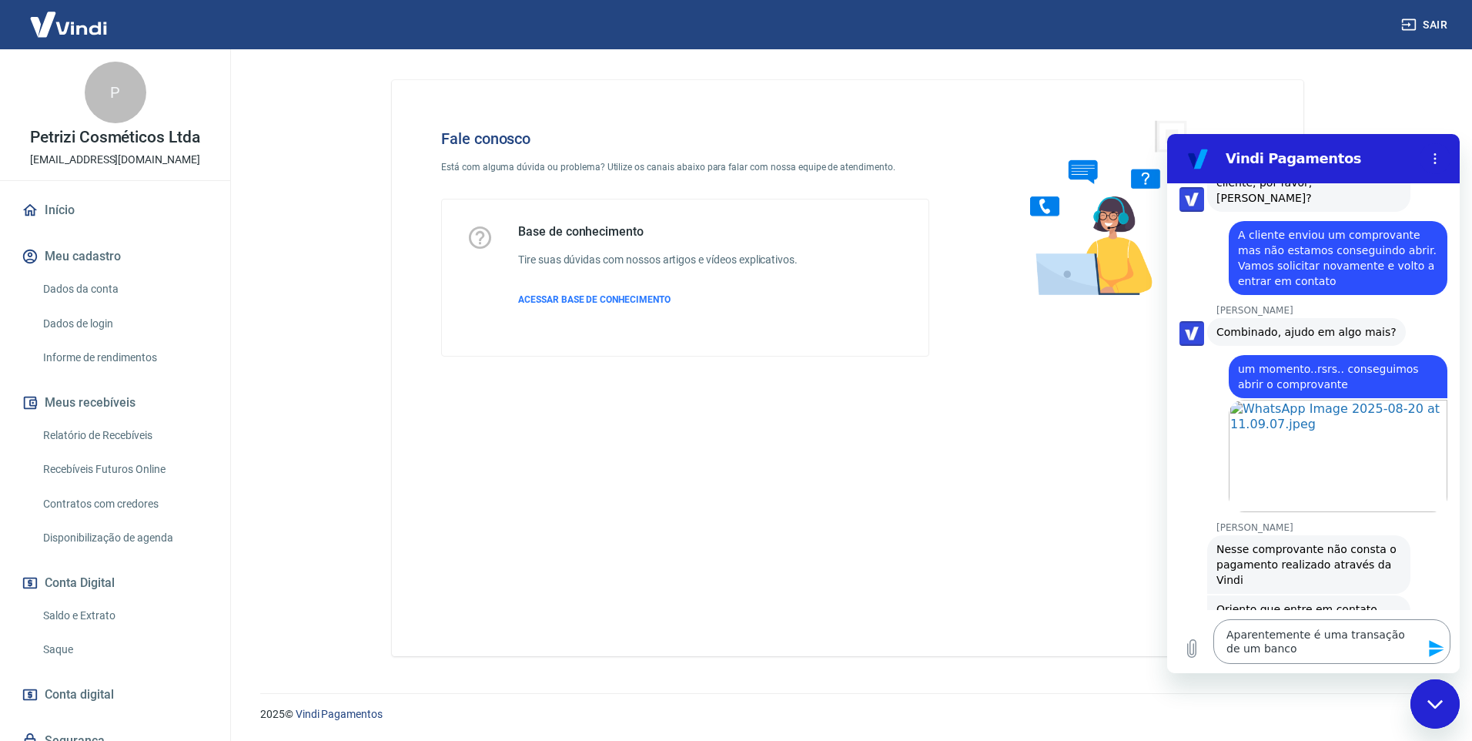
click at [1259, 649] on textarea "Aparentemente é uma transação de um banco" at bounding box center [1331, 641] width 237 height 45
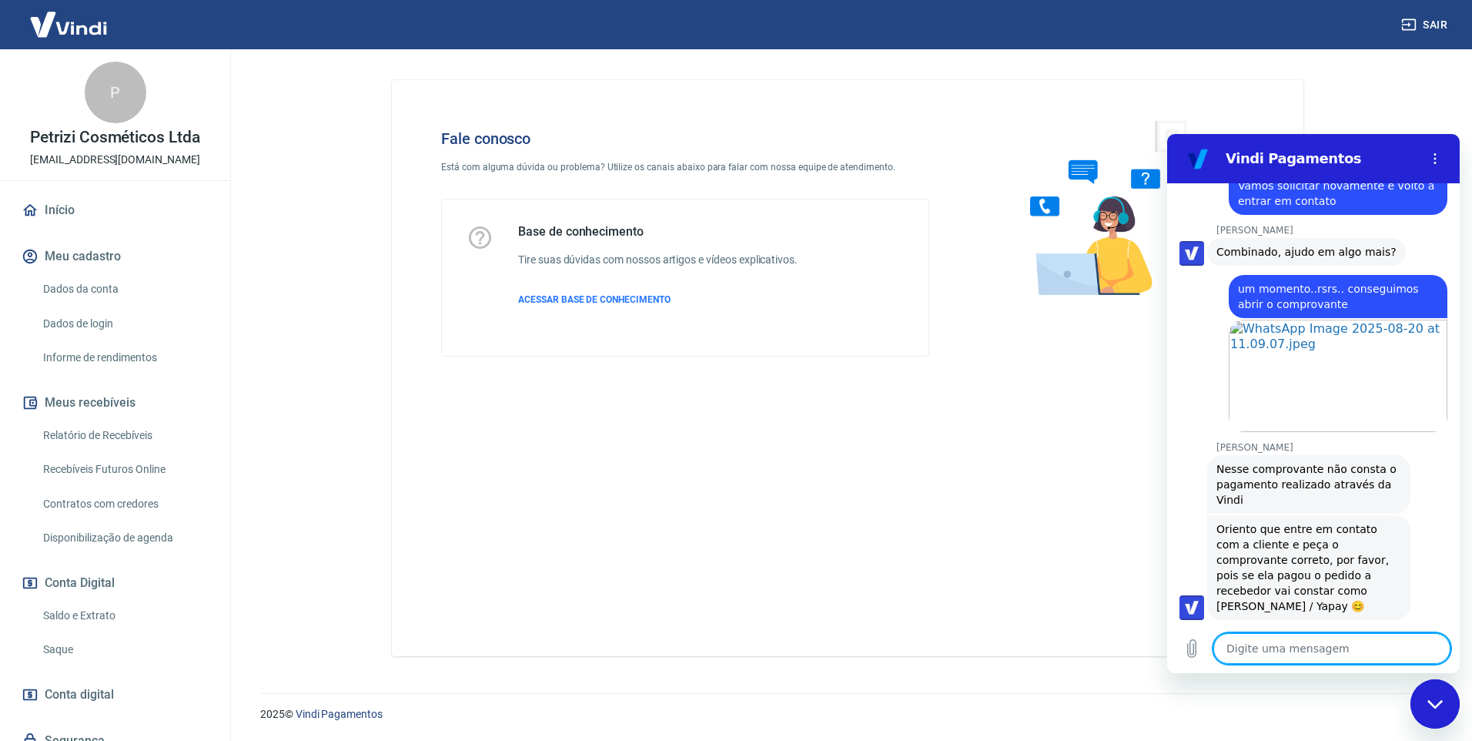
scroll to position [2032, 0]
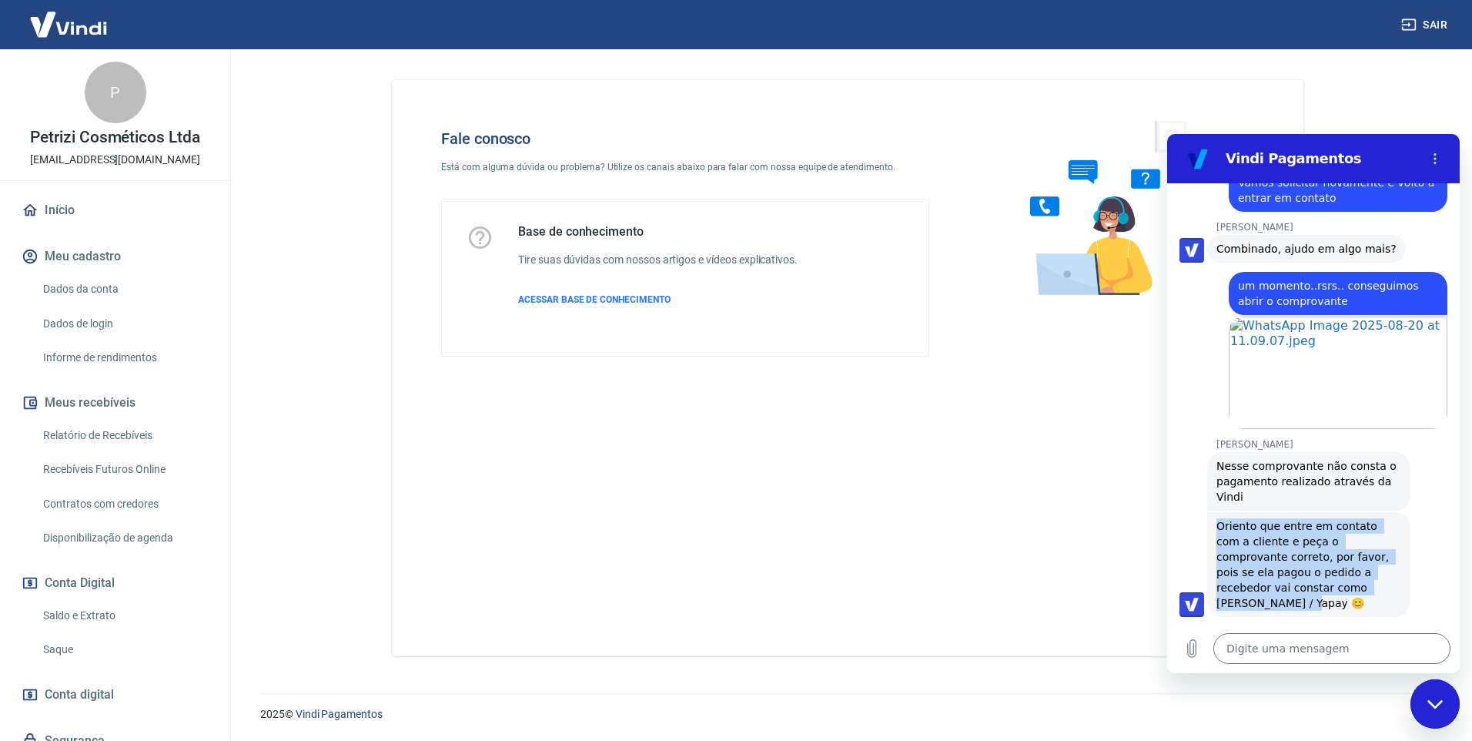
drag, startPoint x: 1299, startPoint y: 478, endPoint x: 1220, endPoint y: 423, distance: 96.3
click at [1220, 512] on div "[PERSON_NAME] diz: Oriento que entre em contato com a cliente e peça o comprova…" at bounding box center [1308, 564] width 203 height 105
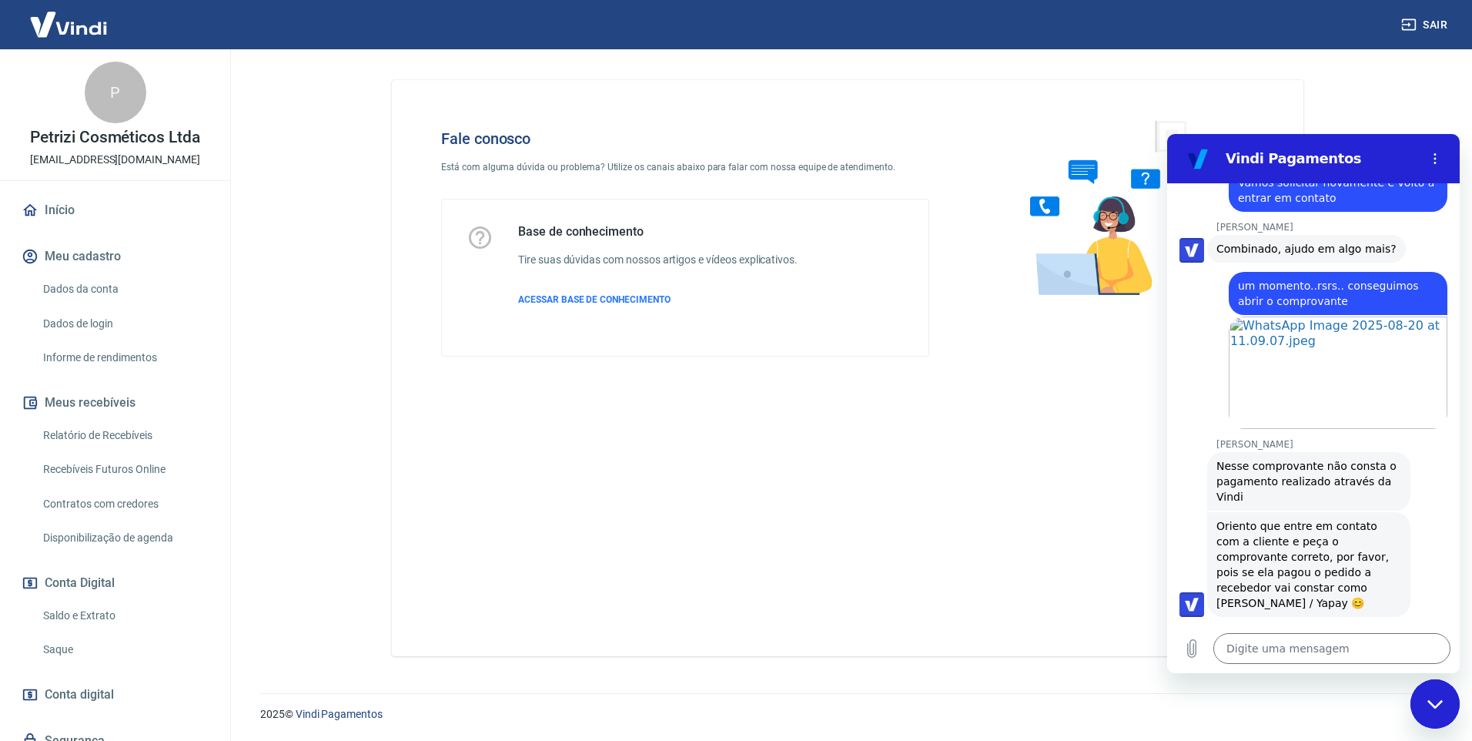
drag, startPoint x: 1220, startPoint y: 423, endPoint x: 1289, endPoint y: 412, distance: 70.2
click at [1289, 452] on div "[PERSON_NAME] diz: [PERSON_NAME] comprovante não consta o pagamento realizado a…" at bounding box center [1308, 481] width 203 height 59
drag, startPoint x: 1251, startPoint y: 403, endPoint x: 1206, endPoint y: 377, distance: 52.0
click at [1206, 450] on div "[PERSON_NAME] diz: [PERSON_NAME] comprovante não consta o pagamento realizado a…" at bounding box center [1319, 480] width 280 height 60
copy span "Nesse comprovante não consta o pagamento realizado através da Vindi"
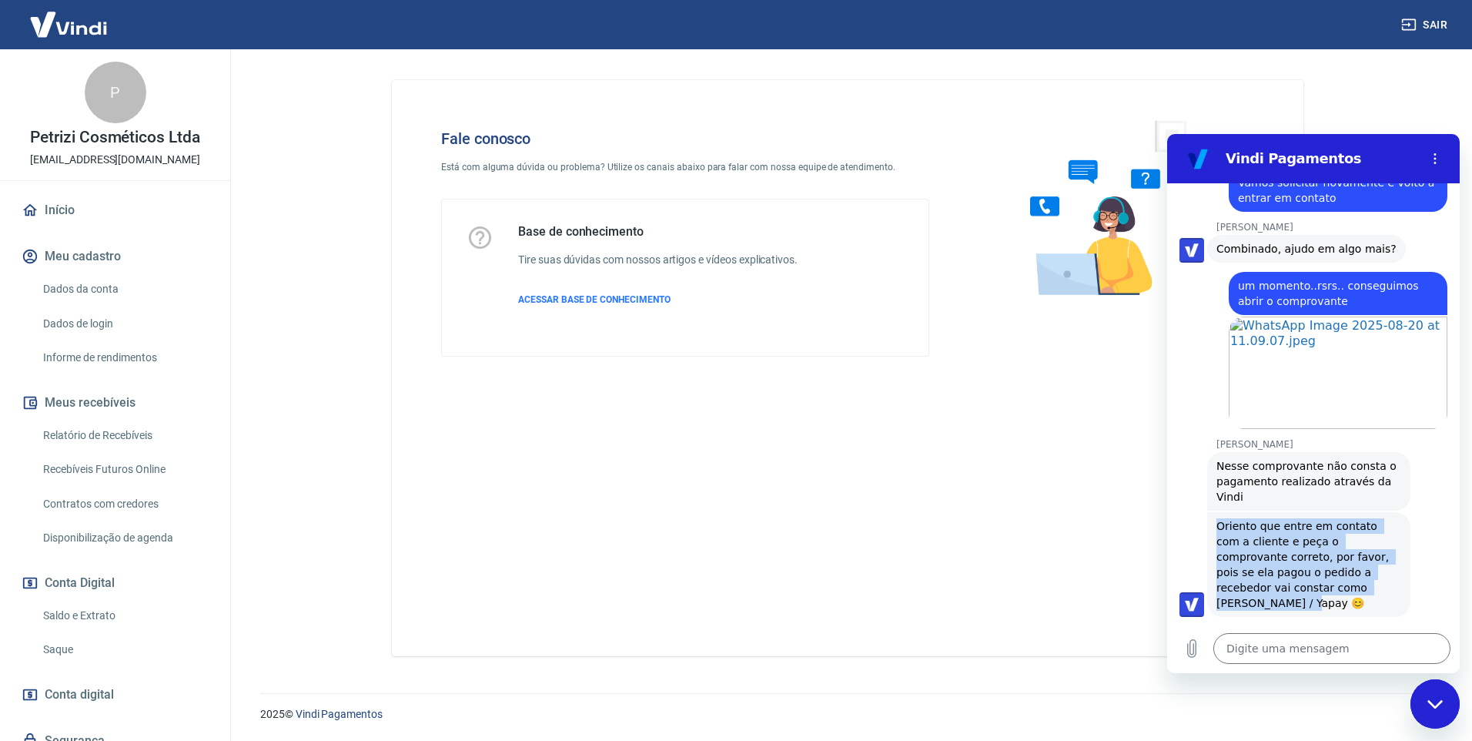
drag, startPoint x: 1336, startPoint y: 501, endPoint x: 1179, endPoint y: 430, distance: 173.3
click at [1179, 430] on div "10:55 diz: bom dia Enviado · 10:55 [PERSON_NAME] diz: [PERSON_NAME], [PERSON_NA…" at bounding box center [1313, 403] width 293 height 440
copy span "Oriento que entre em contato com a cliente e peça o comprovante correto, por fa…"
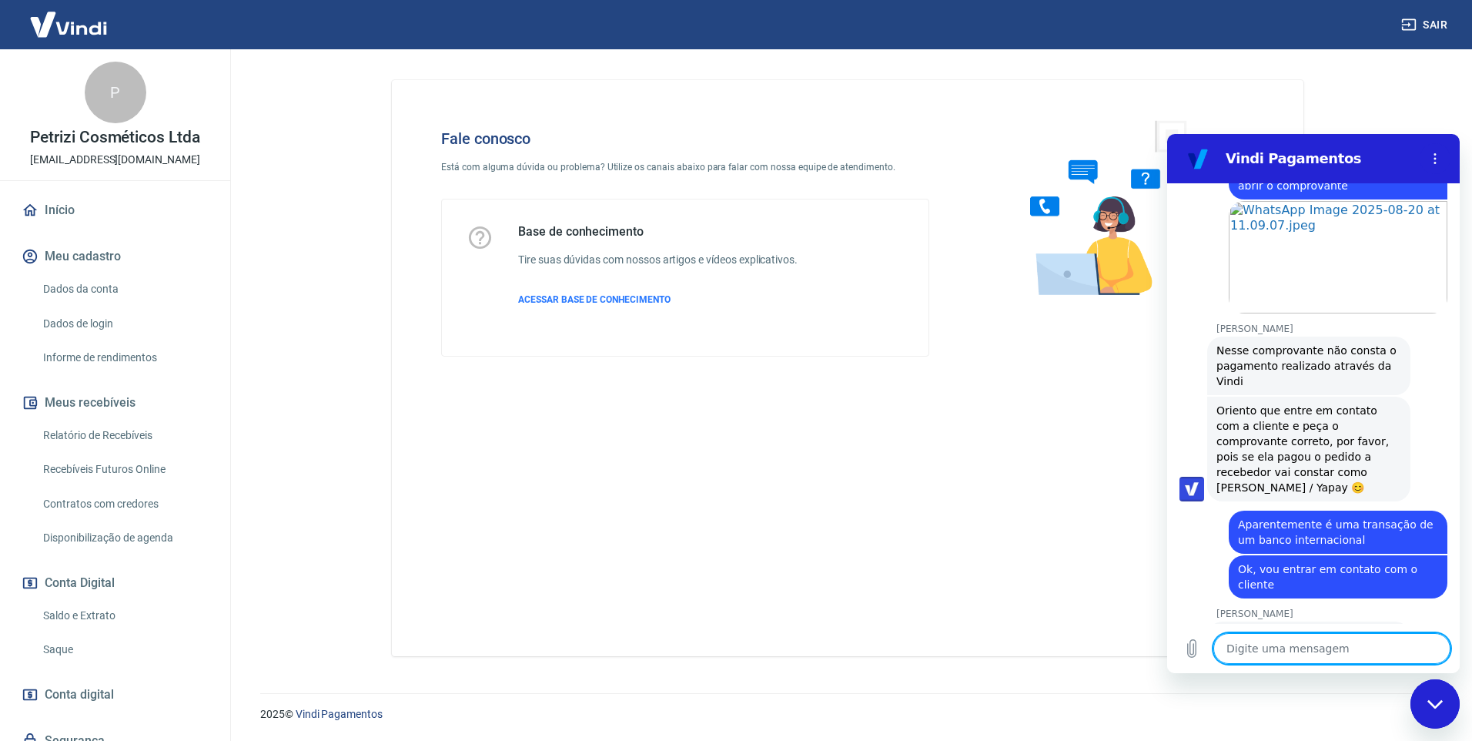
scroll to position [2150, 0]
